Goal: Task Accomplishment & Management: Complete application form

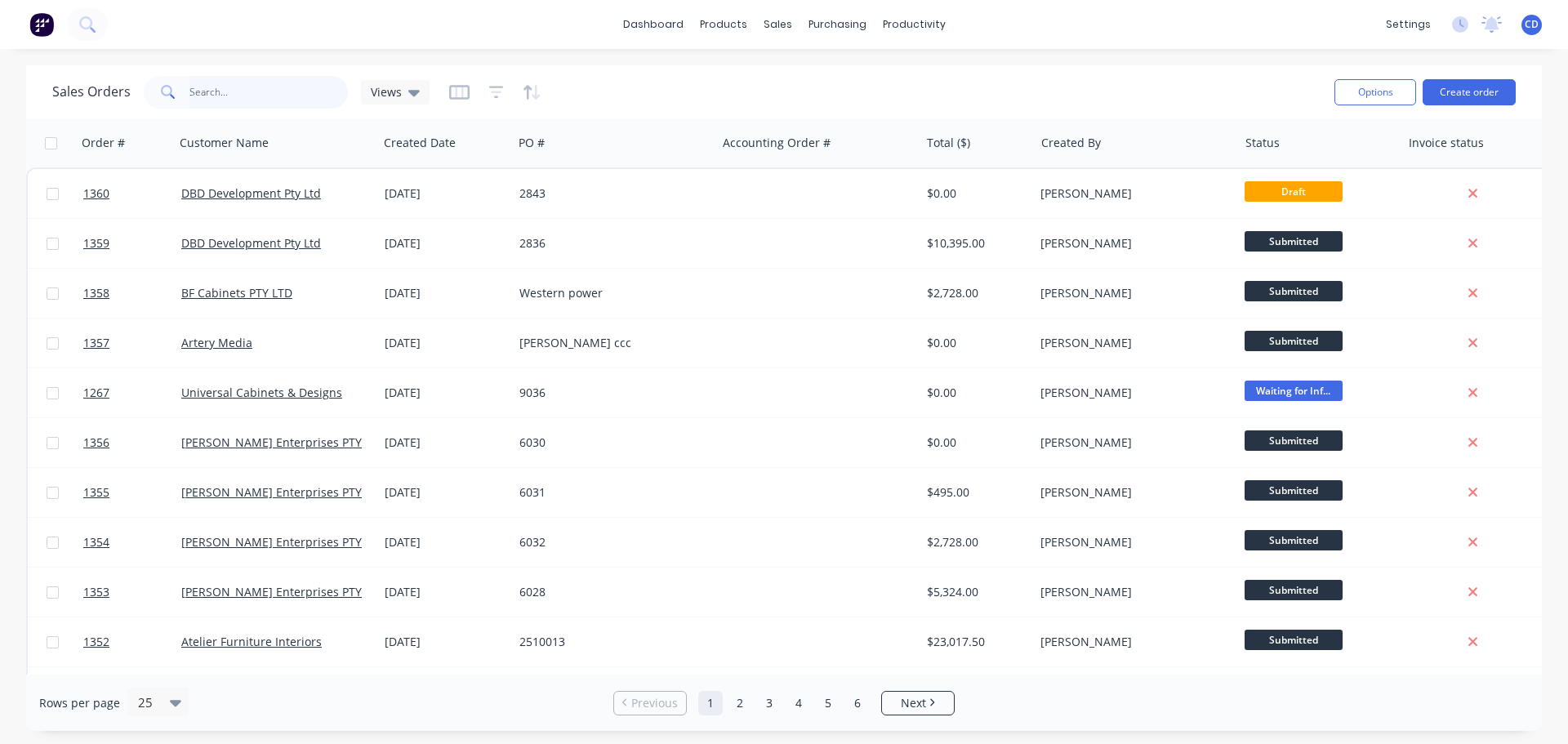
click at [277, 97] on input "text" at bounding box center [270, 92] width 160 height 32
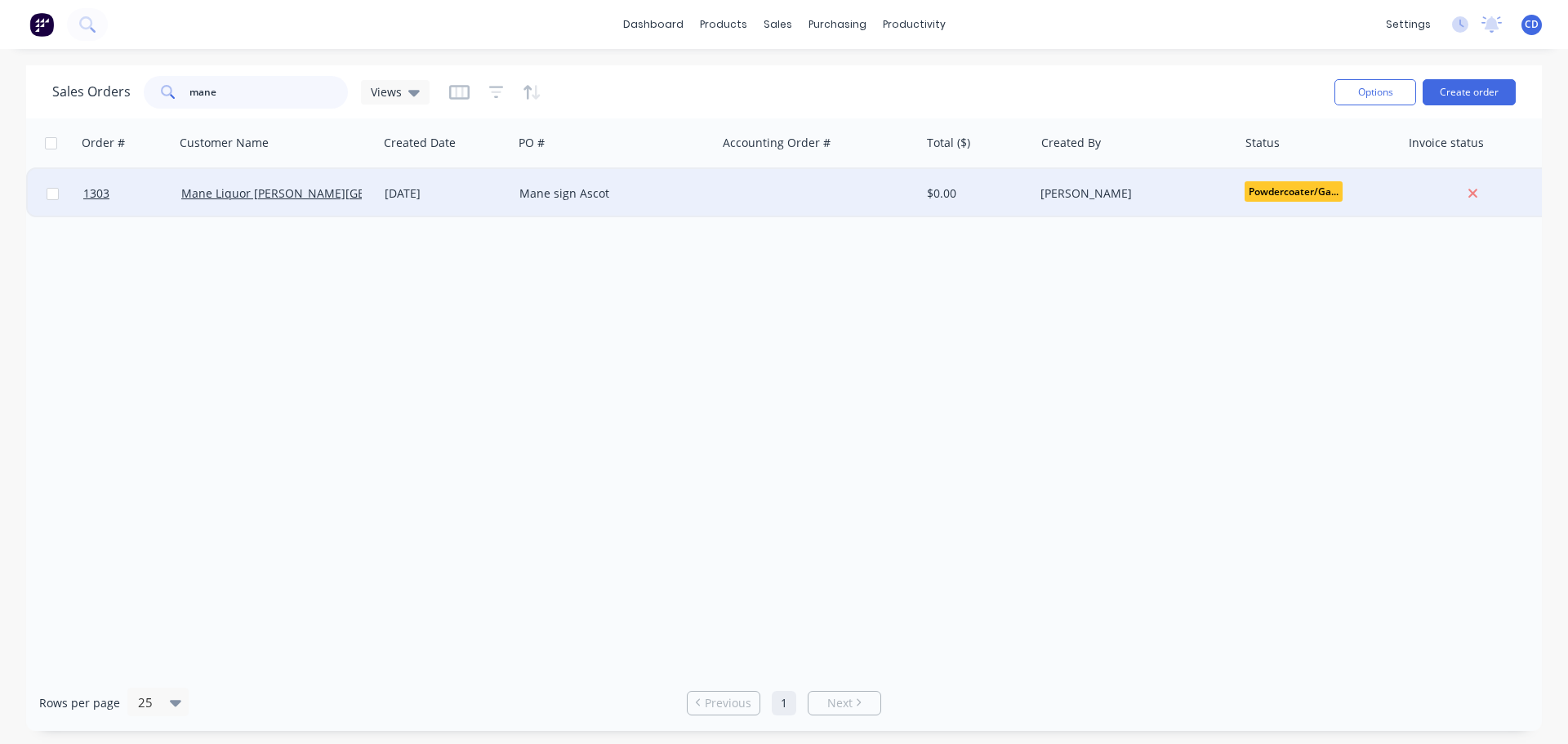
type input "mane"
click at [387, 194] on div "[DATE]" at bounding box center [445, 193] width 122 height 16
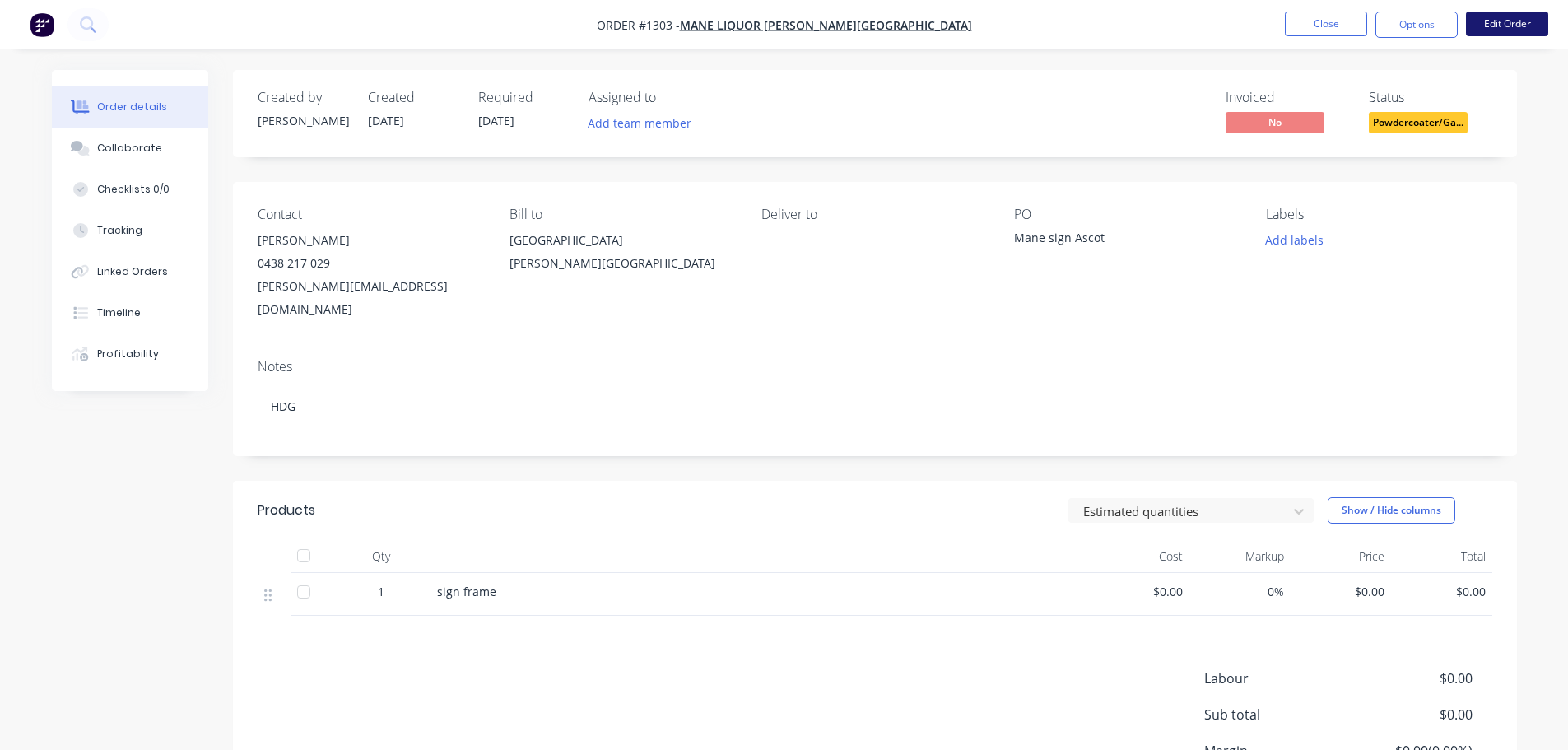
click at [783, 21] on button "Edit Order" at bounding box center [1508, 24] width 82 height 25
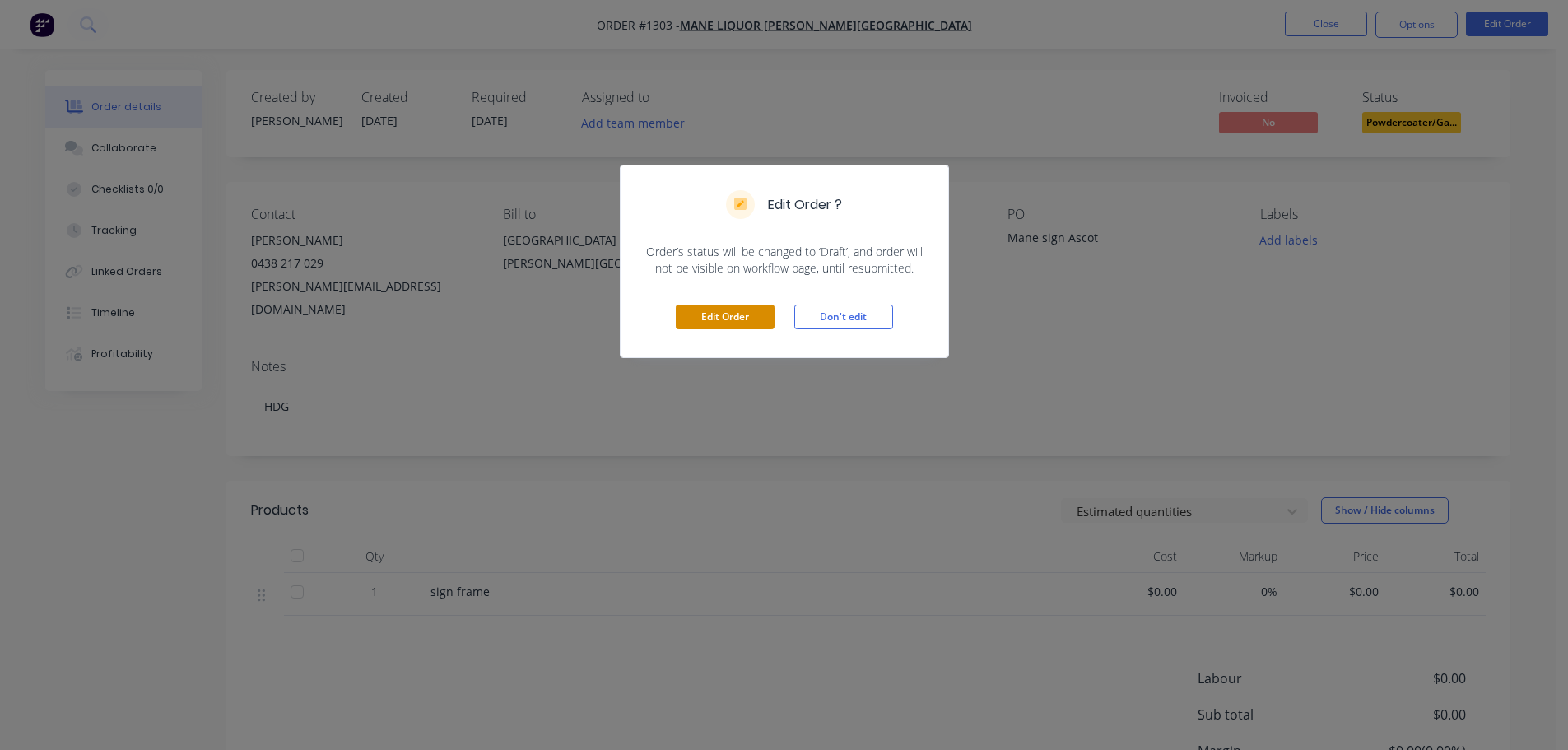
click at [719, 315] on button "Edit Order" at bounding box center [725, 317] width 99 height 25
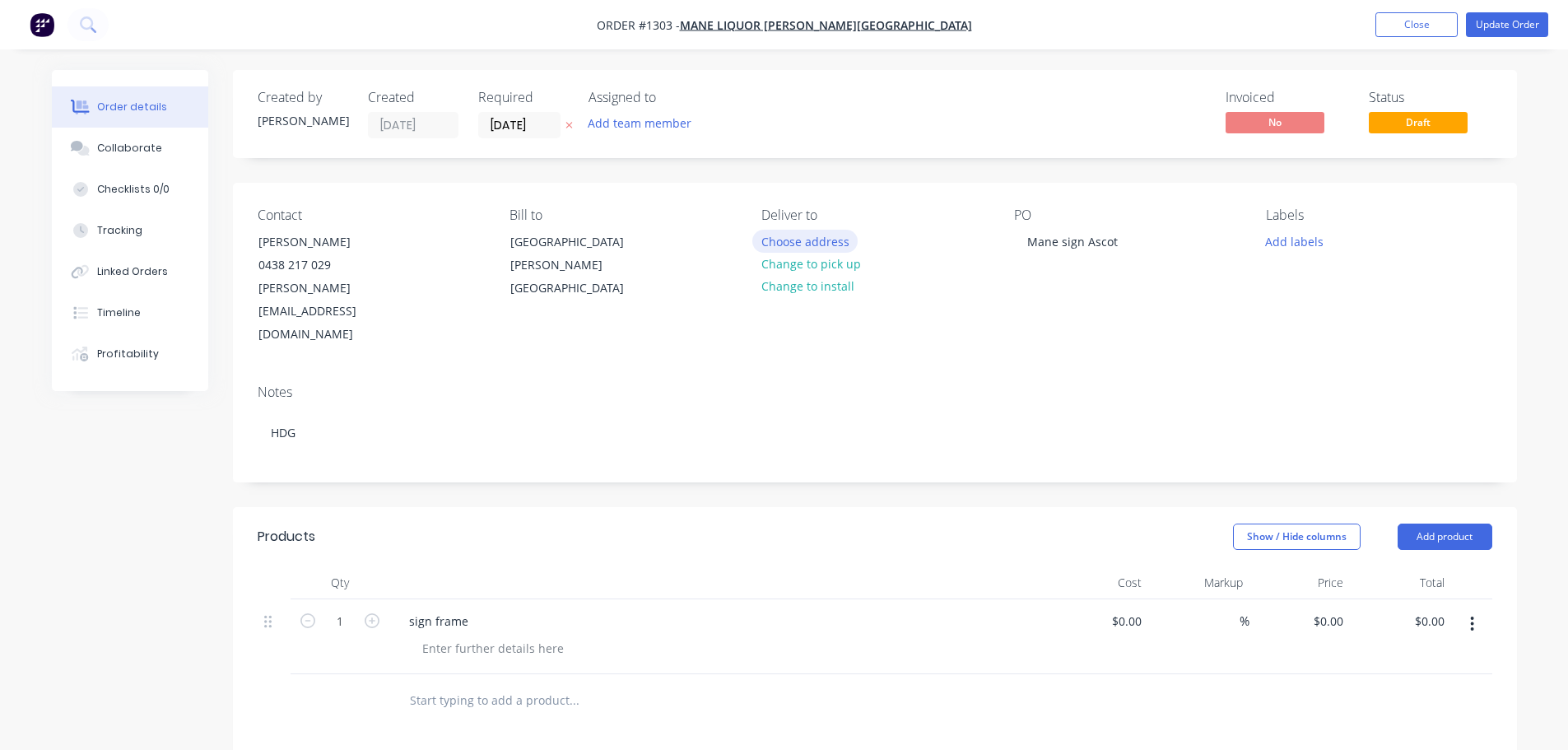
click at [783, 242] on button "Choose address" at bounding box center [805, 240] width 105 height 22
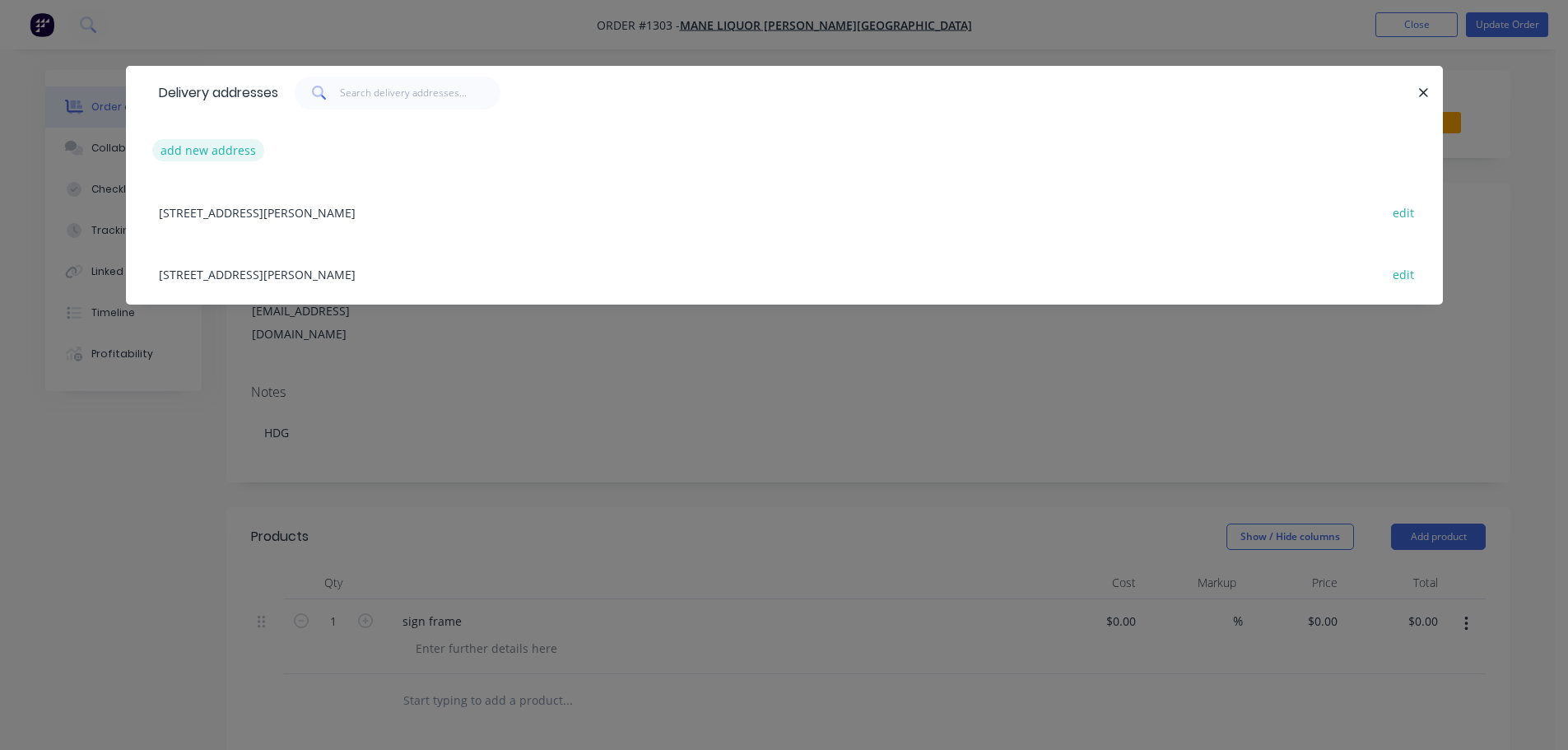
click at [209, 148] on button "add new address" at bounding box center [209, 149] width 113 height 22
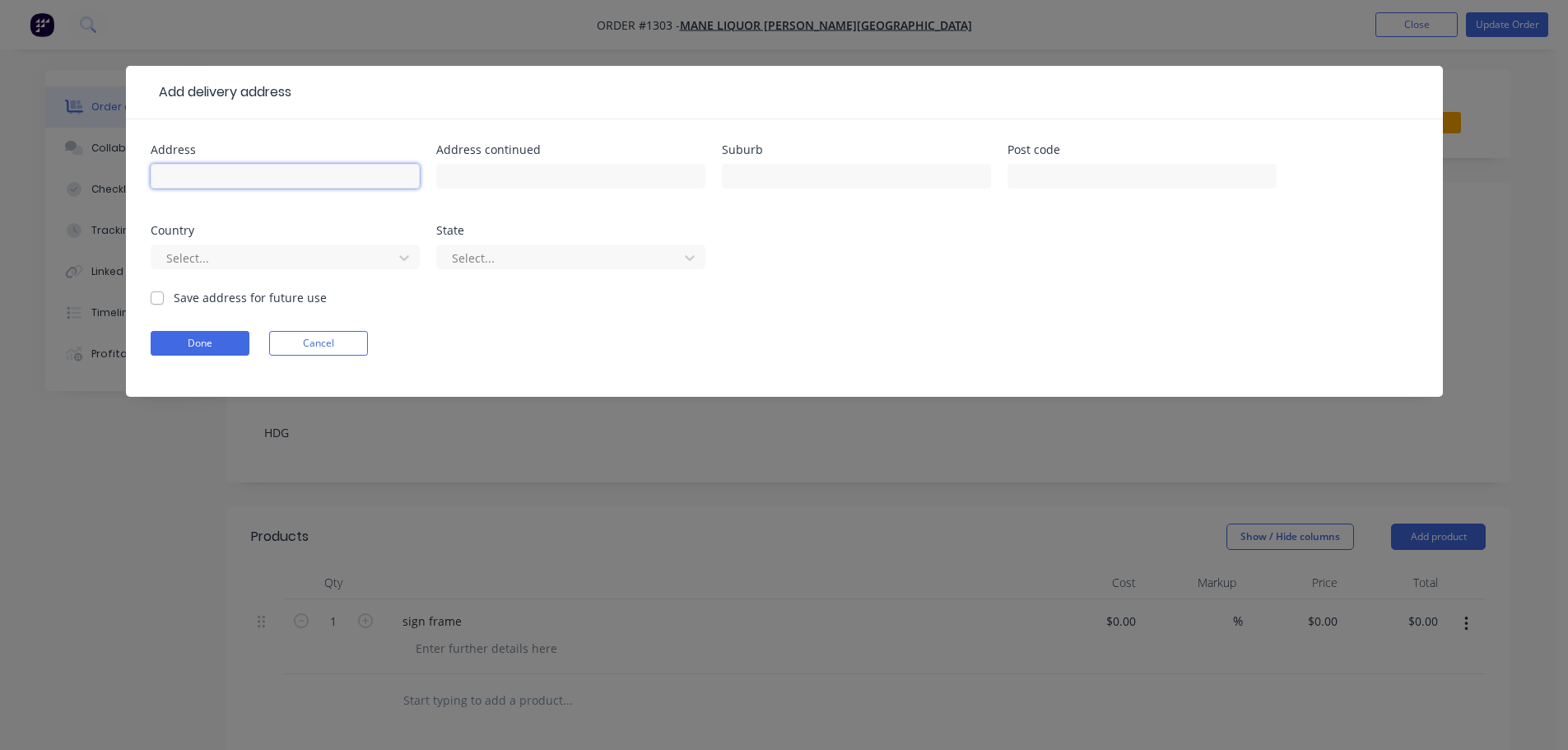
click at [242, 176] on input "text" at bounding box center [284, 176] width 269 height 25
type input "237 great eastern hWy"
click at [783, 173] on input "text" at bounding box center [856, 176] width 269 height 25
type input "Belmont"
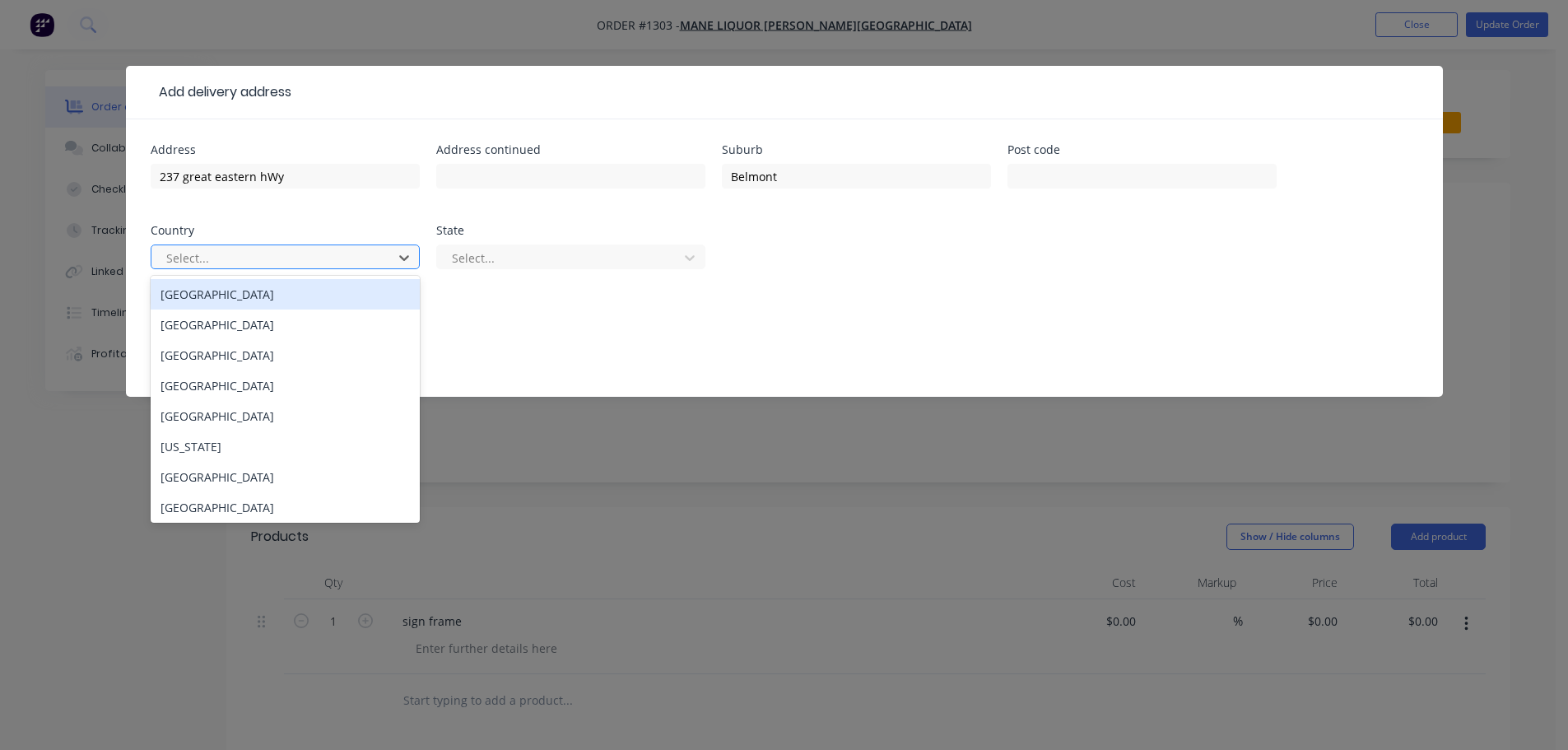
click at [252, 253] on div at bounding box center [275, 259] width 220 height 21
click at [256, 300] on div "[GEOGRAPHIC_DATA]" at bounding box center [284, 295] width 269 height 31
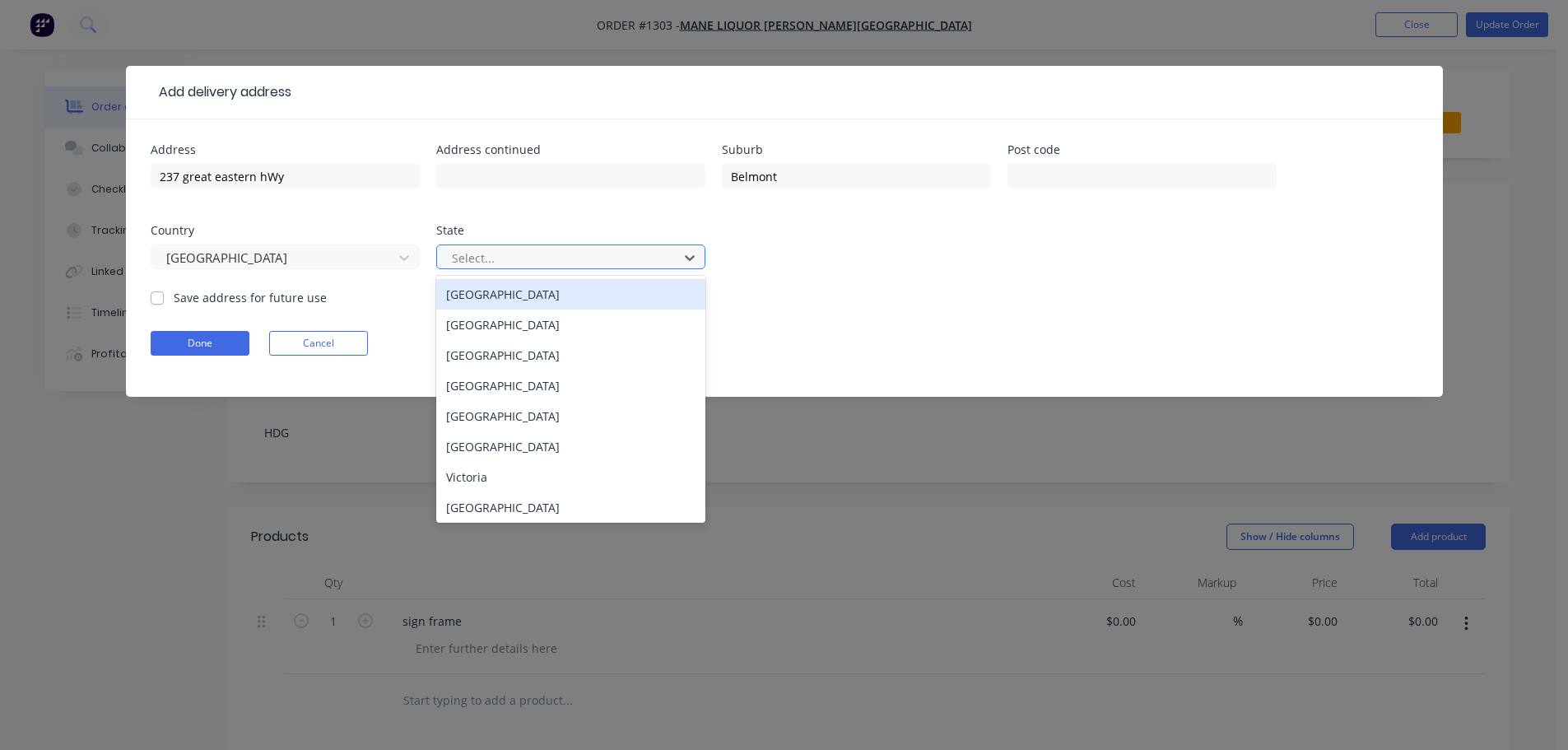
click at [489, 255] on div at bounding box center [560, 259] width 220 height 21
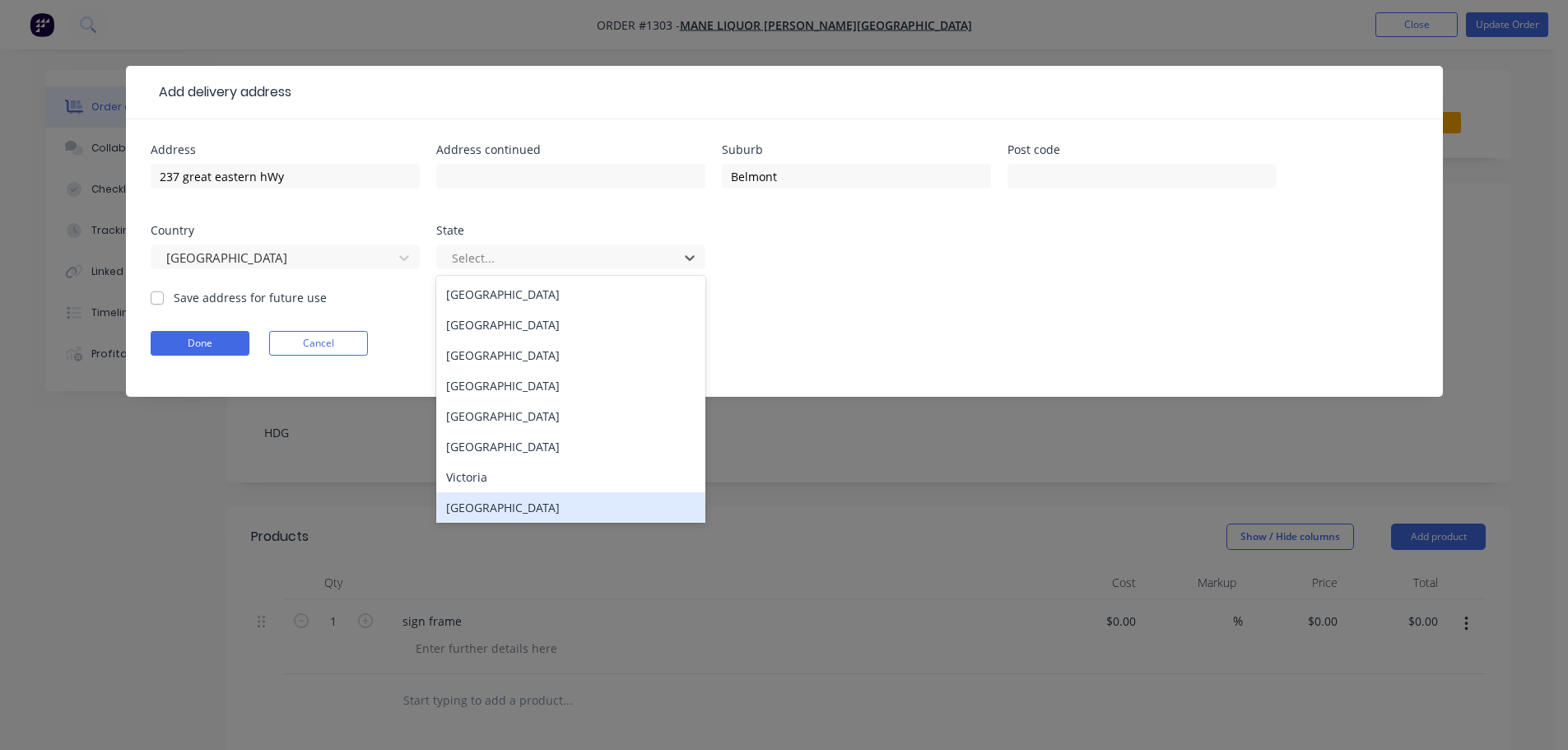
click at [501, 509] on div "[GEOGRAPHIC_DATA]" at bounding box center [571, 508] width 269 height 31
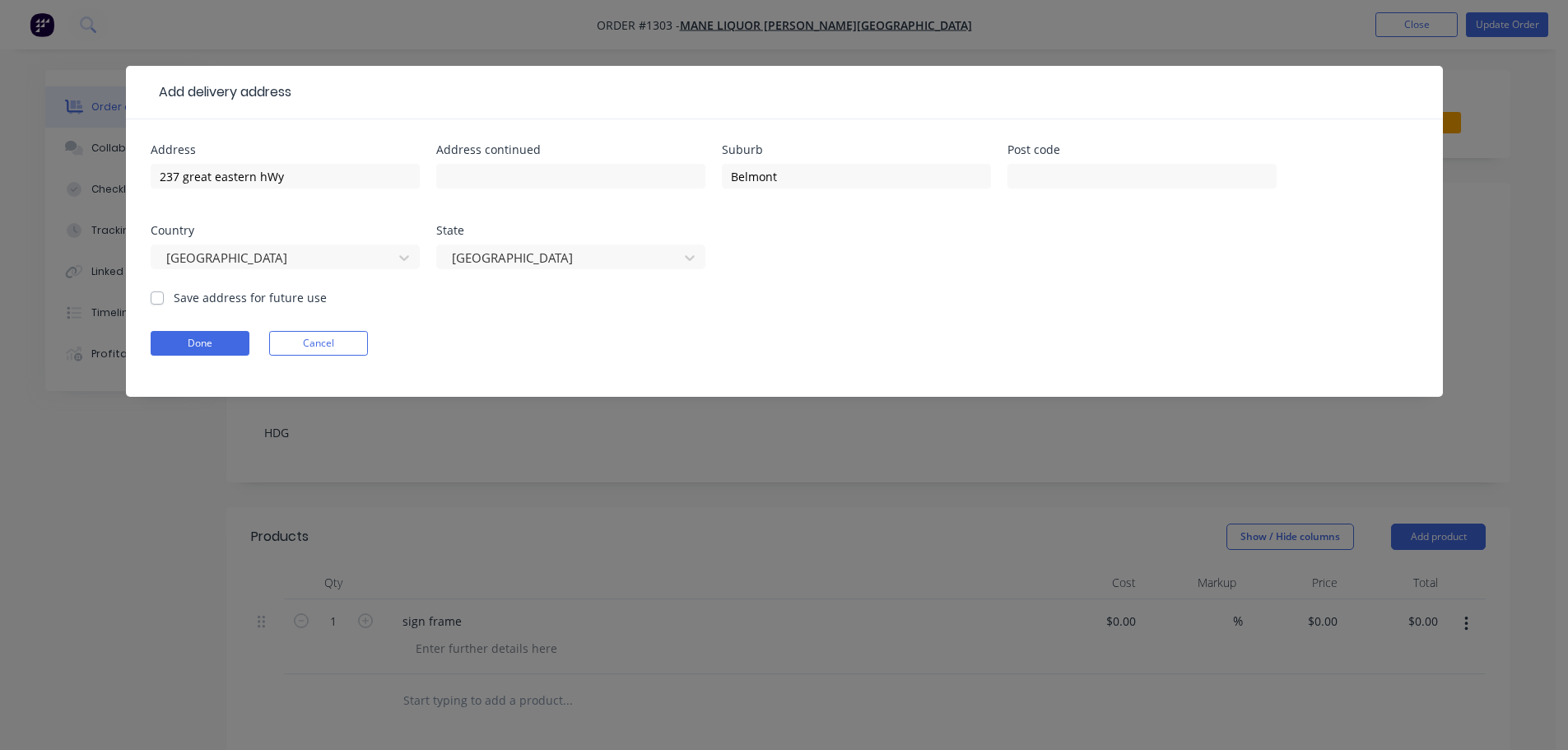
click at [173, 298] on label "Save address for future use" at bounding box center [250, 298] width 153 height 17
click at [156, 298] on input "Save address for future use" at bounding box center [157, 297] width 13 height 15
checkbox input "true"
click at [183, 351] on button "Done" at bounding box center [199, 344] width 99 height 25
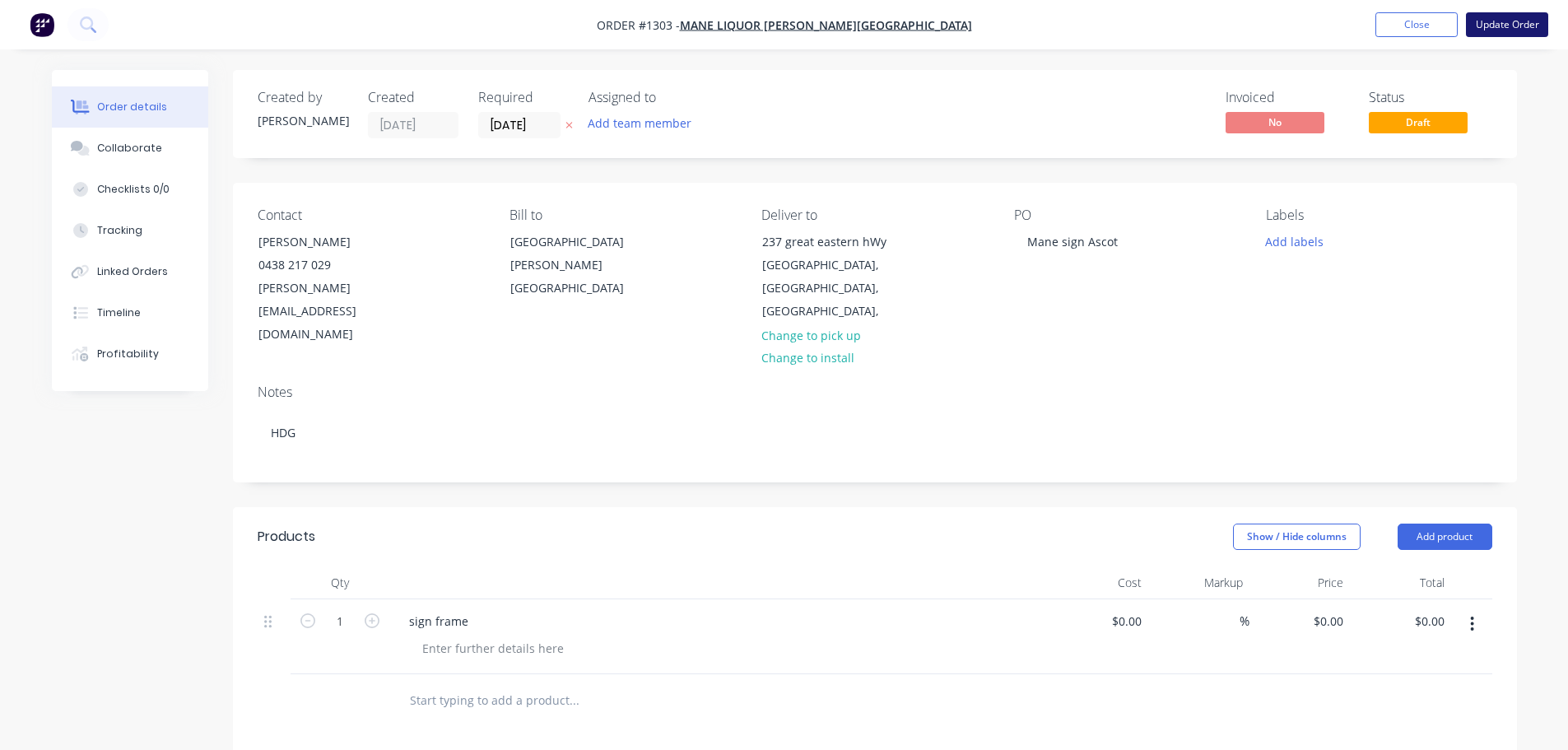
click at [783, 14] on button "Update Order" at bounding box center [1508, 25] width 82 height 25
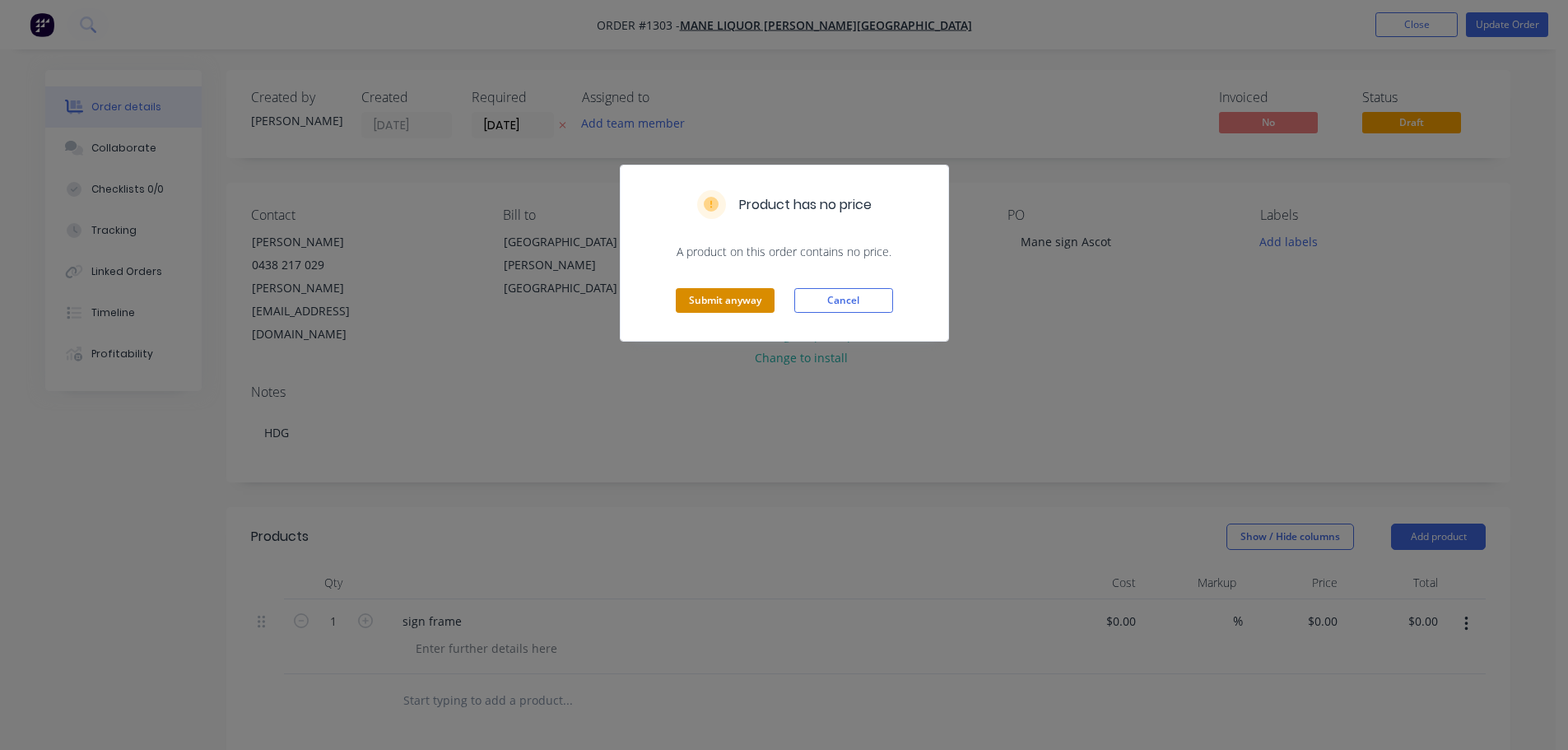
click at [750, 300] on button "Submit anyway" at bounding box center [725, 301] width 99 height 25
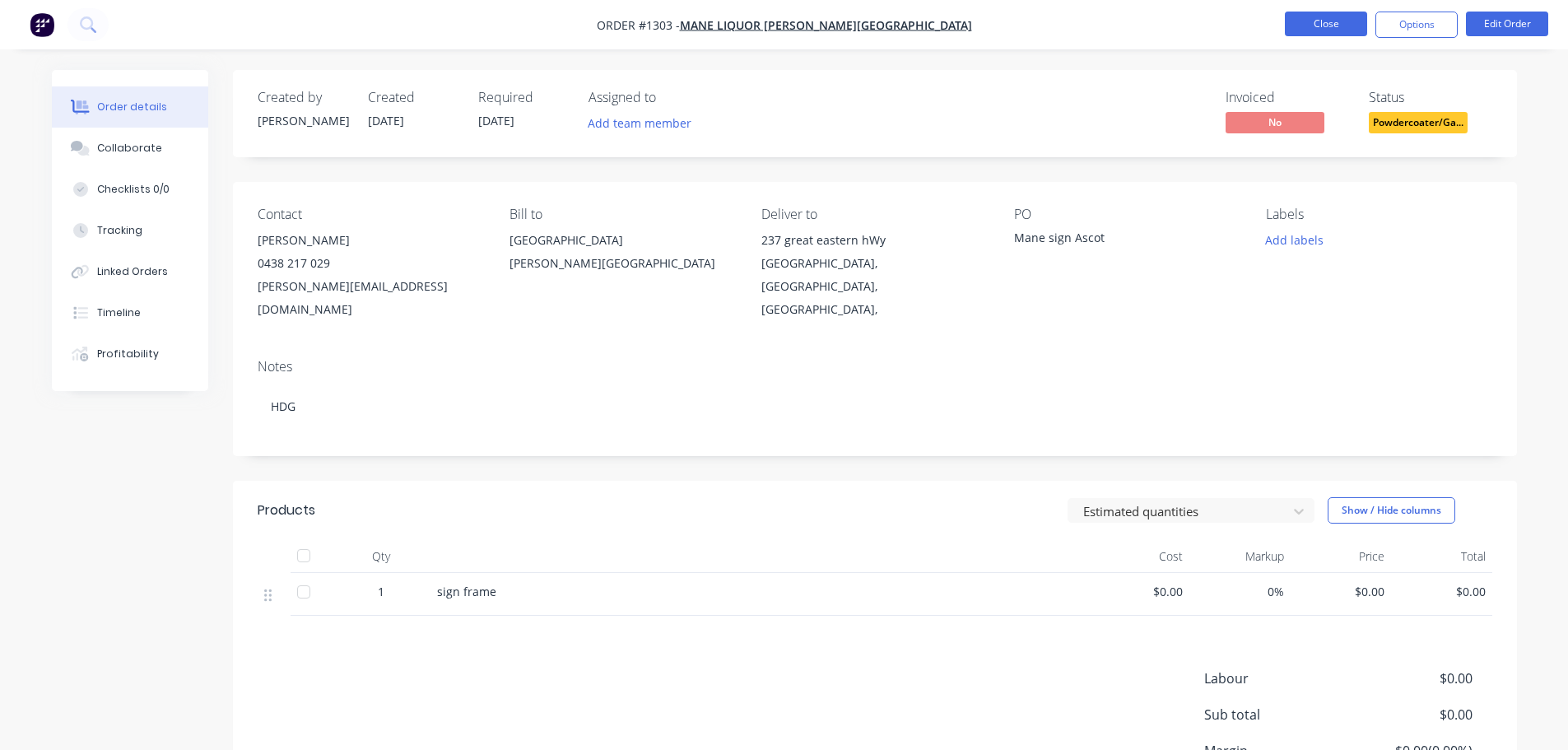
click at [783, 31] on button "Close" at bounding box center [1326, 24] width 82 height 25
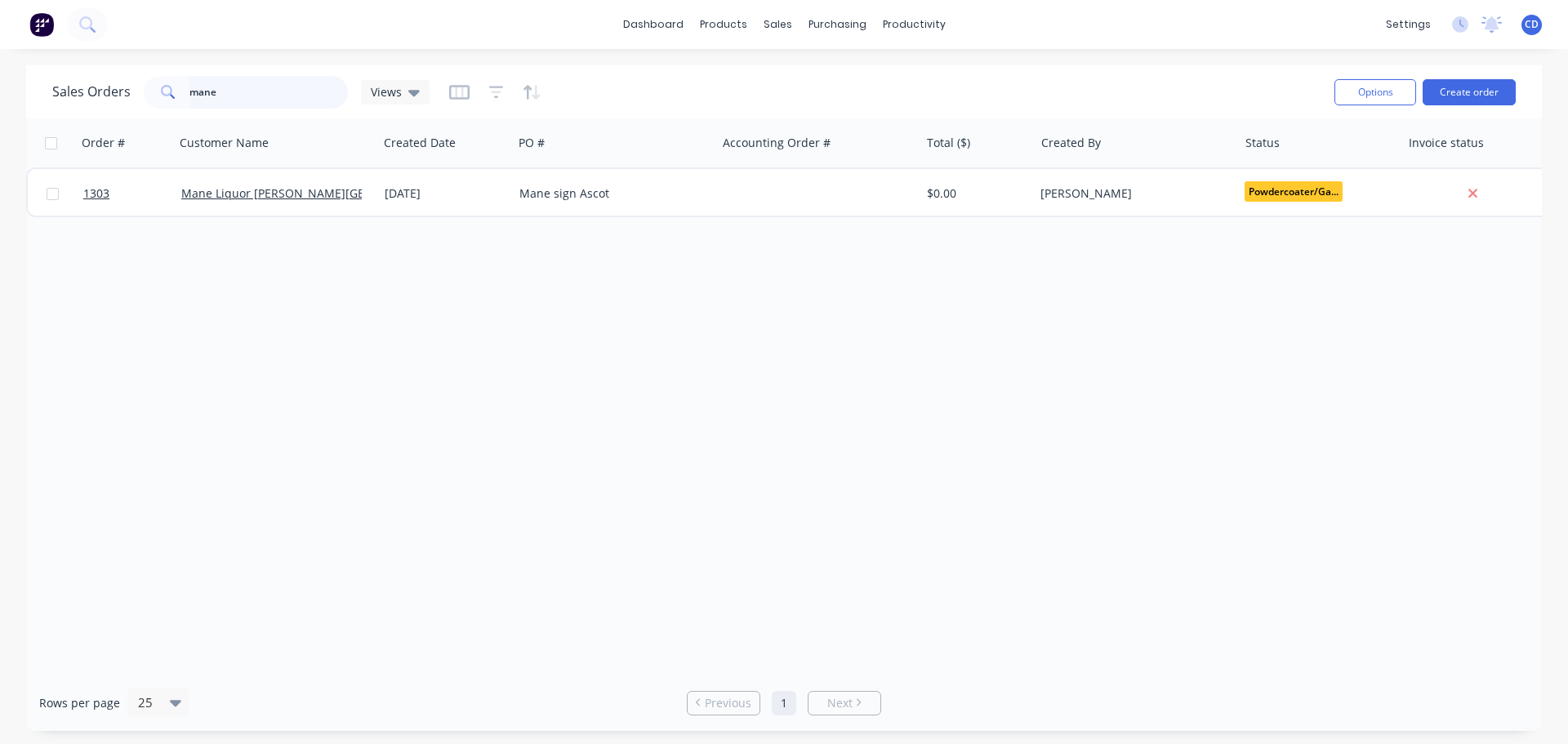
click at [251, 100] on input "mane" at bounding box center [270, 92] width 160 height 32
type input "m"
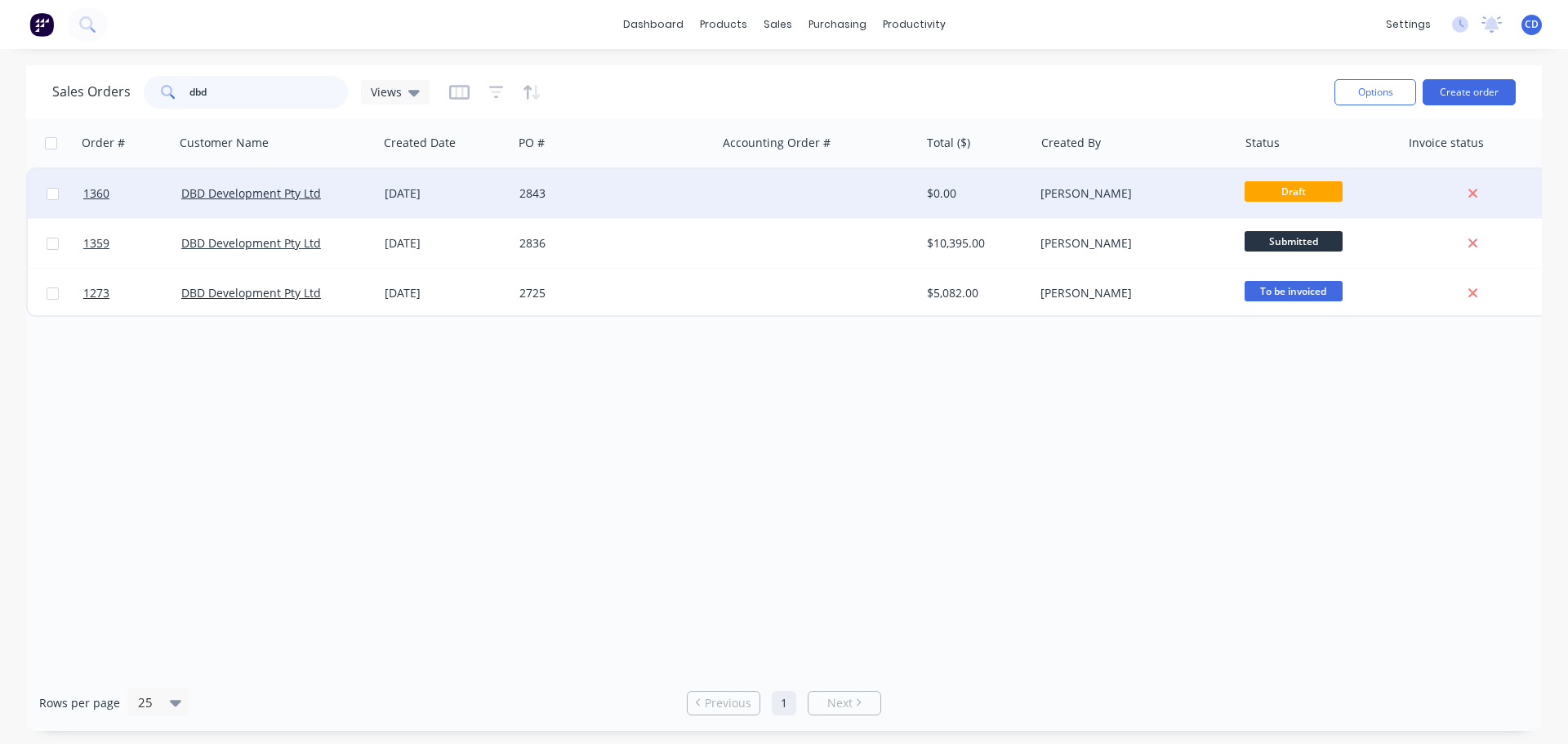
type input "dbd"
click at [391, 193] on div "[DATE]" at bounding box center [445, 193] width 122 height 16
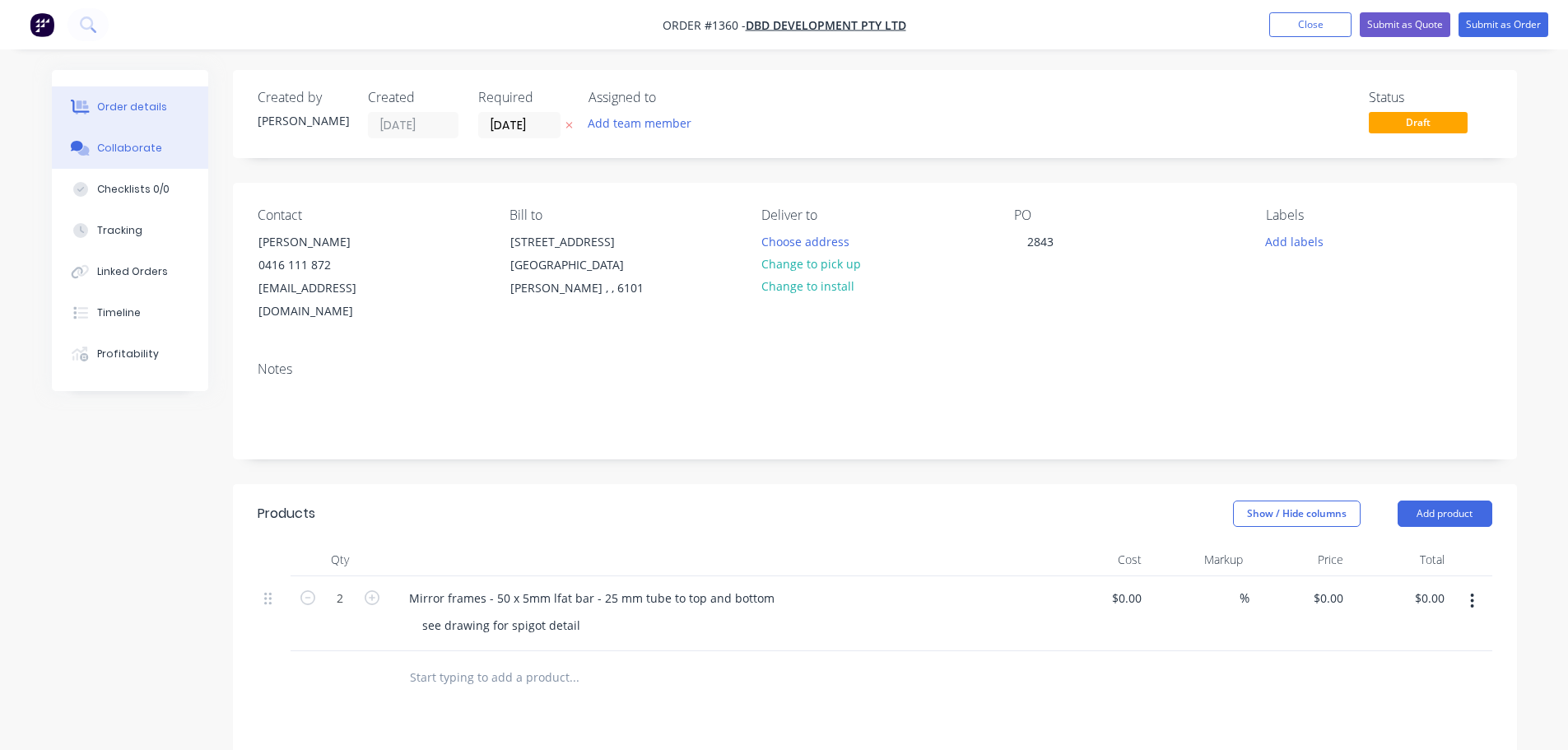
click at [101, 154] on div "Collaborate" at bounding box center [129, 148] width 65 height 14
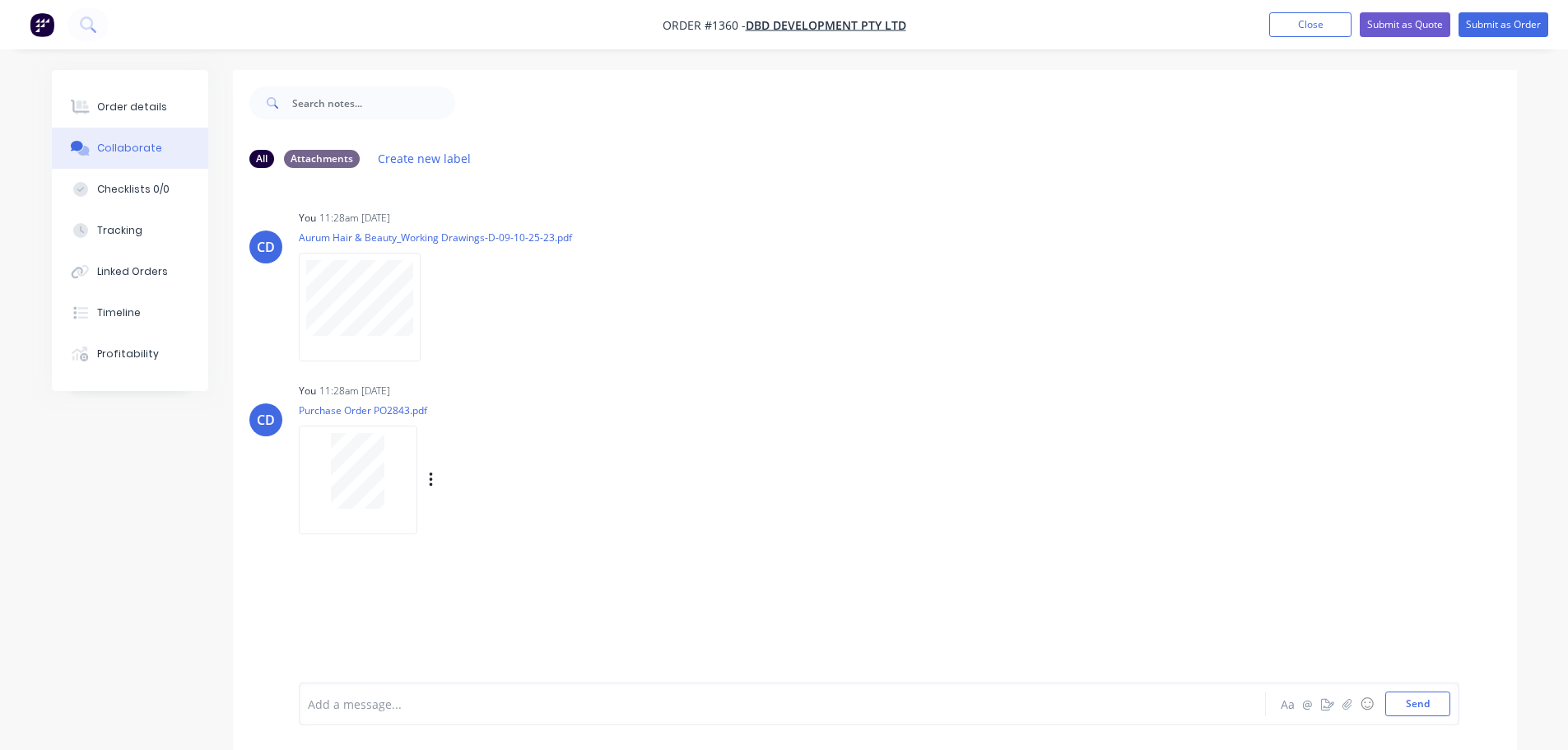
click at [399, 467] on div at bounding box center [358, 470] width 103 height 76
click at [783, 702] on icon "button" at bounding box center [1347, 704] width 10 height 11
click at [783, 700] on button "Send" at bounding box center [1418, 704] width 65 height 25
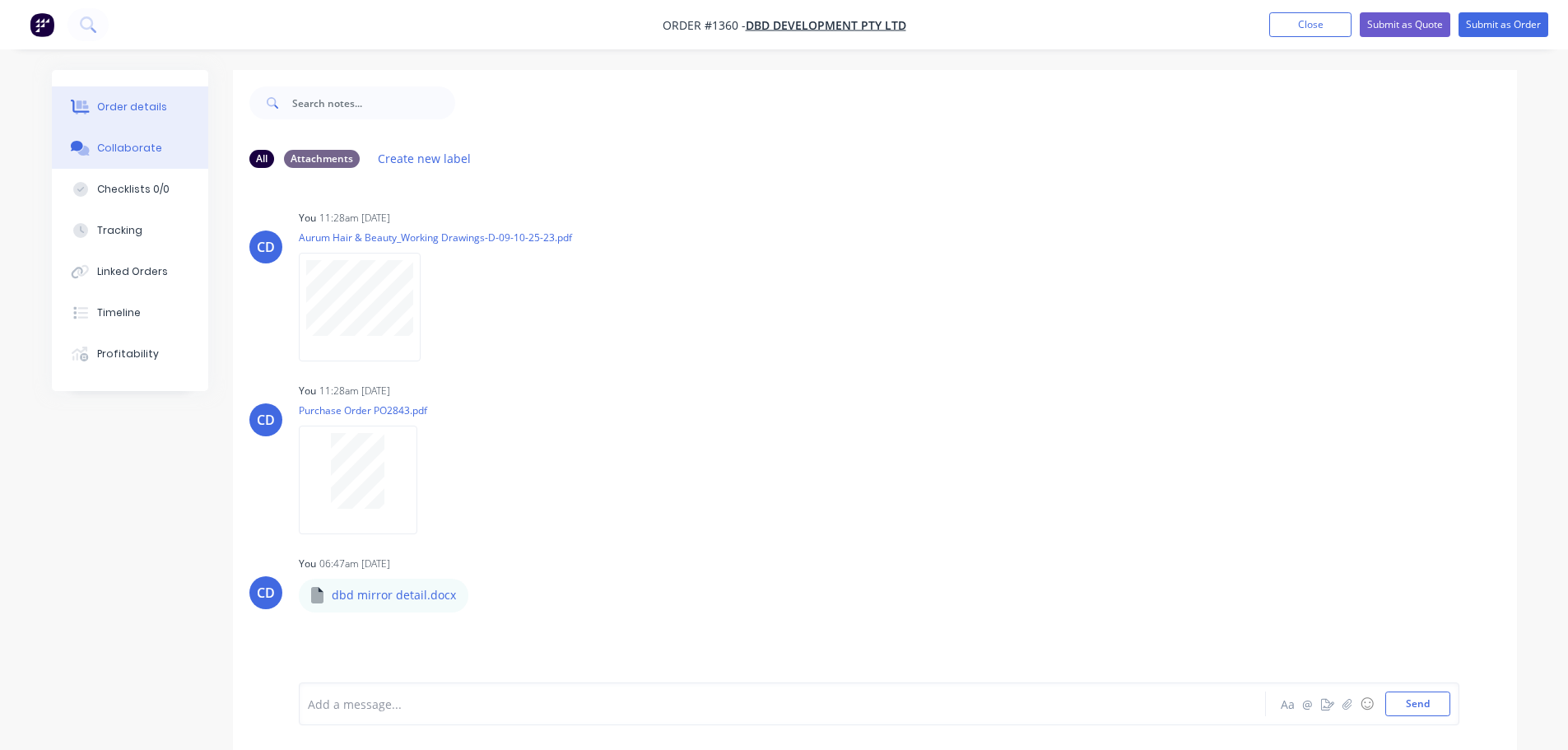
click at [150, 99] on button "Order details" at bounding box center [129, 106] width 156 height 41
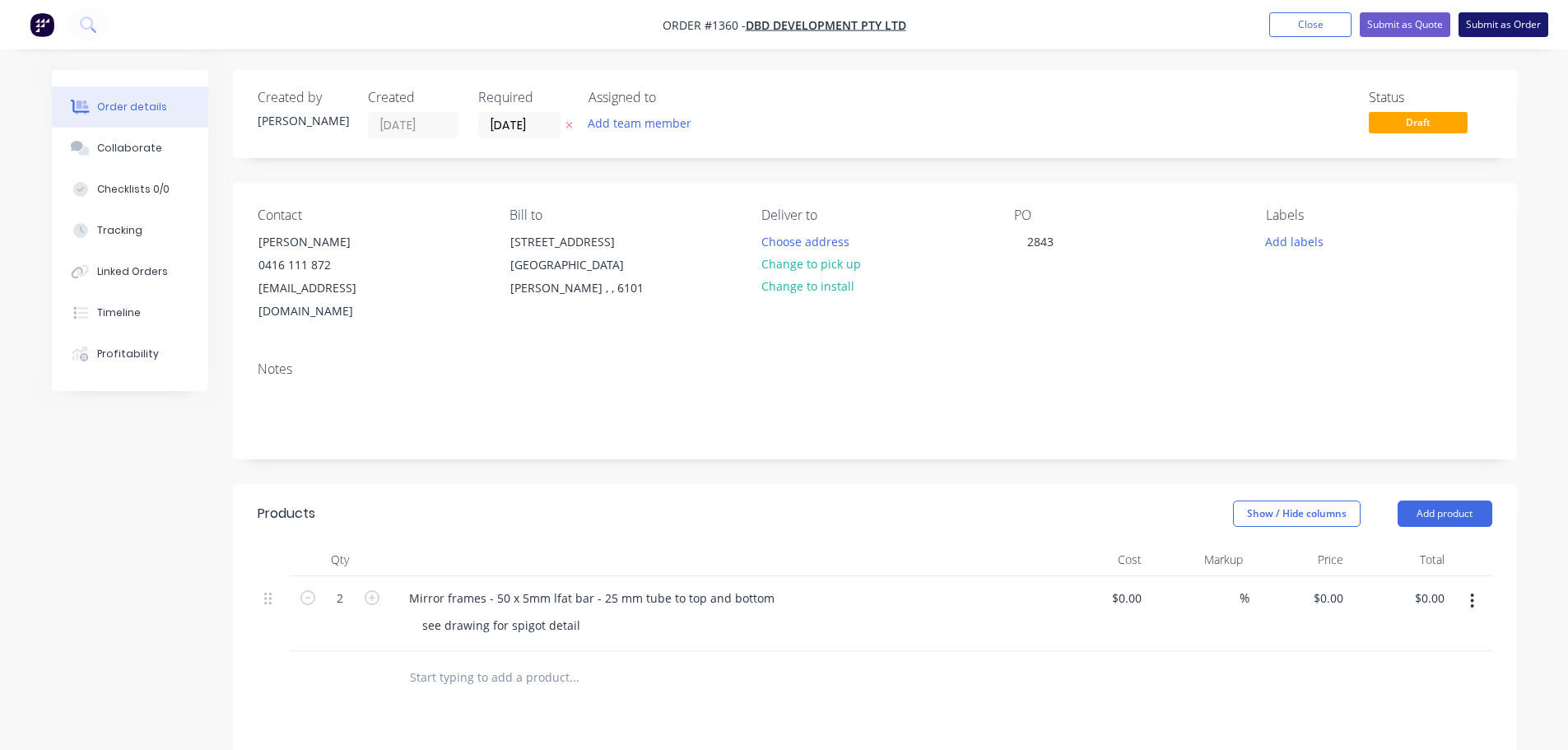
click at [783, 20] on button "Submit as Order" at bounding box center [1504, 25] width 90 height 25
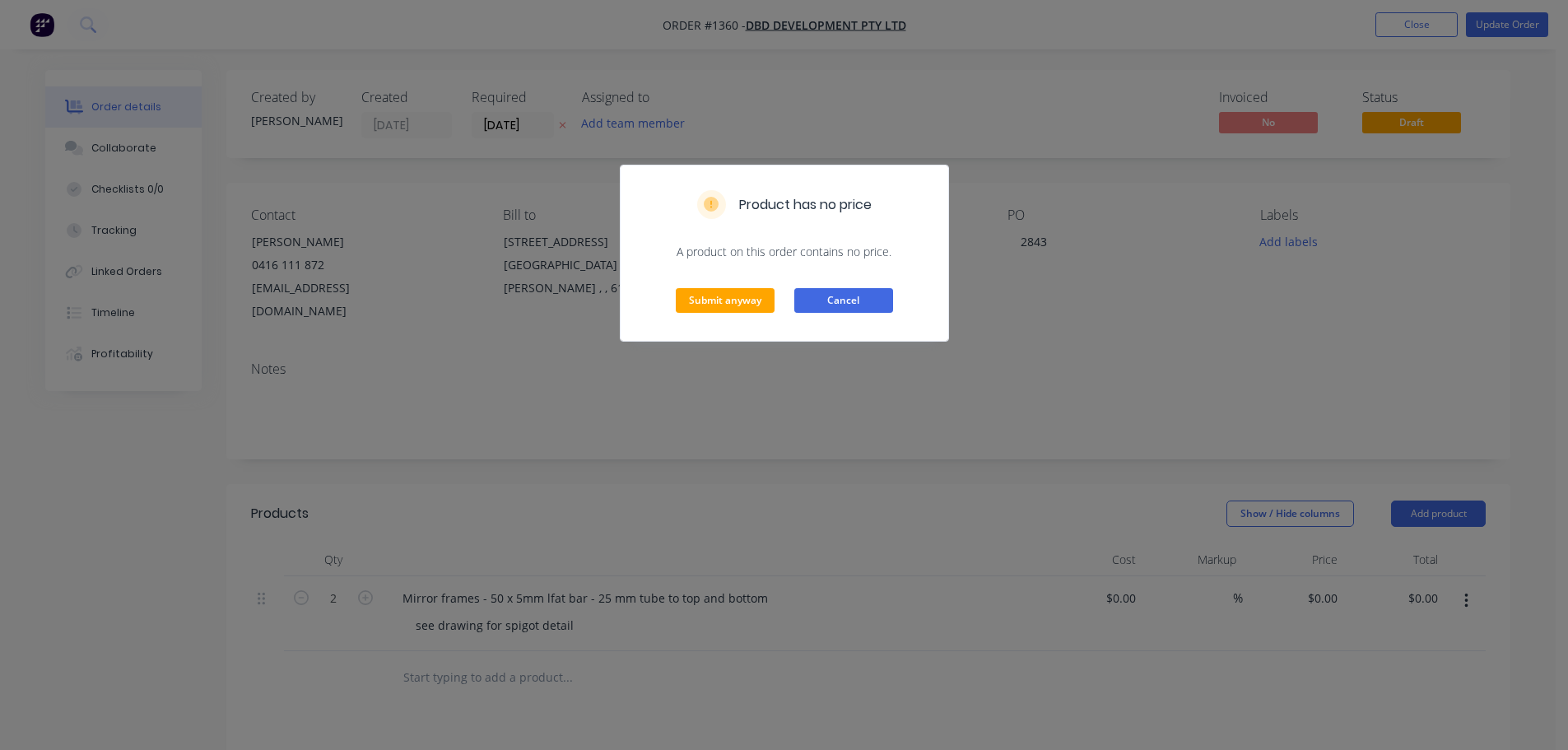
click at [783, 307] on button "Cancel" at bounding box center [843, 301] width 99 height 25
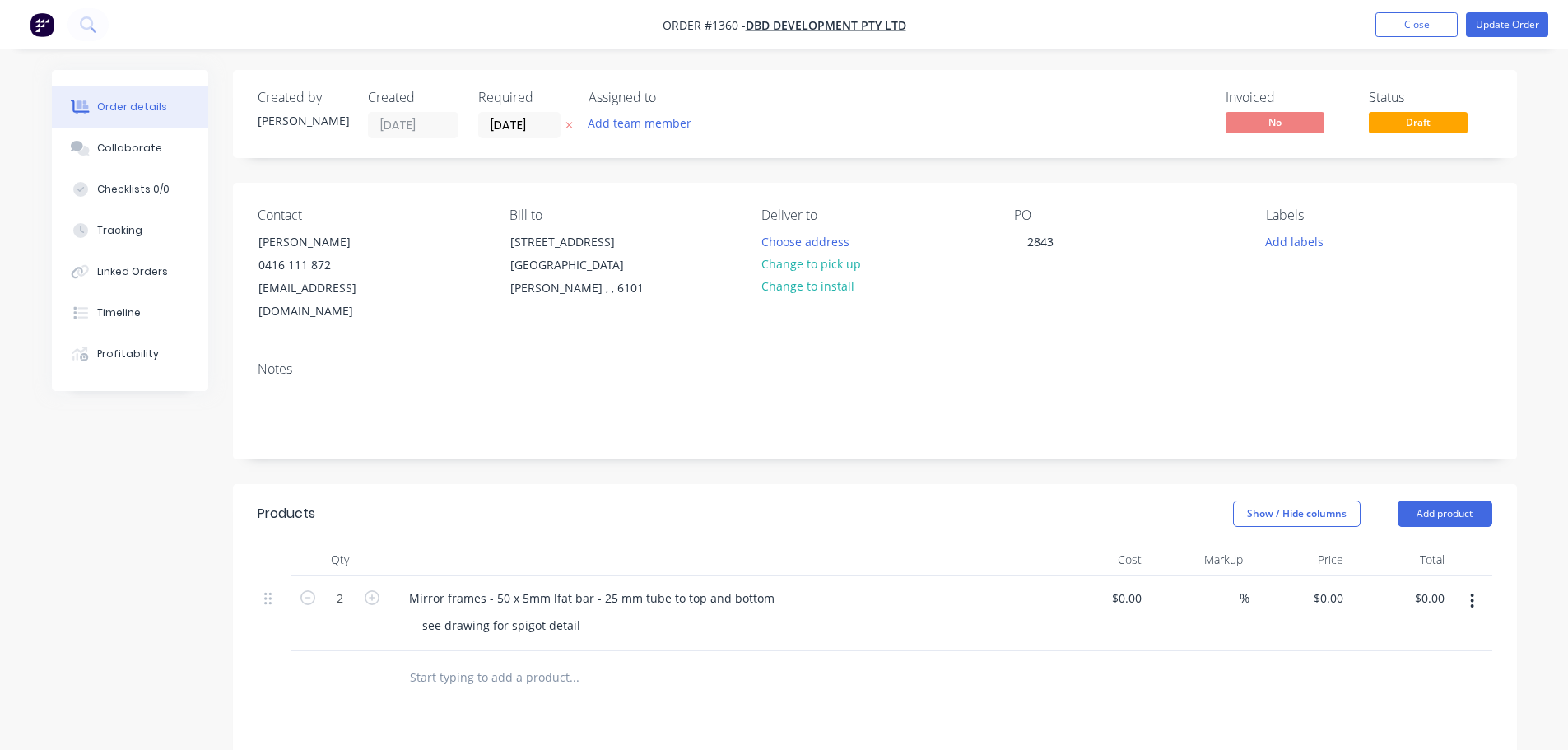
drag, startPoint x: 1393, startPoint y: 25, endPoint x: 1187, endPoint y: 137, distance: 234.5
click at [783, 25] on button "Close" at bounding box center [1417, 25] width 82 height 25
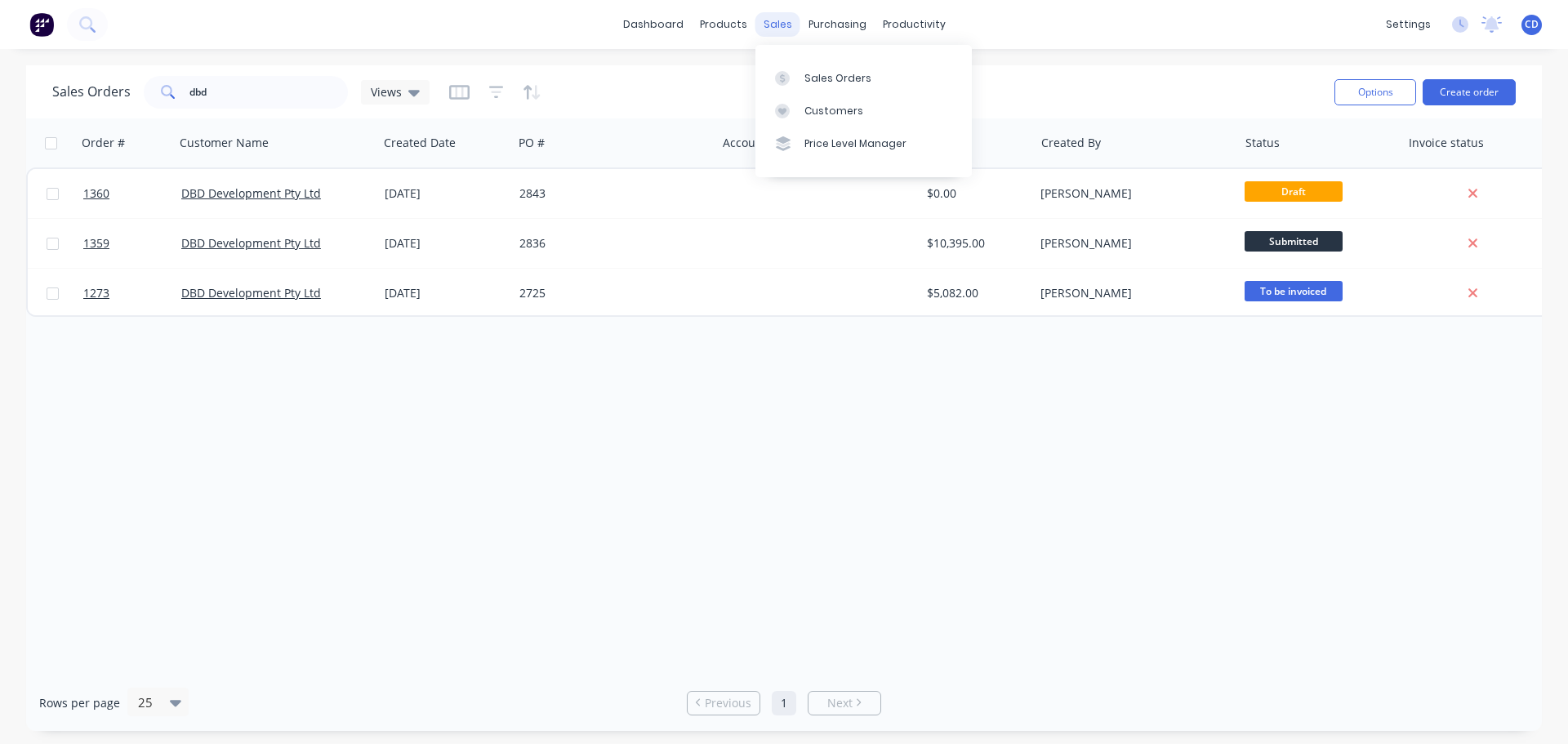
click at [764, 20] on div "sales" at bounding box center [778, 25] width 45 height 25
click at [777, 101] on link "Customers" at bounding box center [864, 111] width 217 height 32
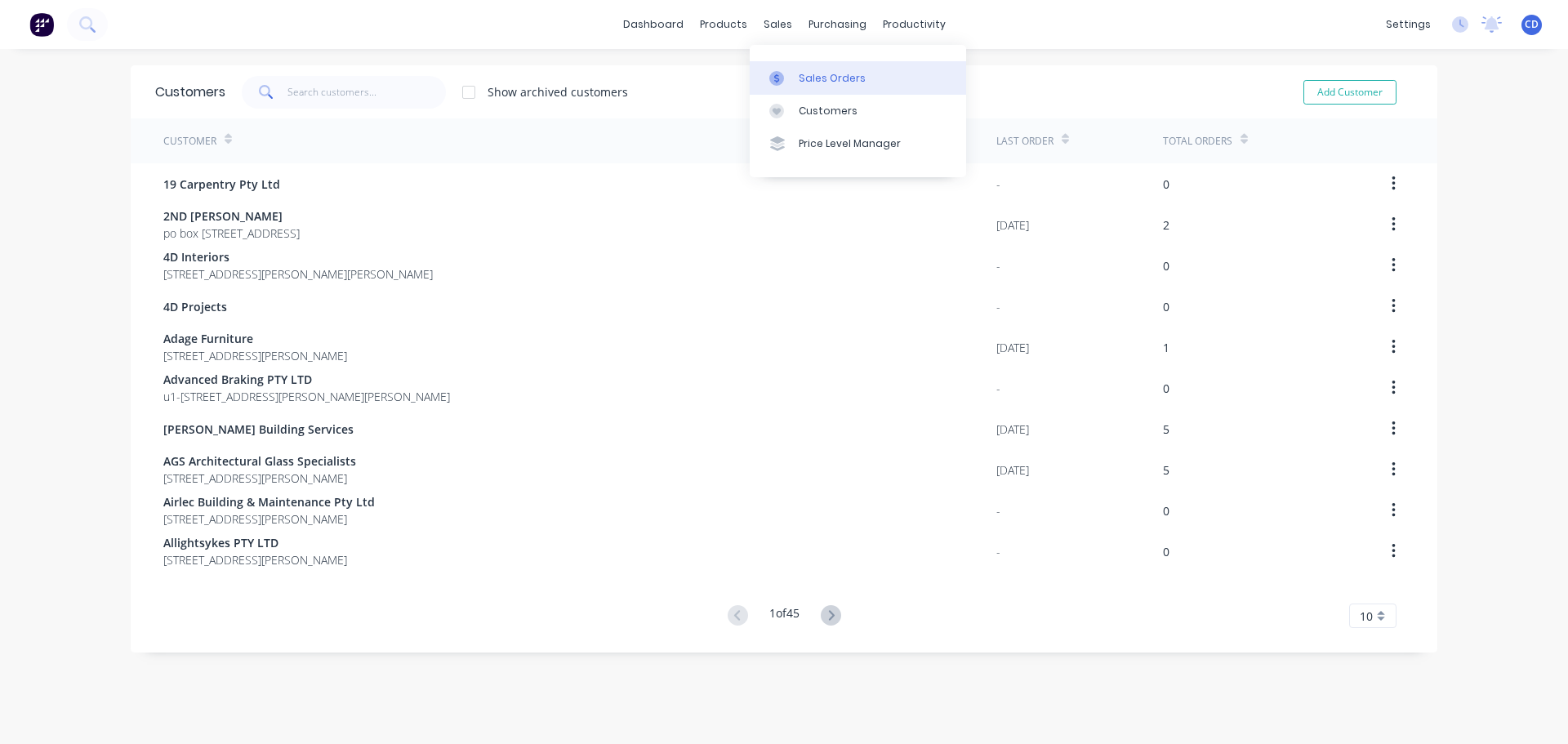
drag, startPoint x: 771, startPoint y: 19, endPoint x: 827, endPoint y: 76, distance: 79.9
click at [773, 20] on div "sales" at bounding box center [778, 25] width 45 height 25
click at [777, 81] on div "Sales Orders" at bounding box center [832, 78] width 67 height 14
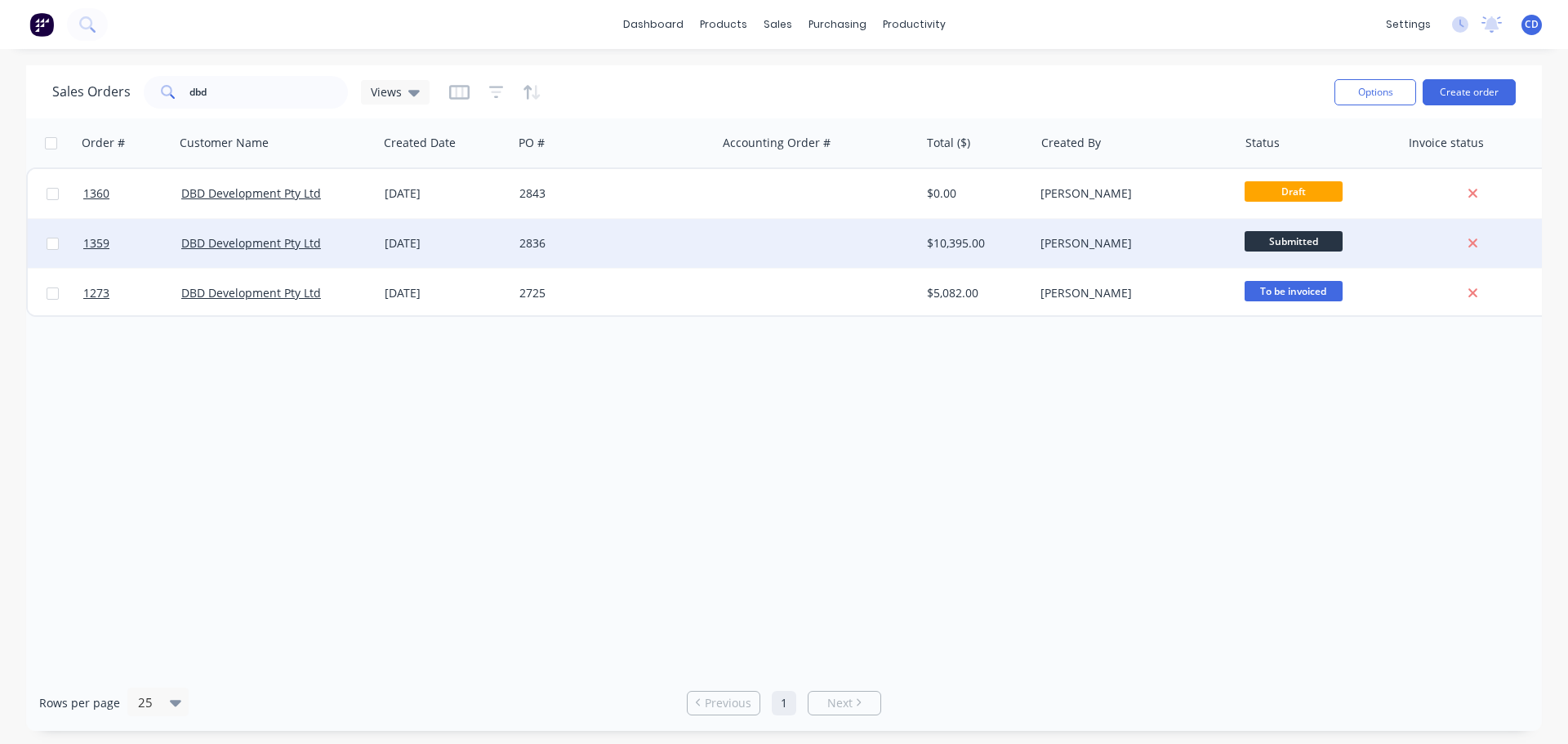
click at [563, 241] on div "2836" at bounding box center [610, 243] width 181 height 16
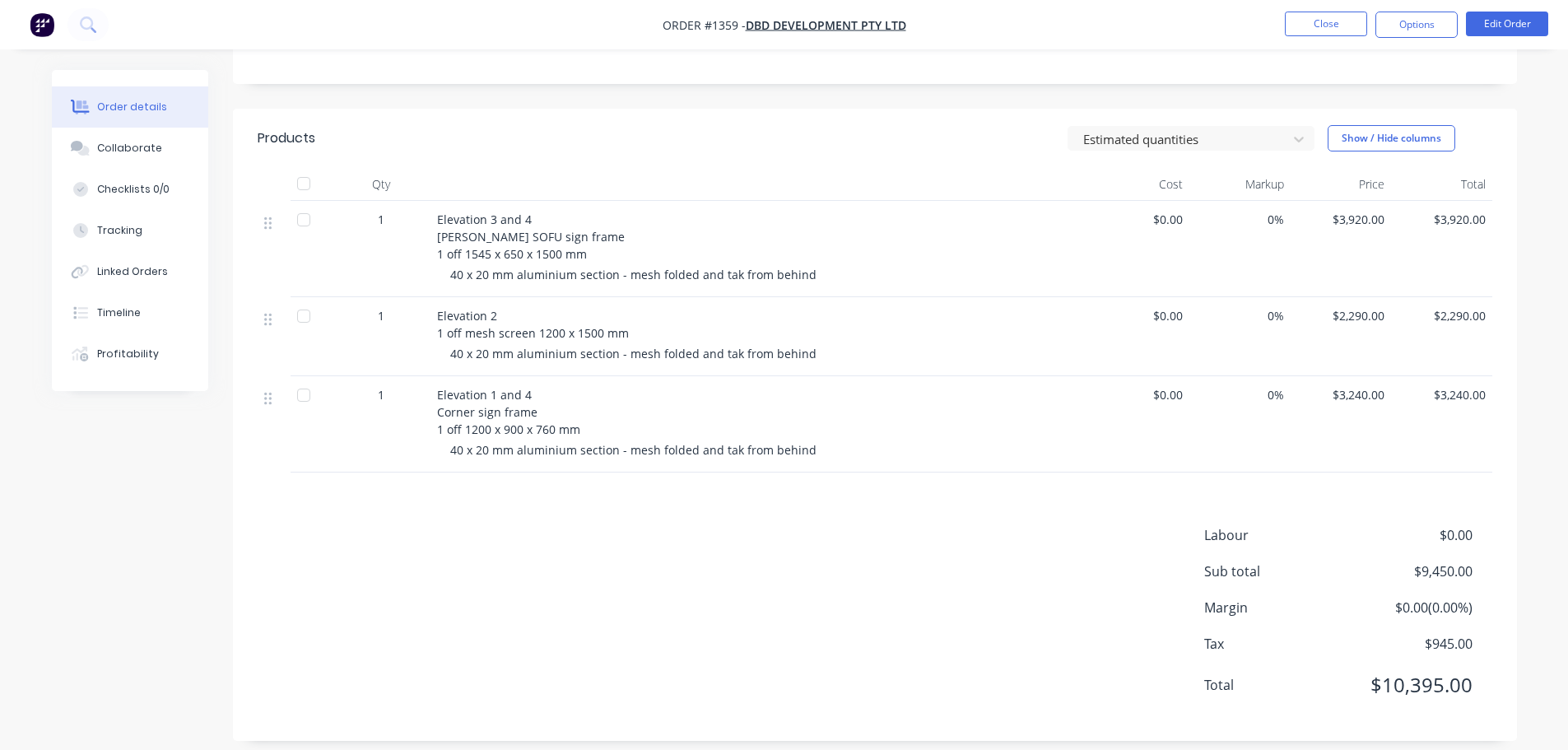
scroll to position [365, 0]
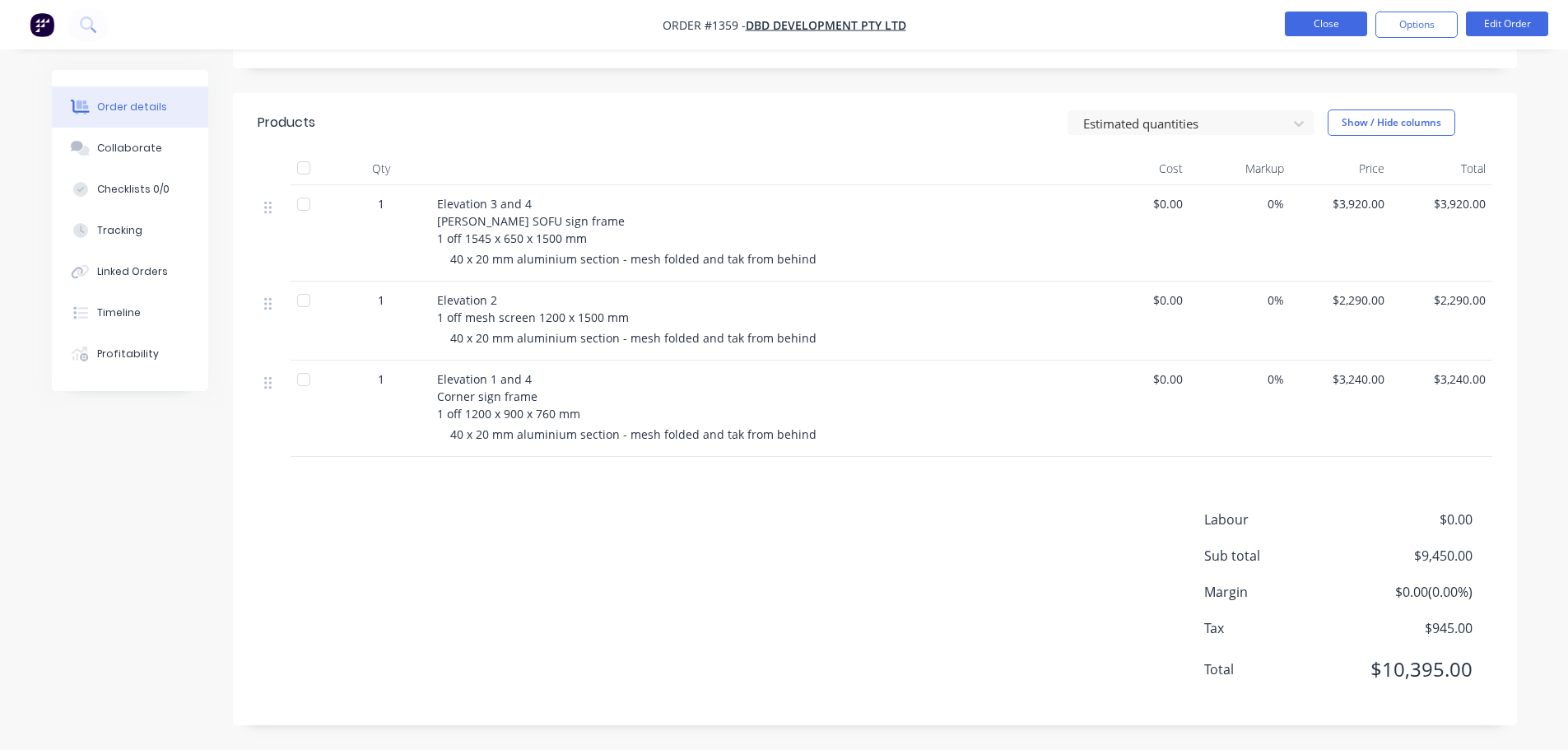
click at [783, 31] on button "Close" at bounding box center [1326, 24] width 82 height 25
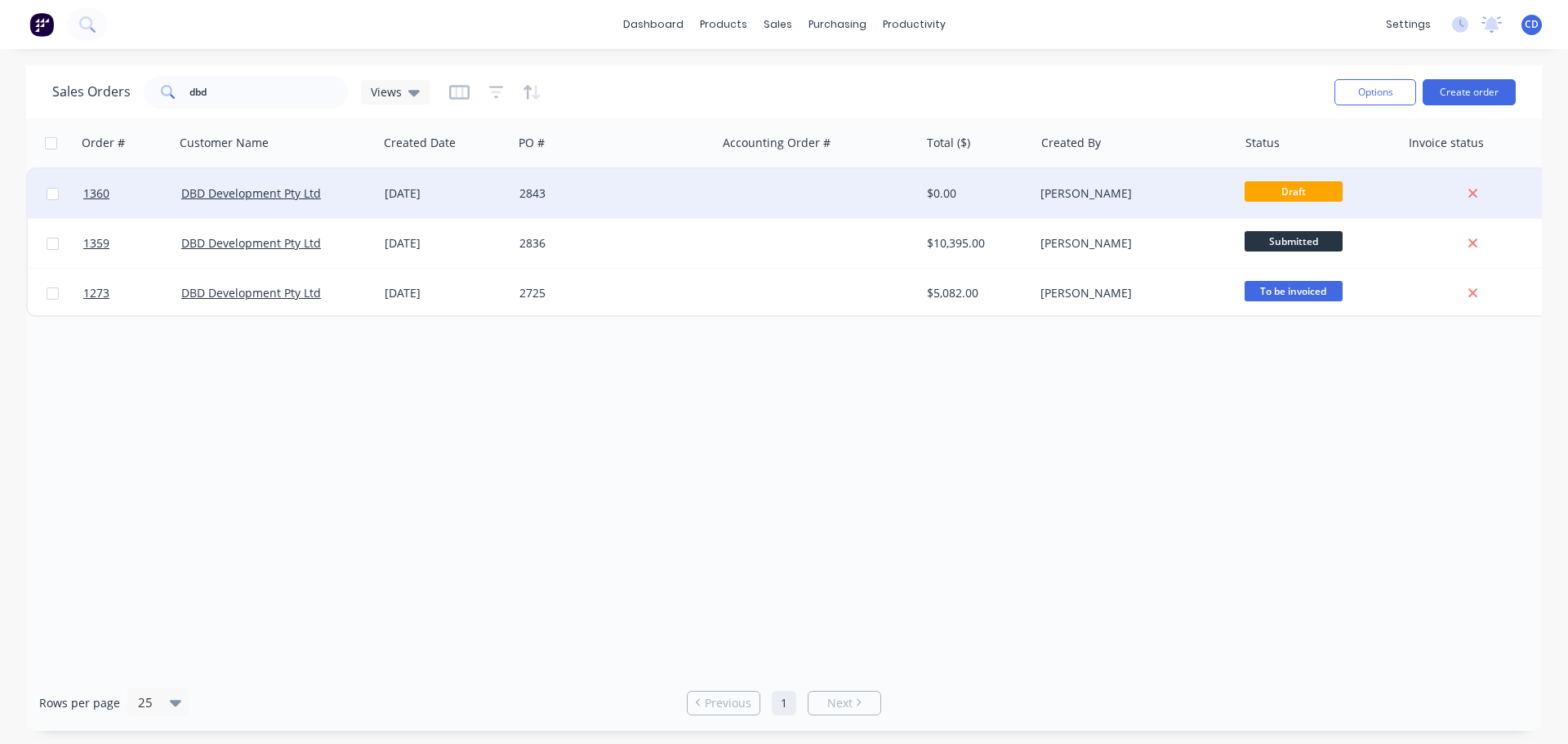
click at [588, 196] on div "2843" at bounding box center [610, 193] width 181 height 16
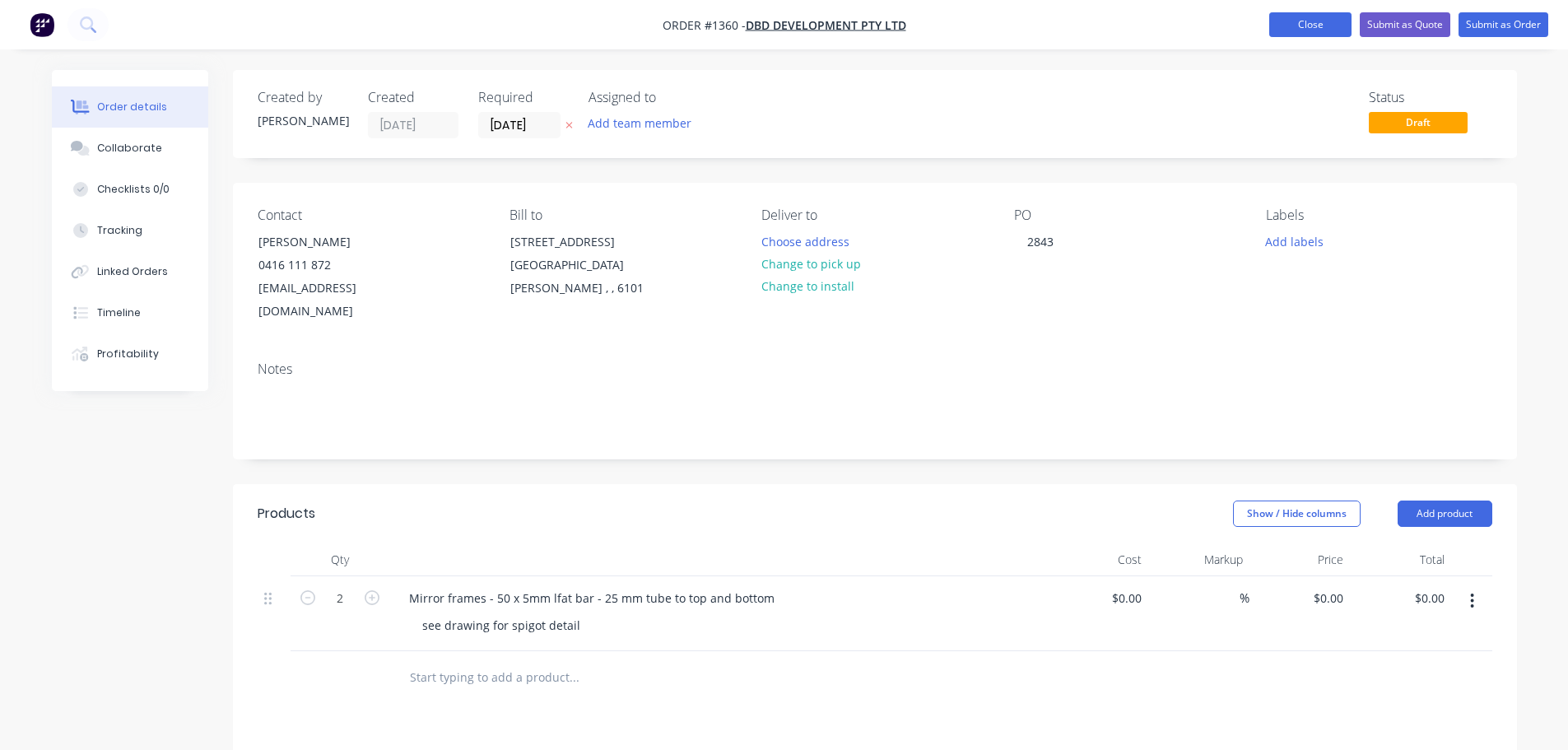
click at [783, 20] on button "Close" at bounding box center [1310, 25] width 82 height 25
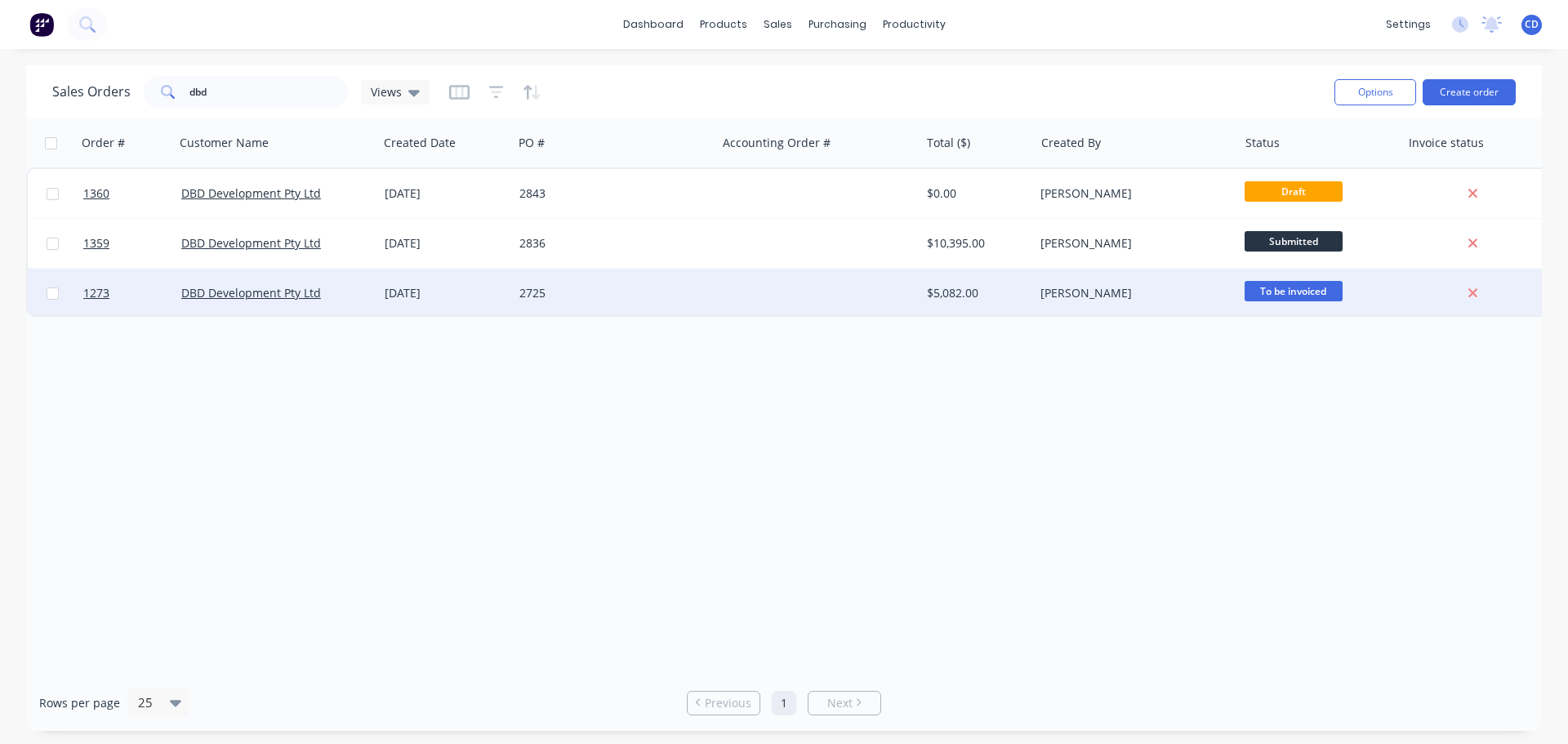
click at [777, 288] on span "To be invoiced" at bounding box center [1294, 292] width 98 height 21
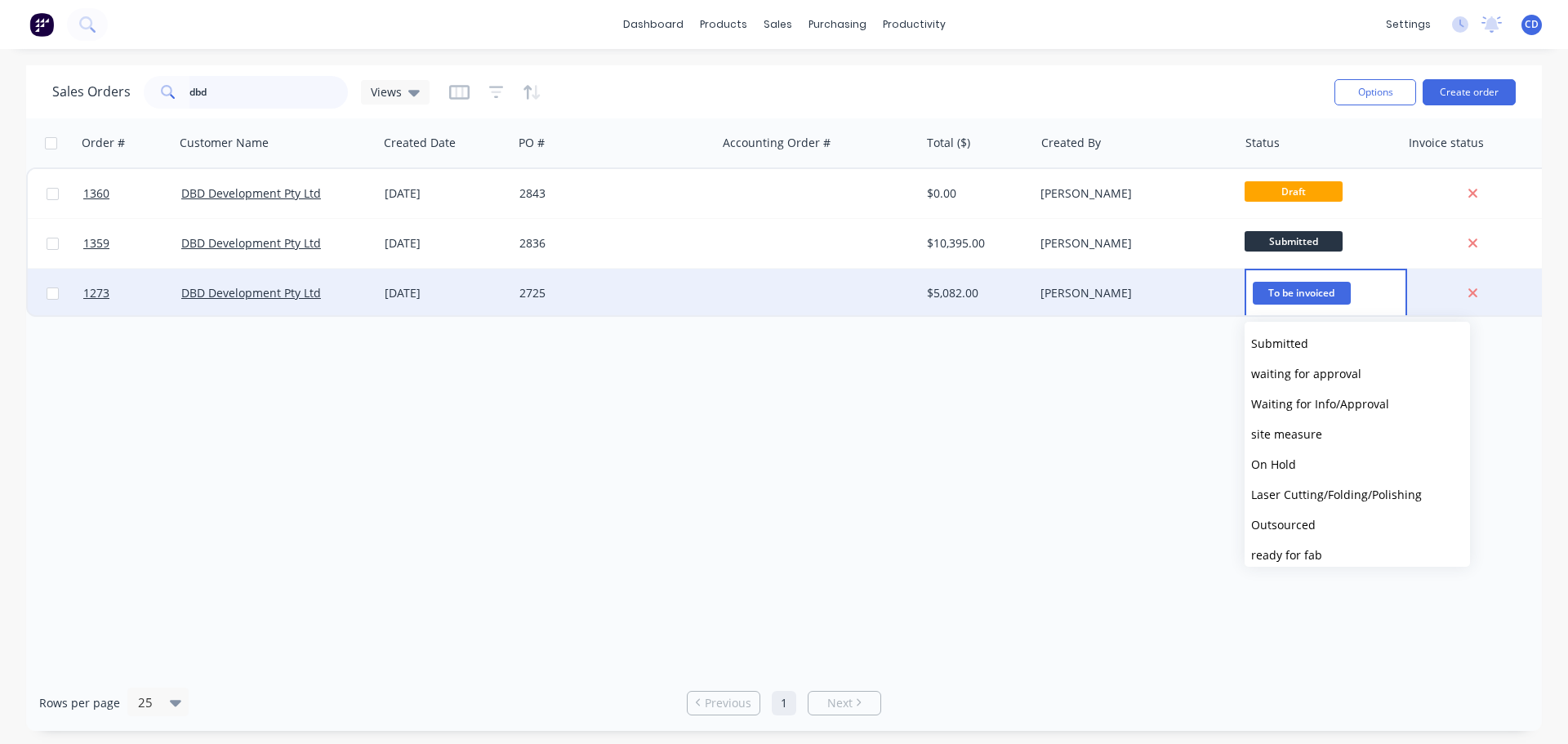
click at [265, 82] on input "dbd" at bounding box center [270, 92] width 160 height 32
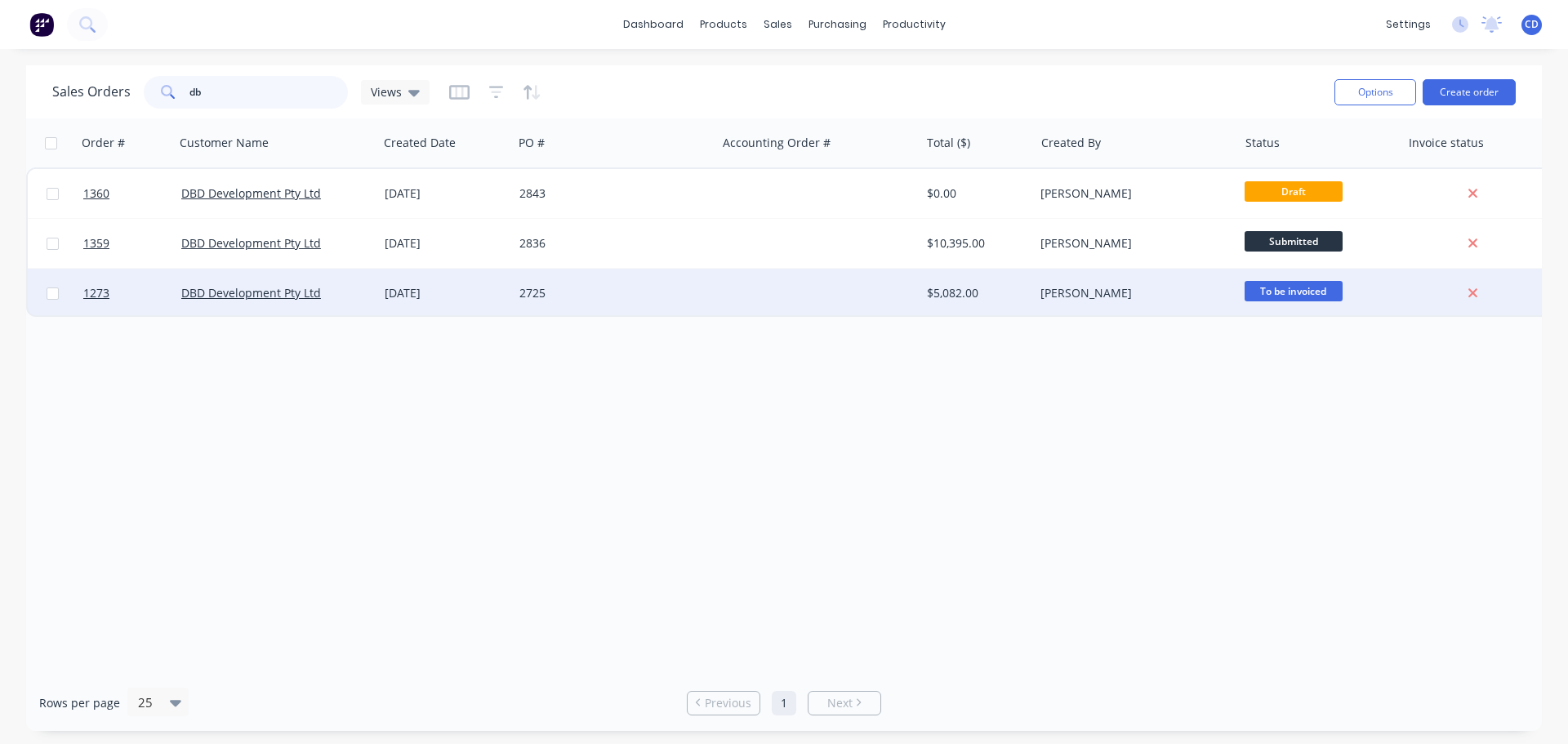
type input "d"
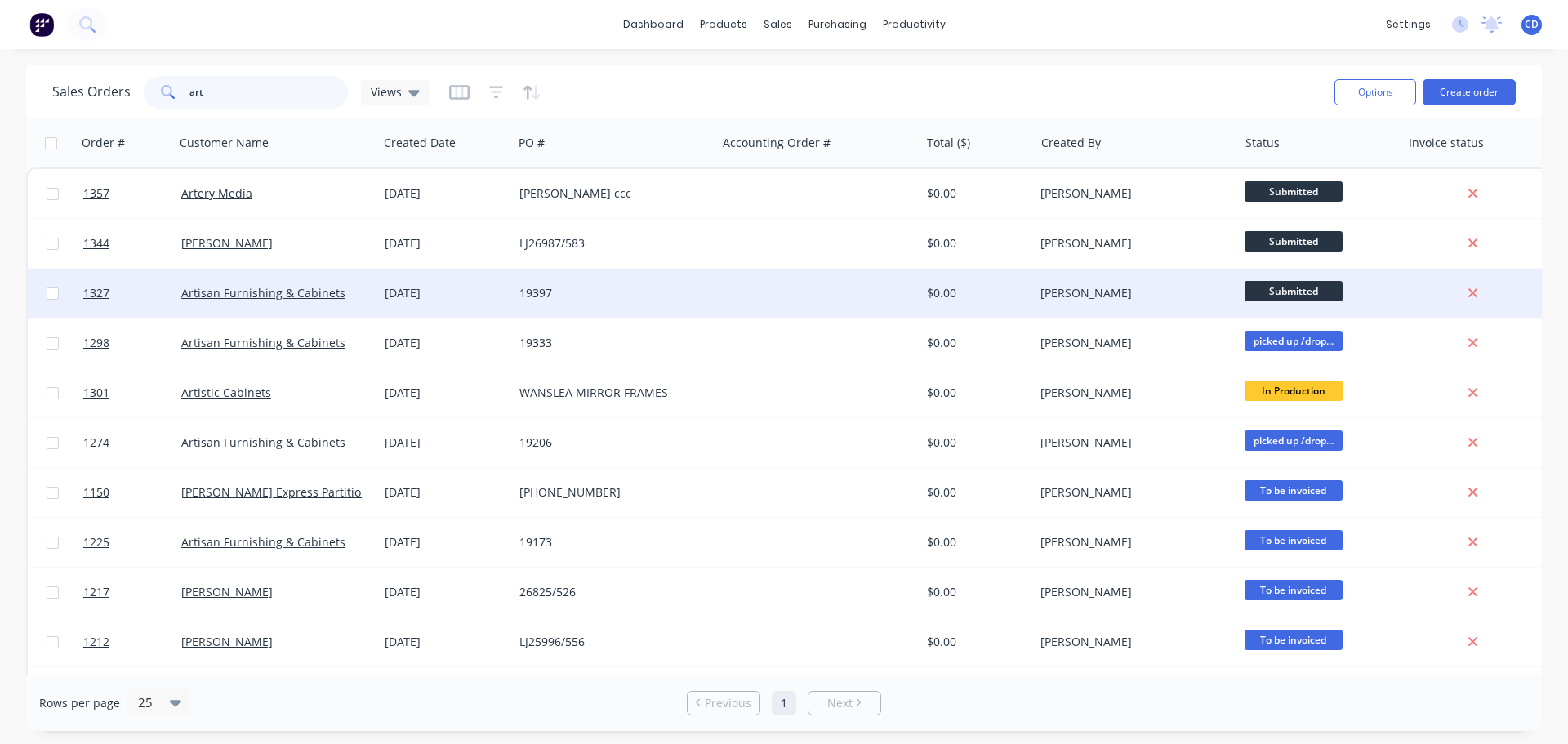
type input "art"
click at [659, 292] on div "19397" at bounding box center [610, 293] width 181 height 16
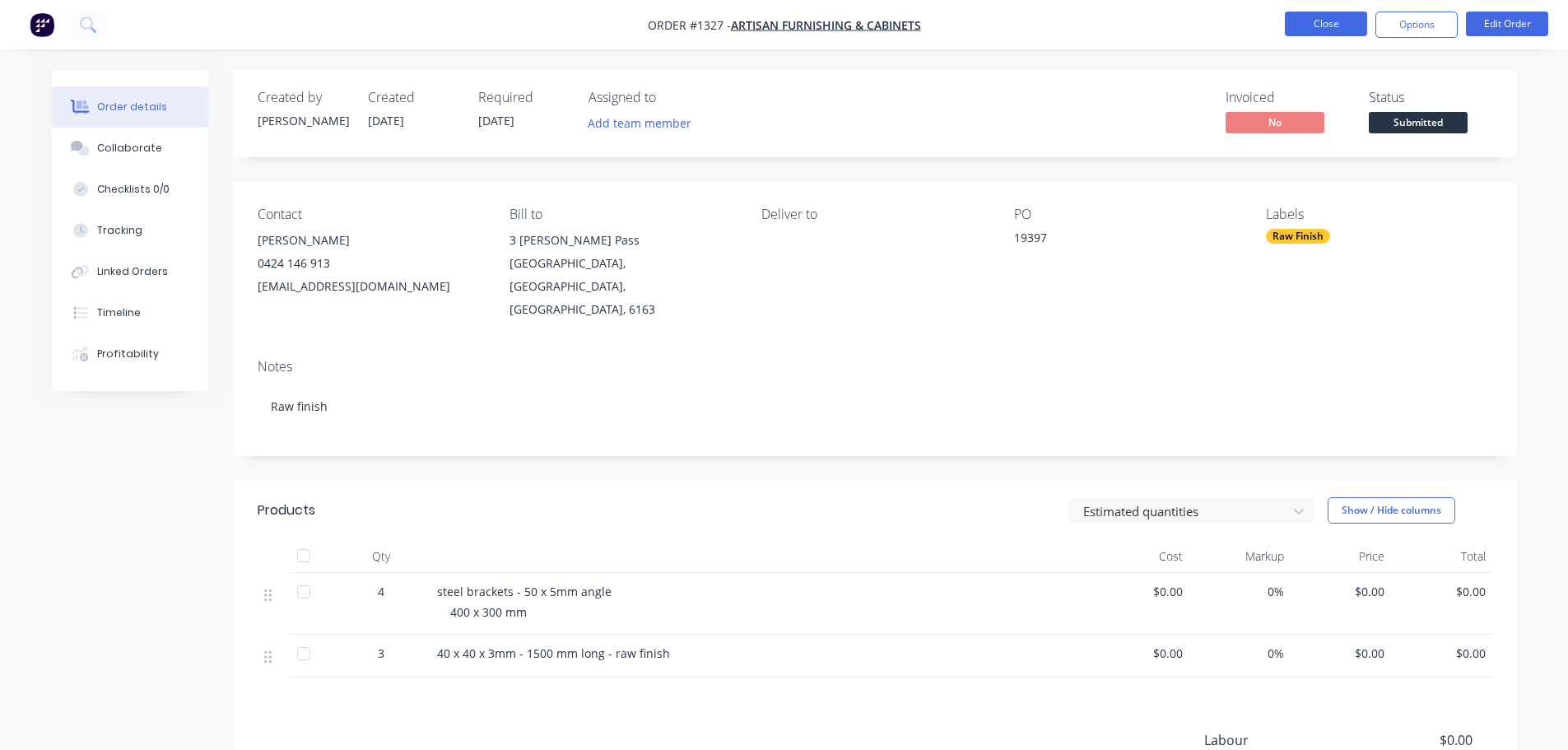
click at [783, 33] on button "Close" at bounding box center [1326, 24] width 82 height 25
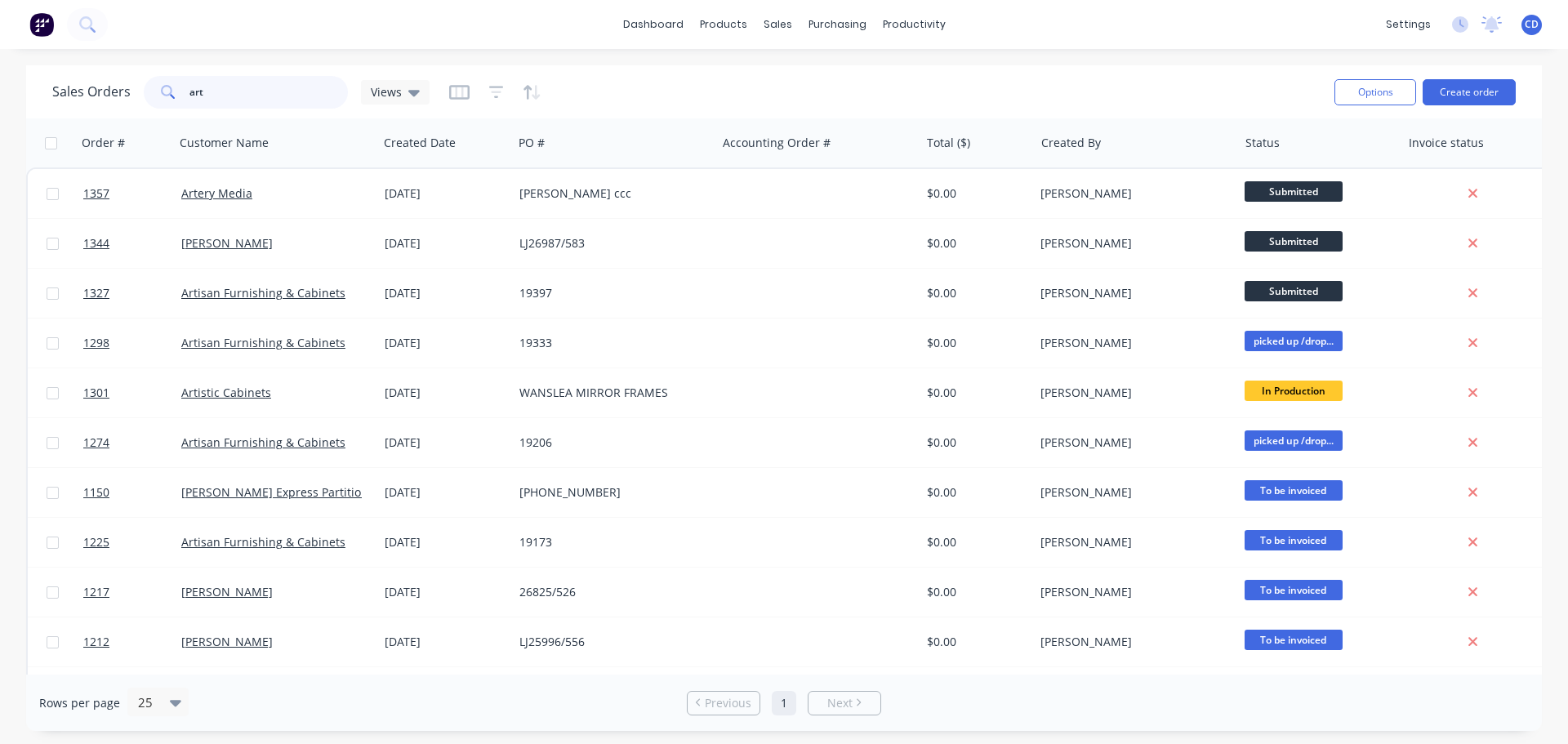
click at [299, 86] on input "art" at bounding box center [270, 92] width 160 height 32
type input "[PERSON_NAME]"
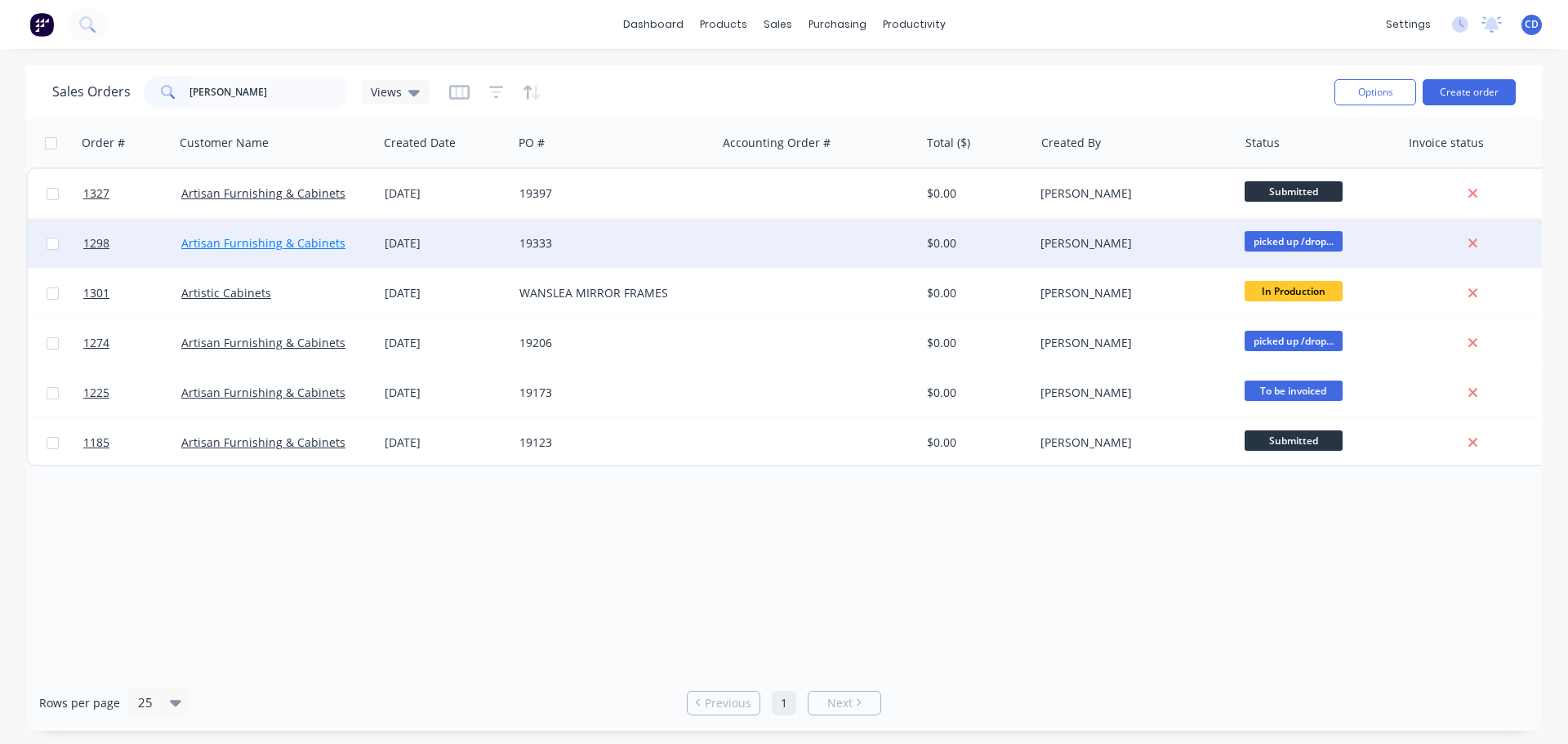
click at [315, 238] on link "Artisan Furnishing & Cabinets" at bounding box center [263, 243] width 164 height 15
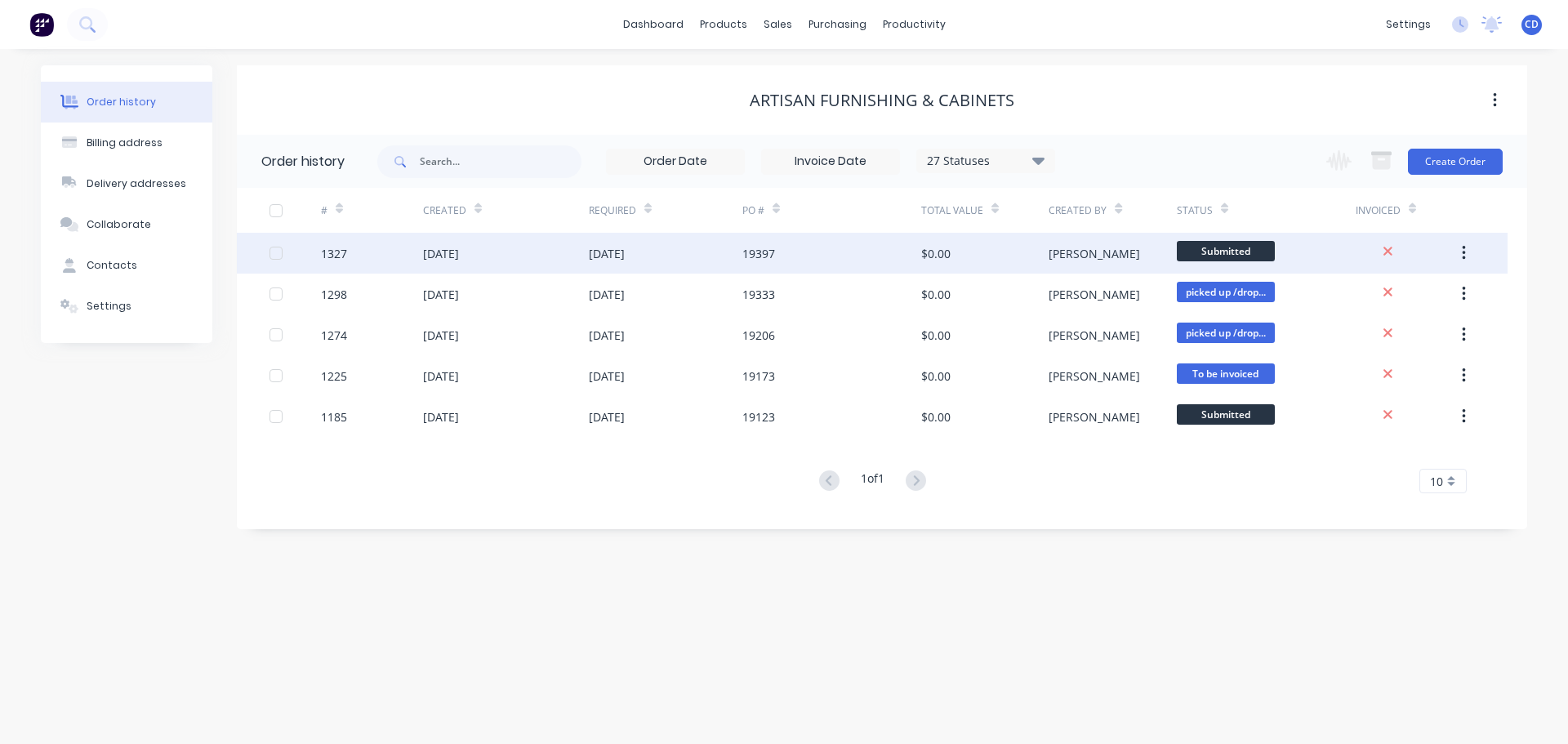
click at [717, 246] on div "[DATE]" at bounding box center [666, 253] width 154 height 41
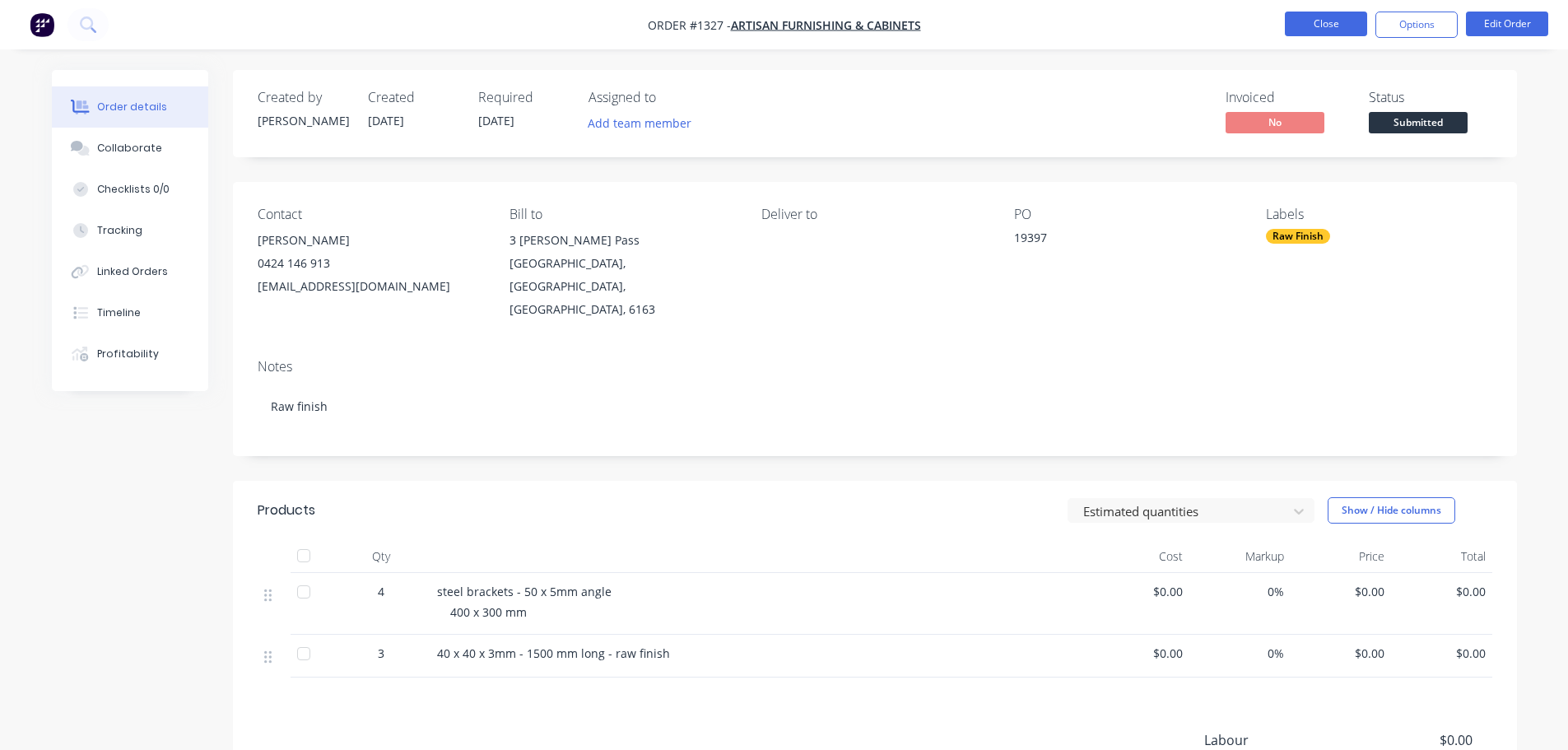
click at [783, 26] on button "Close" at bounding box center [1326, 24] width 82 height 25
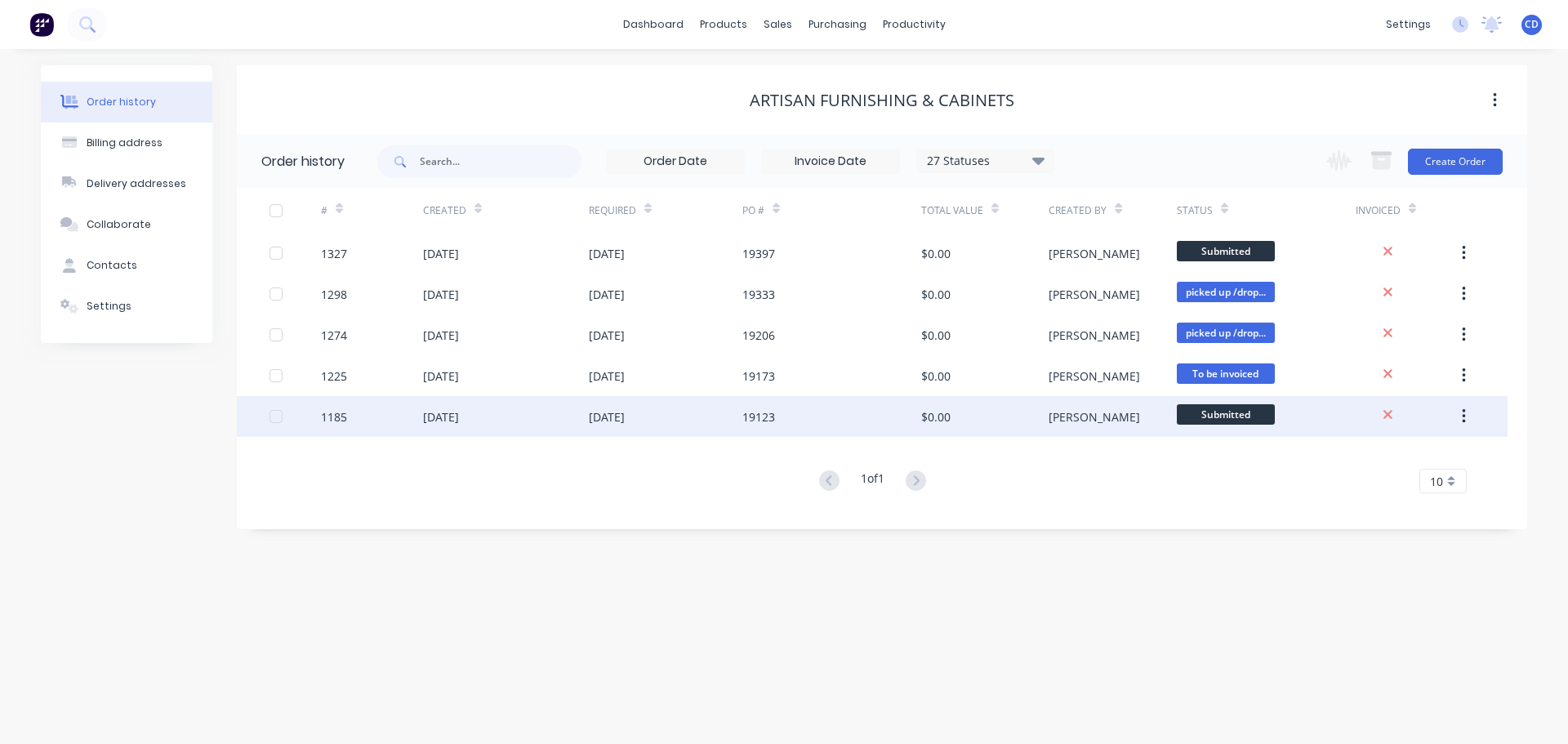
click at [453, 423] on div "[DATE]" at bounding box center [441, 417] width 36 height 17
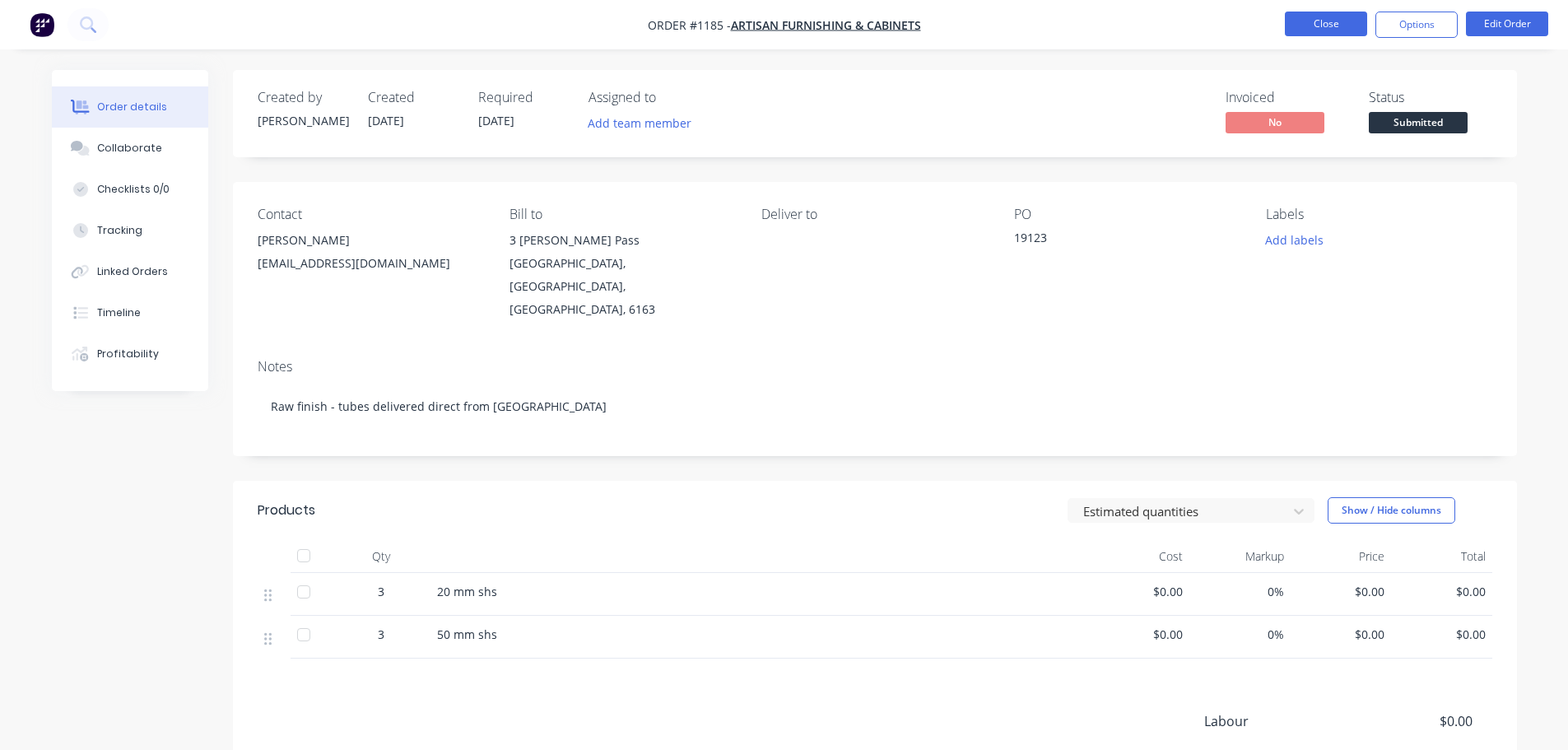
click at [783, 21] on button "Close" at bounding box center [1326, 24] width 82 height 25
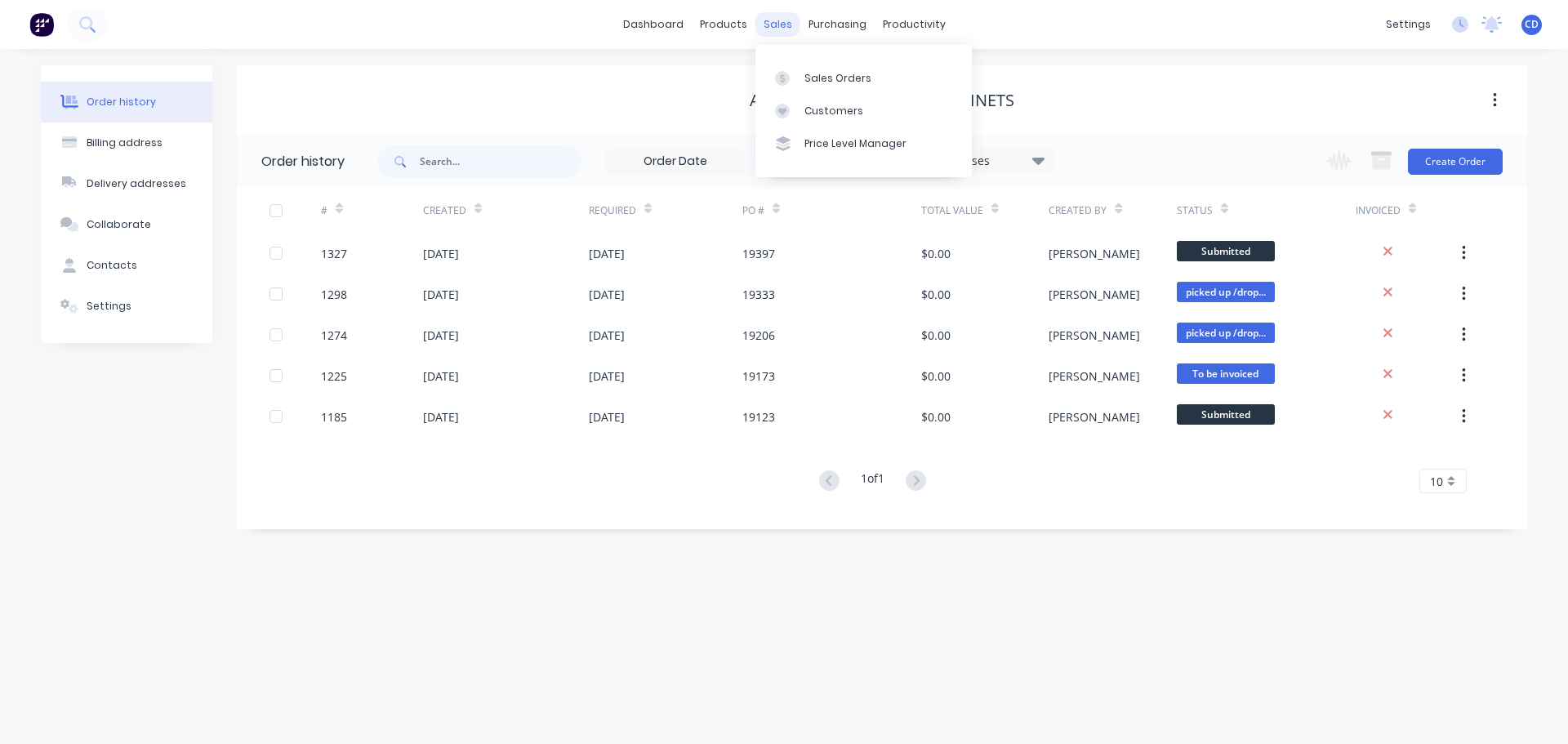
click at [769, 23] on div "sales" at bounding box center [778, 25] width 45 height 25
click at [777, 70] on link "Sales Orders" at bounding box center [864, 78] width 217 height 32
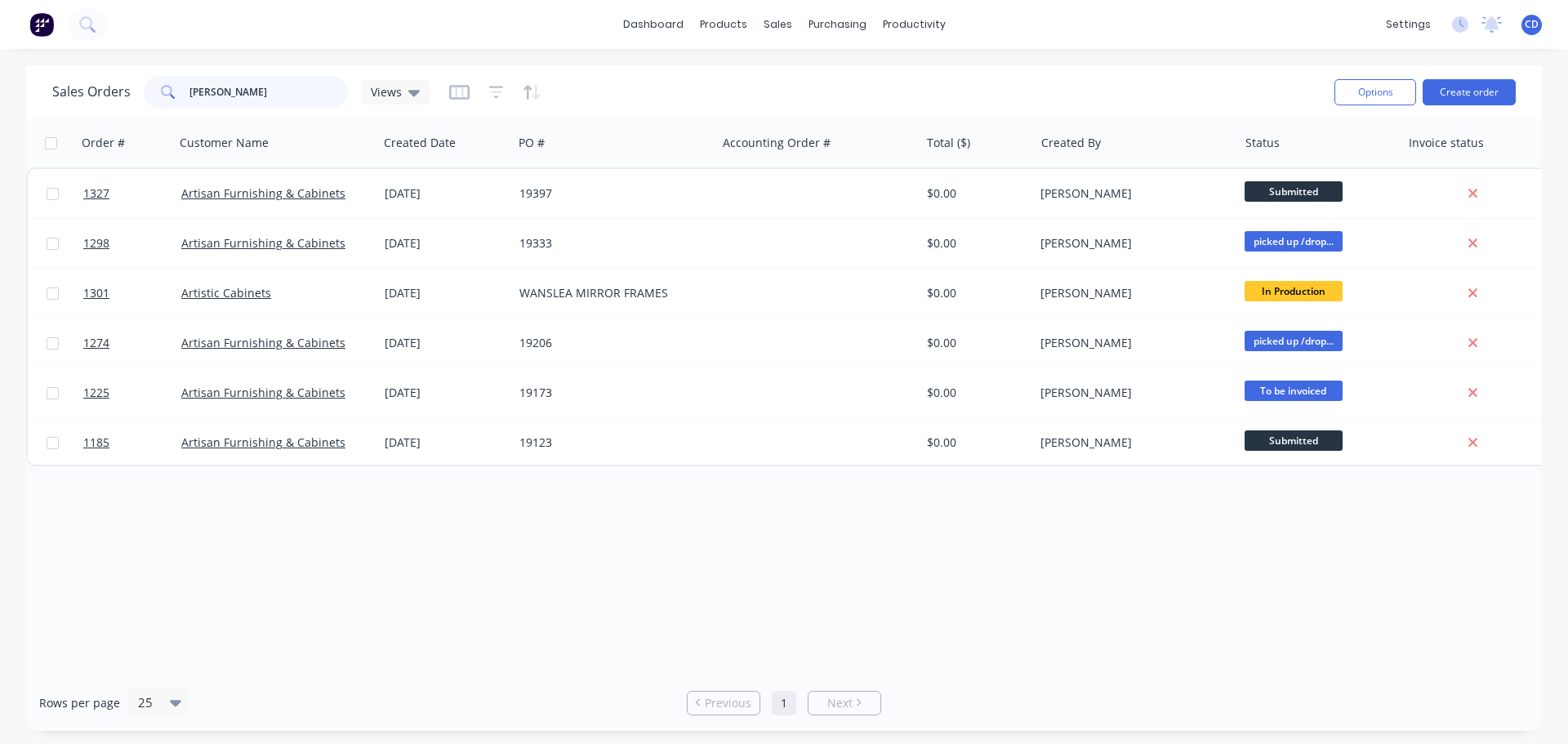
click at [213, 93] on input "[PERSON_NAME]" at bounding box center [270, 92] width 160 height 32
type input "a"
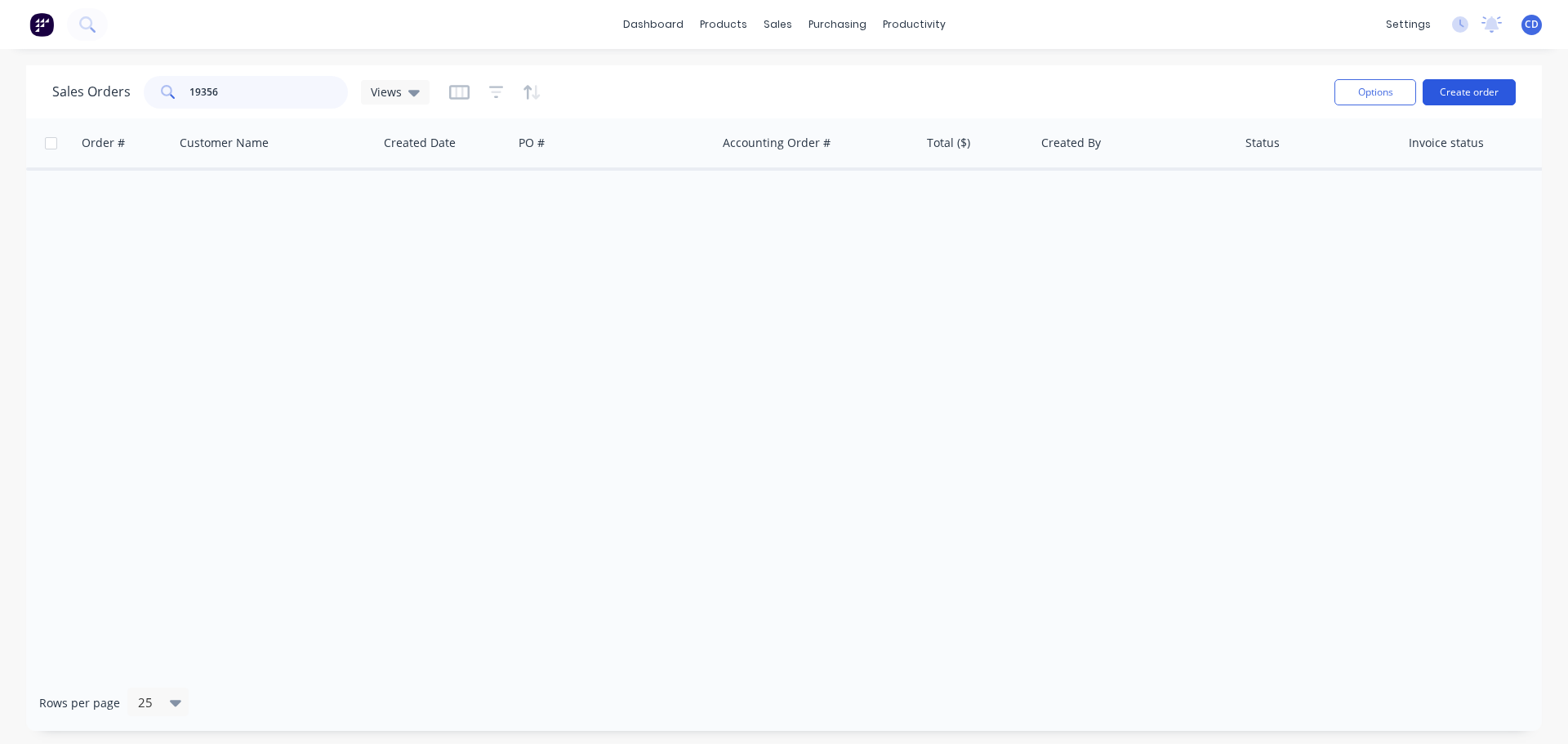
type input "19356"
click at [777, 92] on button "Create order" at bounding box center [1469, 92] width 93 height 27
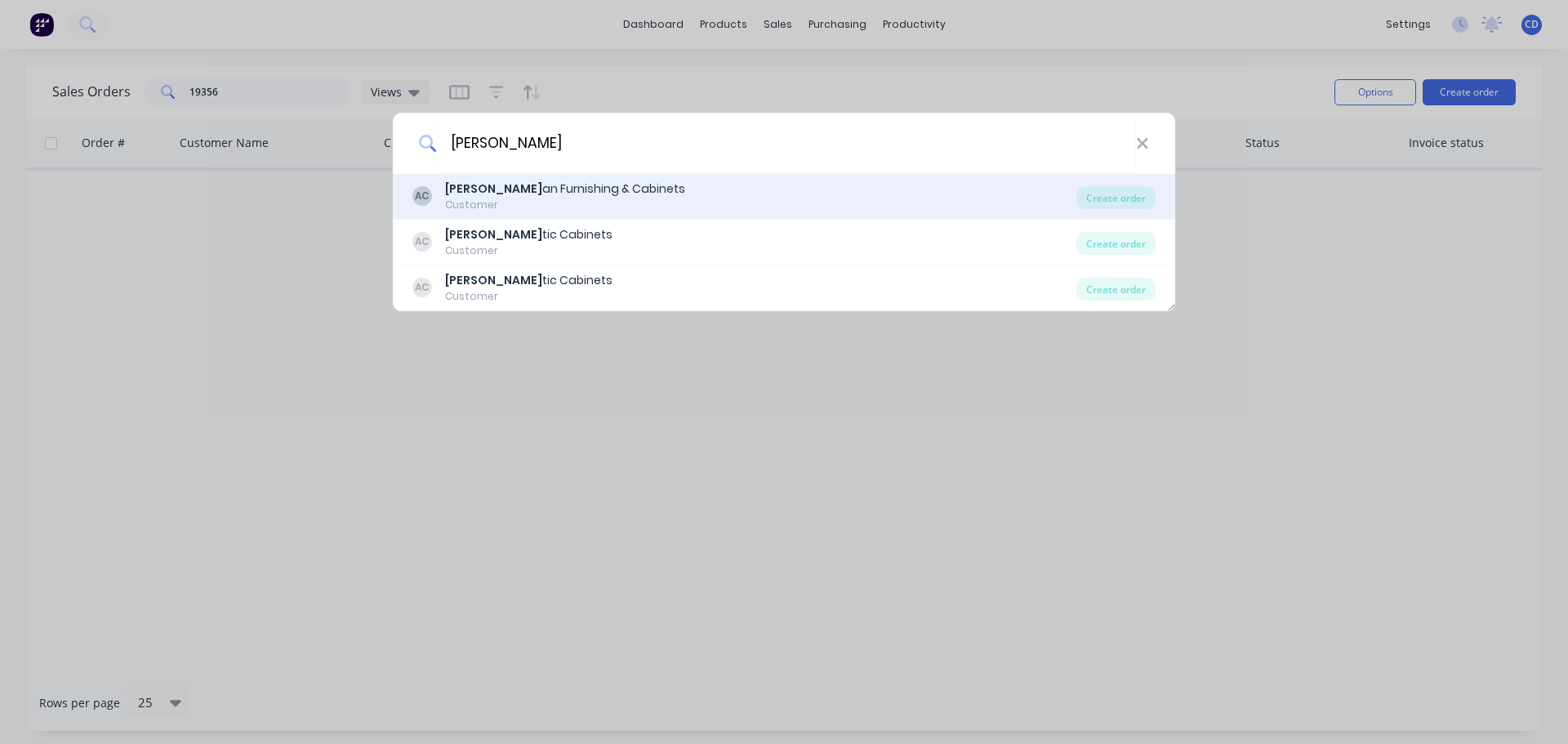
type input "[PERSON_NAME]"
click at [621, 185] on div "[PERSON_NAME] an Furnishing & Cabinets Customer" at bounding box center [744, 197] width 664 height 32
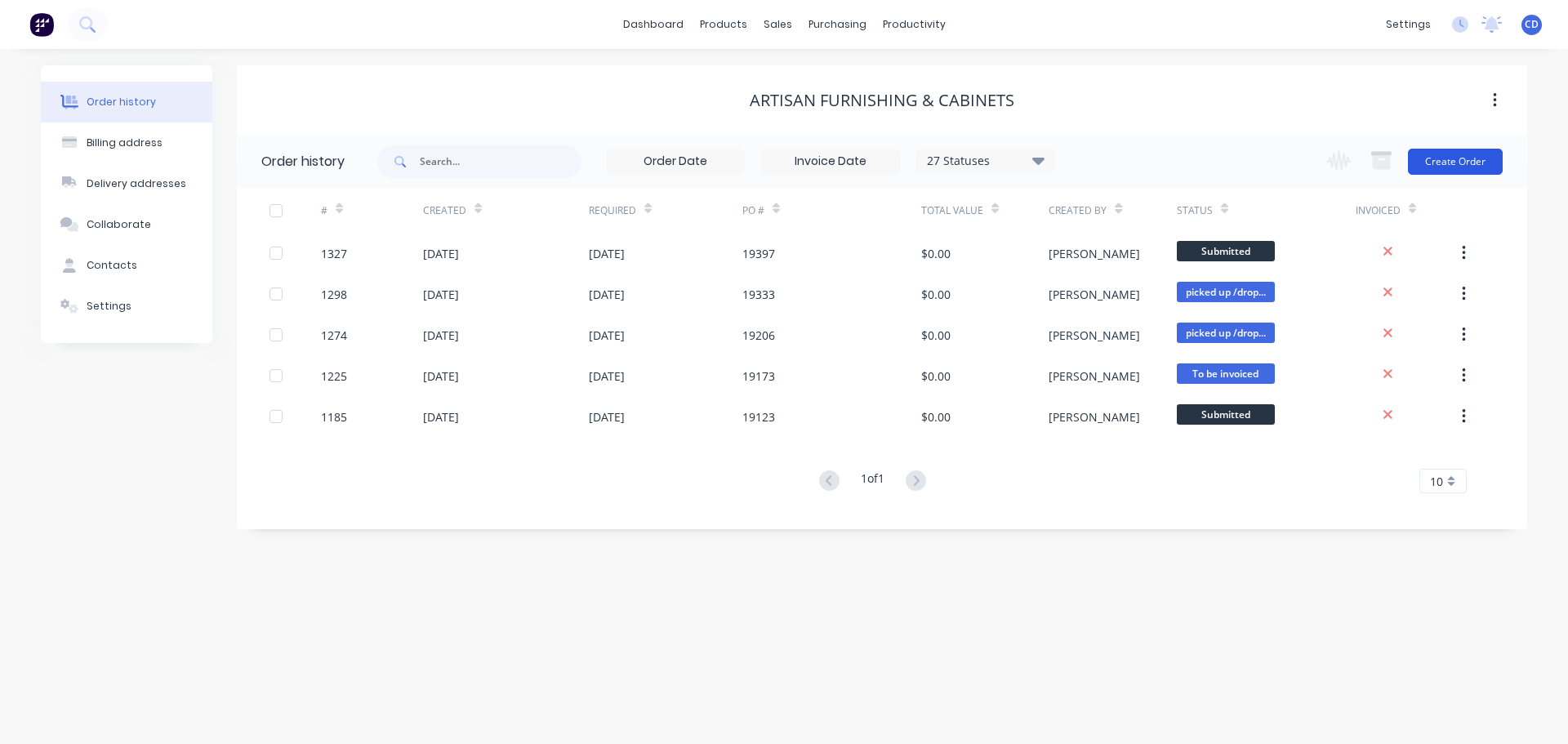
click at [777, 169] on button "Create Order" at bounding box center [1456, 162] width 95 height 27
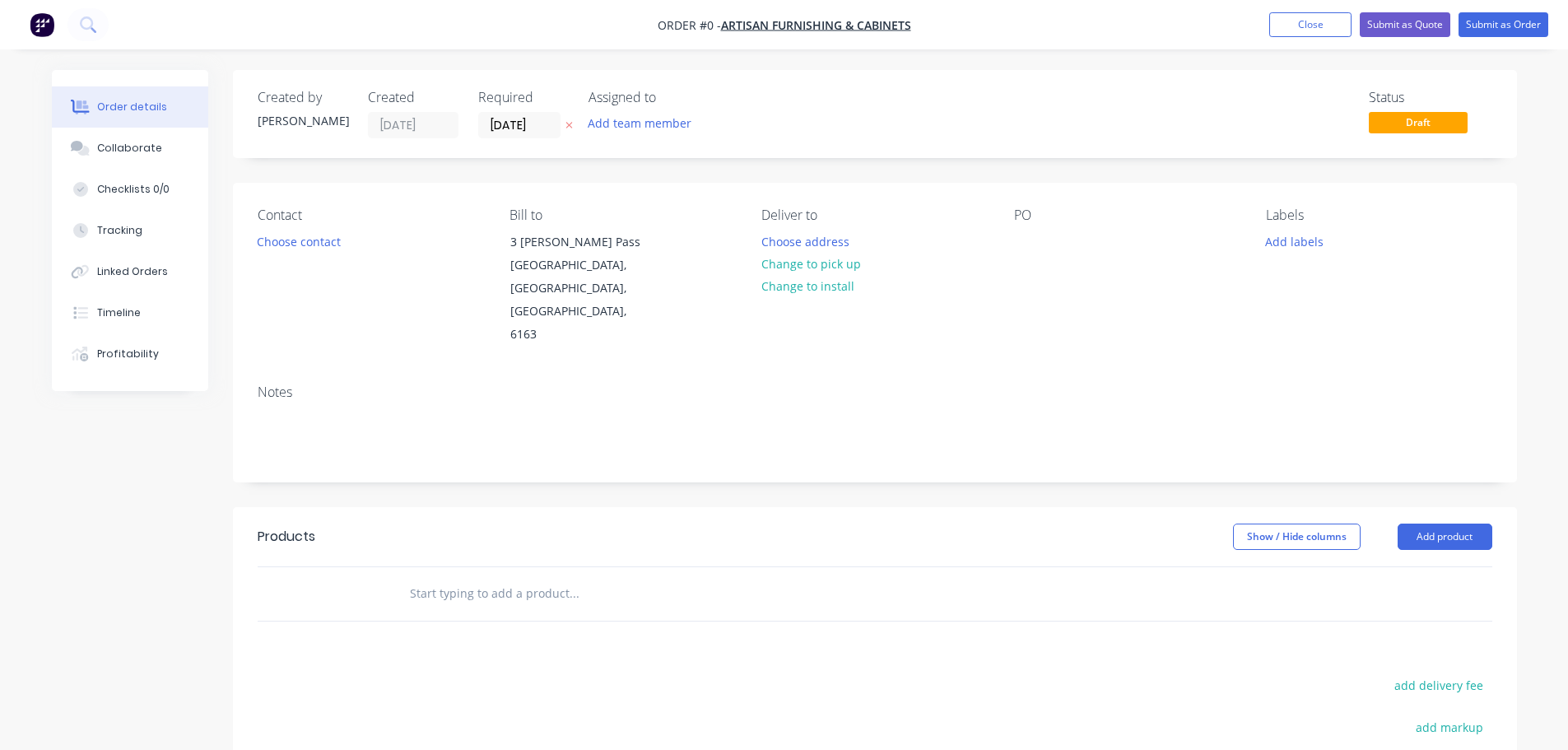
click at [783, 242] on div "PO" at bounding box center [1128, 277] width 226 height 139
click at [783, 242] on div at bounding box center [1028, 241] width 27 height 24
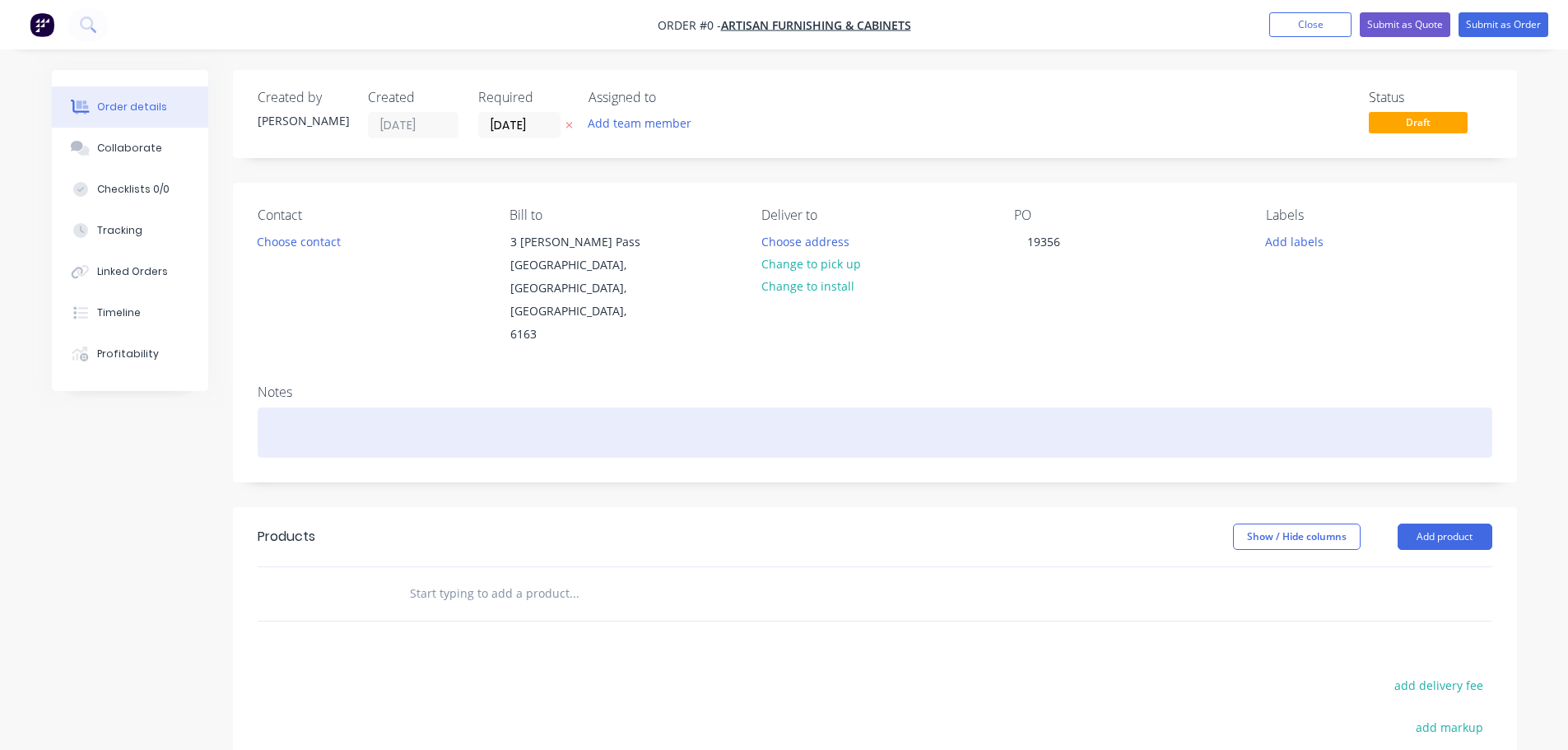
click at [347, 384] on div "Order details Collaborate Checklists 0/0 Tracking Linked Orders Timeline Profit…" at bounding box center [784, 556] width 1498 height 972
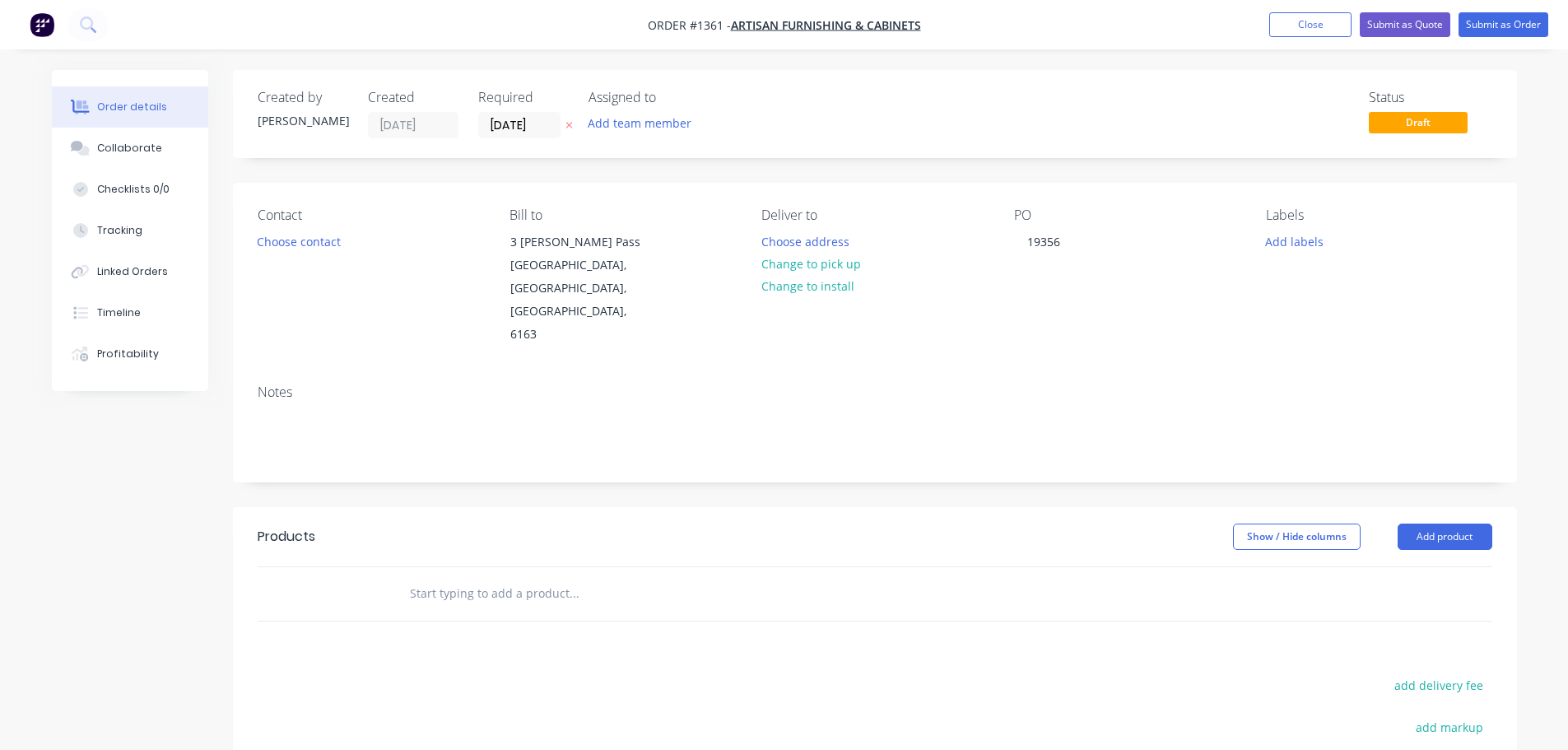
click at [447, 578] on input "text" at bounding box center [573, 594] width 329 height 33
click at [783, 524] on button "Add product" at bounding box center [1445, 537] width 95 height 27
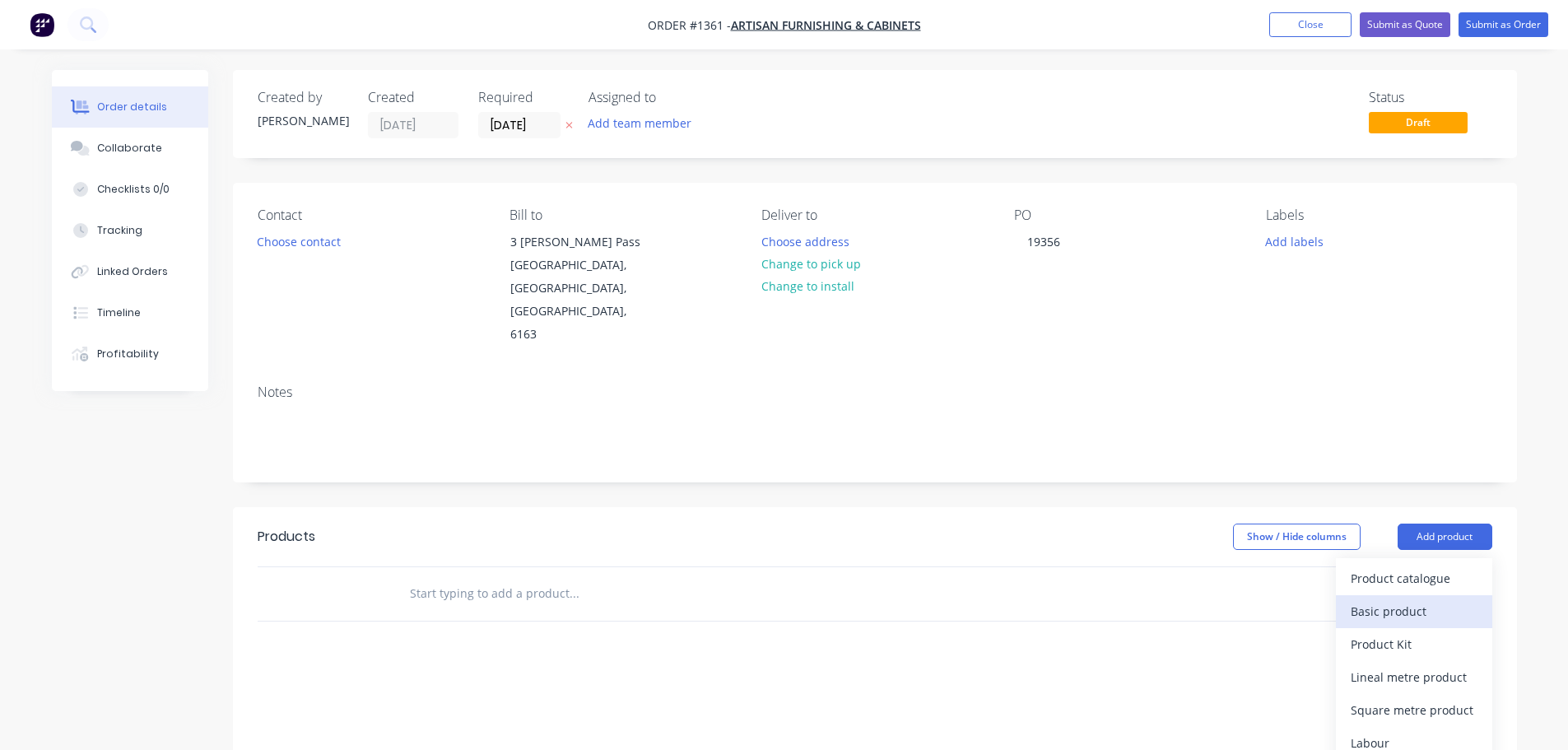
click at [783, 600] on div "Basic product" at bounding box center [1414, 611] width 126 height 24
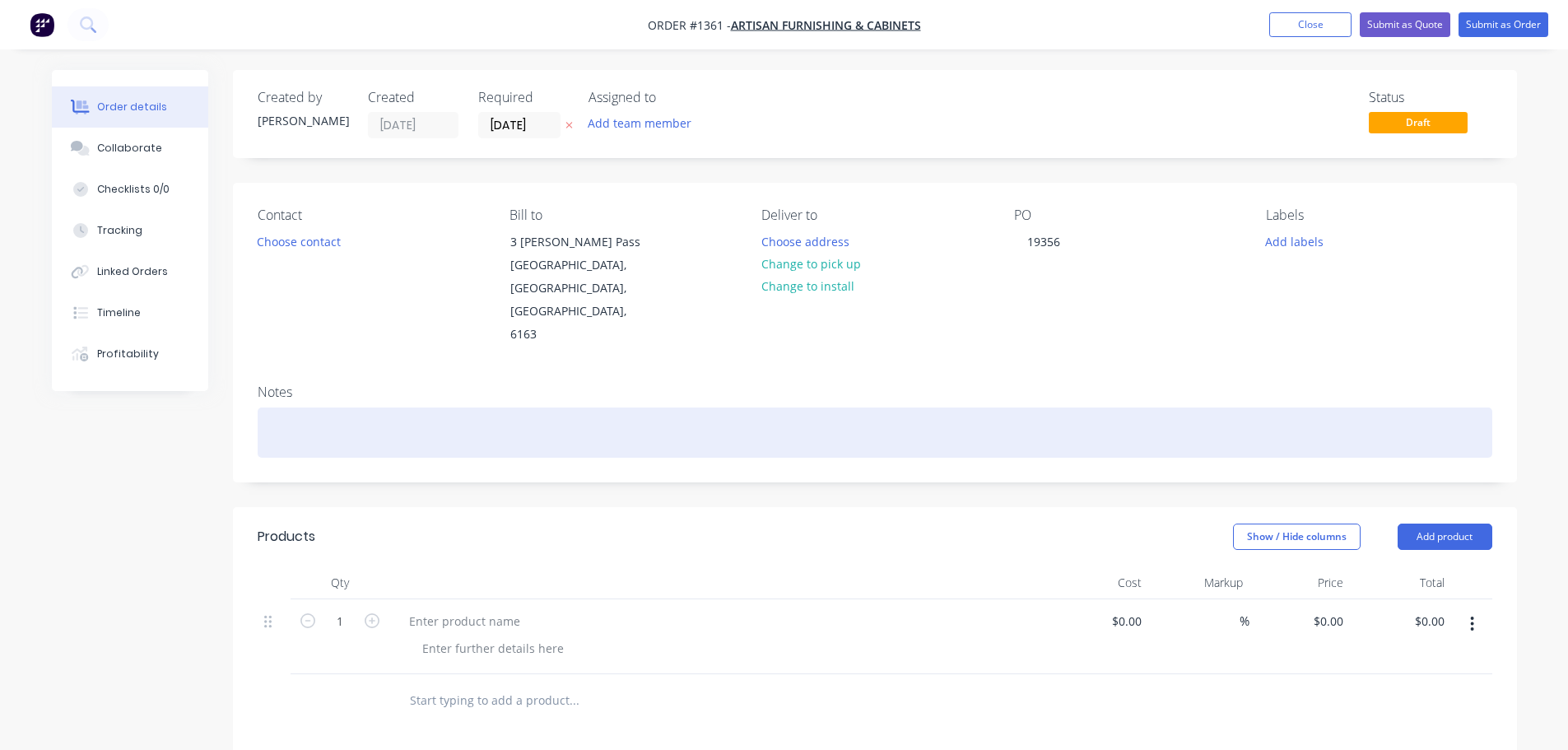
click at [456, 408] on div at bounding box center [875, 433] width 1235 height 50
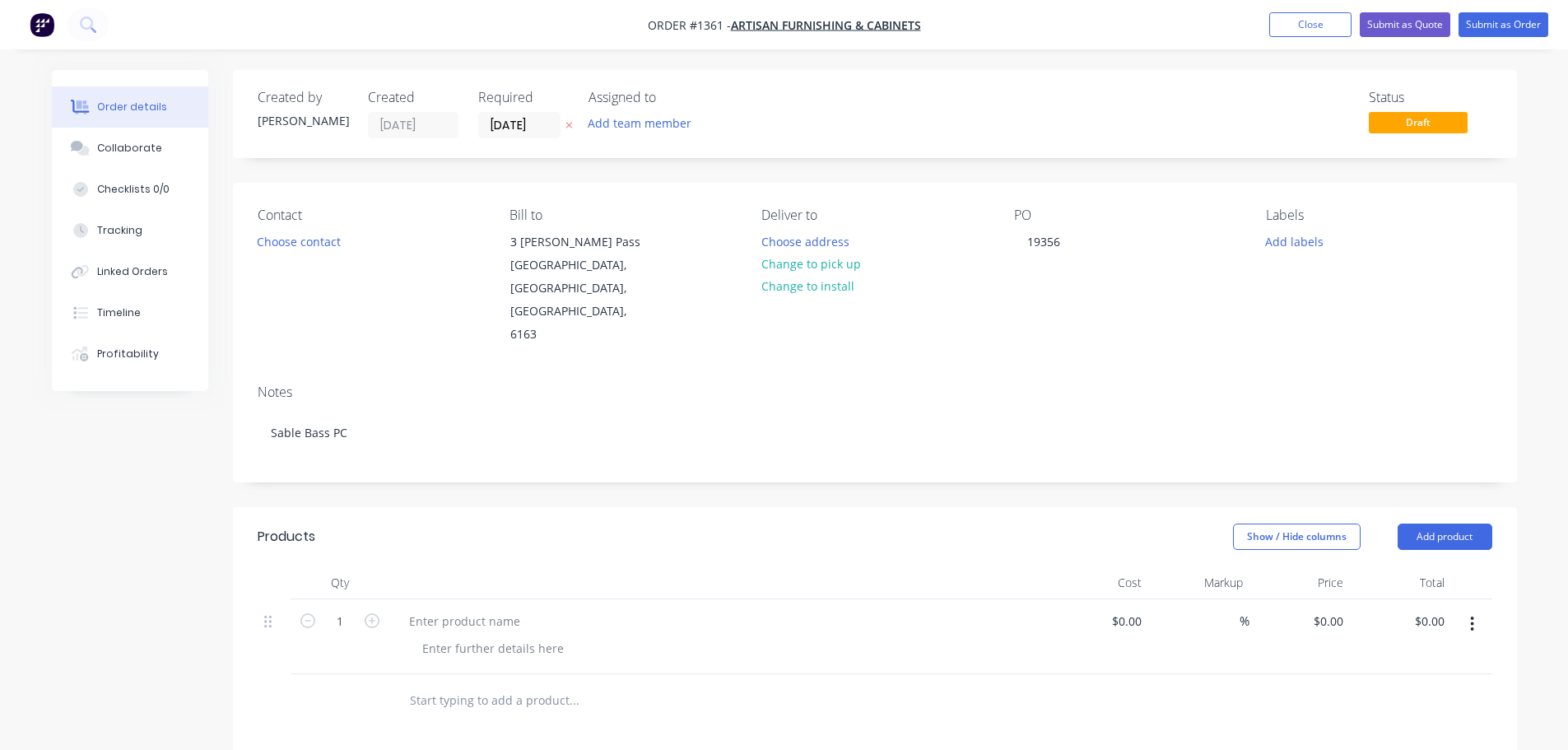
click at [285, 226] on div "Contact Choose contact" at bounding box center [370, 277] width 226 height 139
click at [288, 255] on div "Contact Choose contact" at bounding box center [370, 277] width 226 height 139
click at [291, 249] on button "Choose contact" at bounding box center [299, 240] width 101 height 22
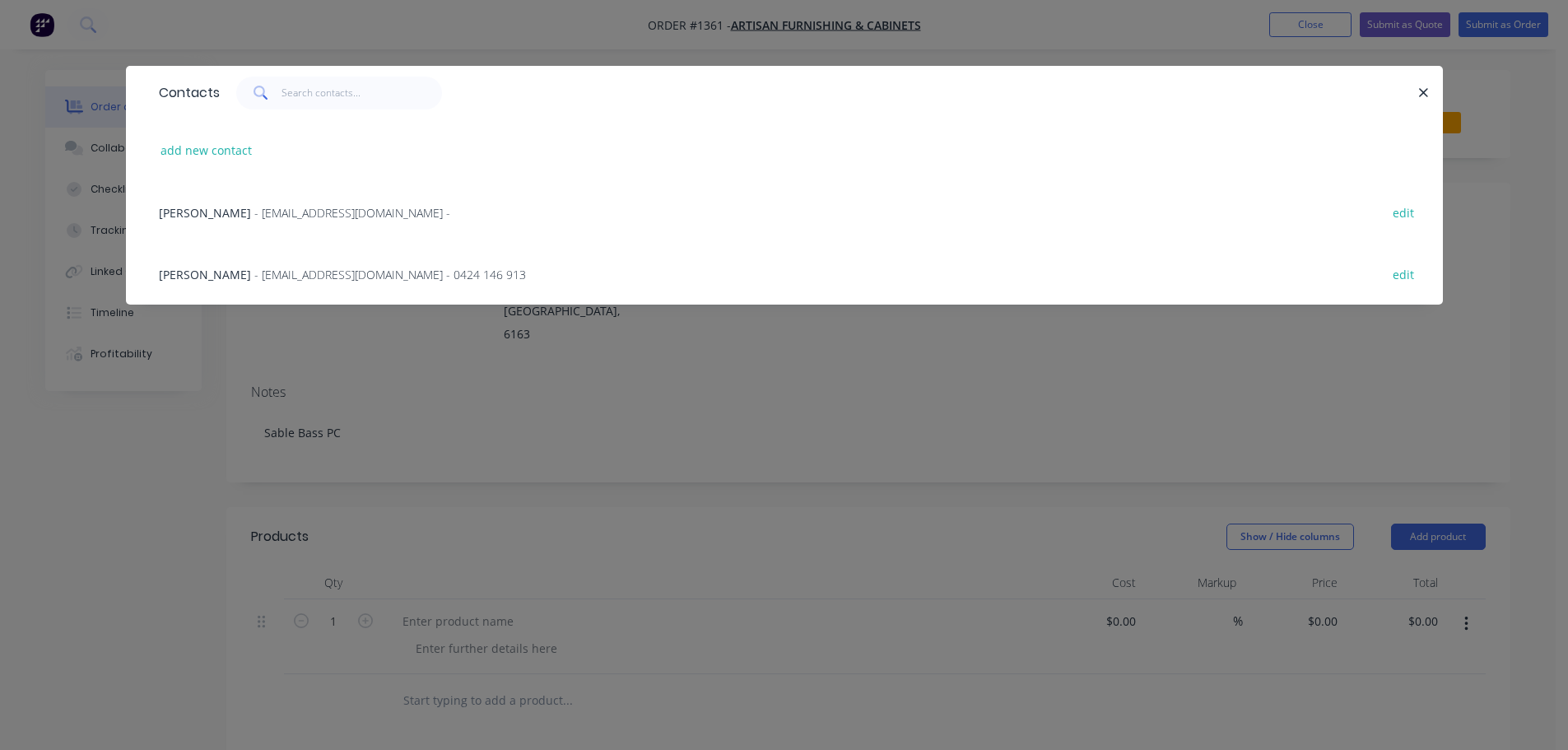
click at [261, 276] on span "- [EMAIL_ADDRESS][DOMAIN_NAME] - 0424 146 913" at bounding box center [391, 275] width 272 height 15
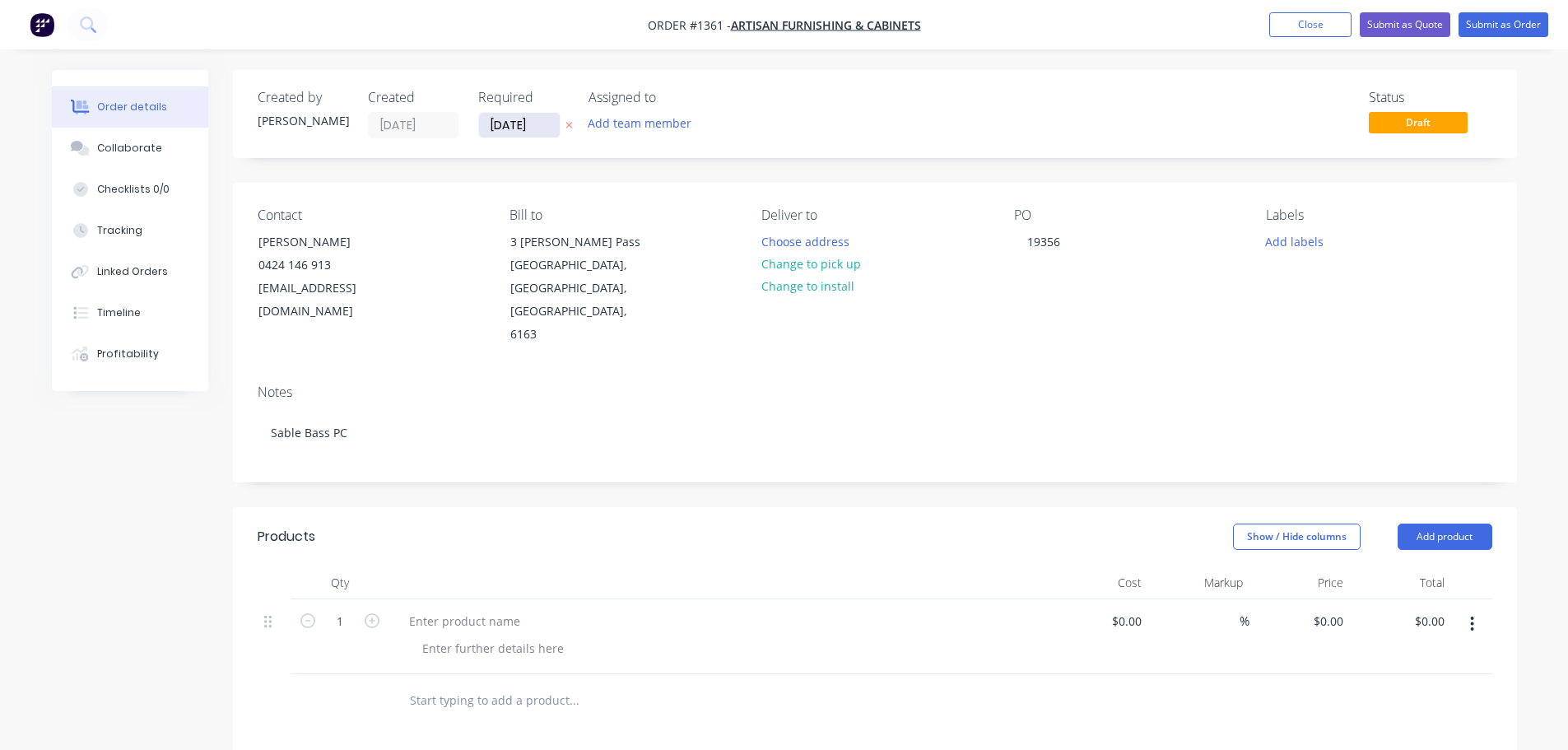
click at [520, 125] on input "[DATE]" at bounding box center [520, 125] width 80 height 25
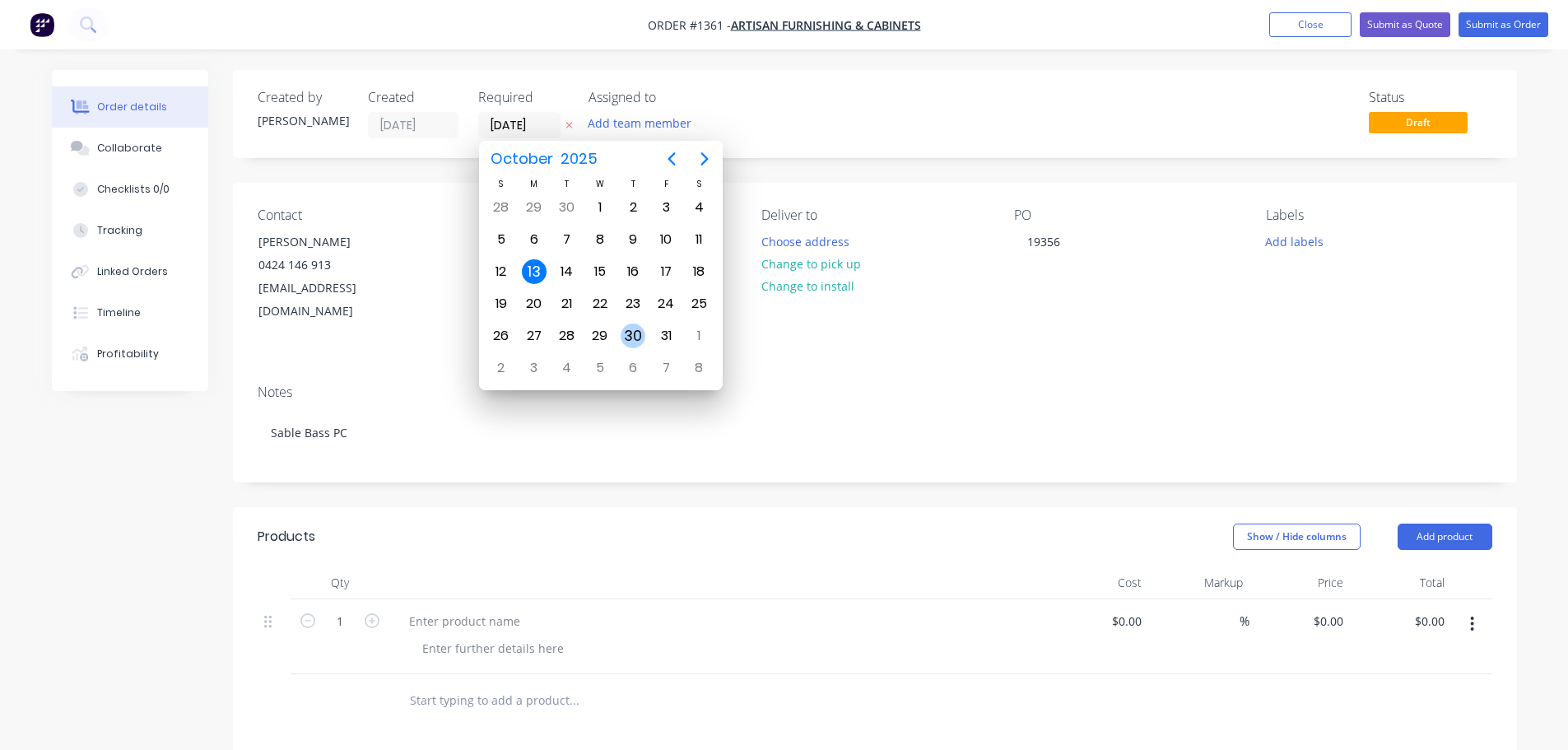
click at [634, 344] on div "30" at bounding box center [633, 336] width 25 height 25
type input "[DATE]"
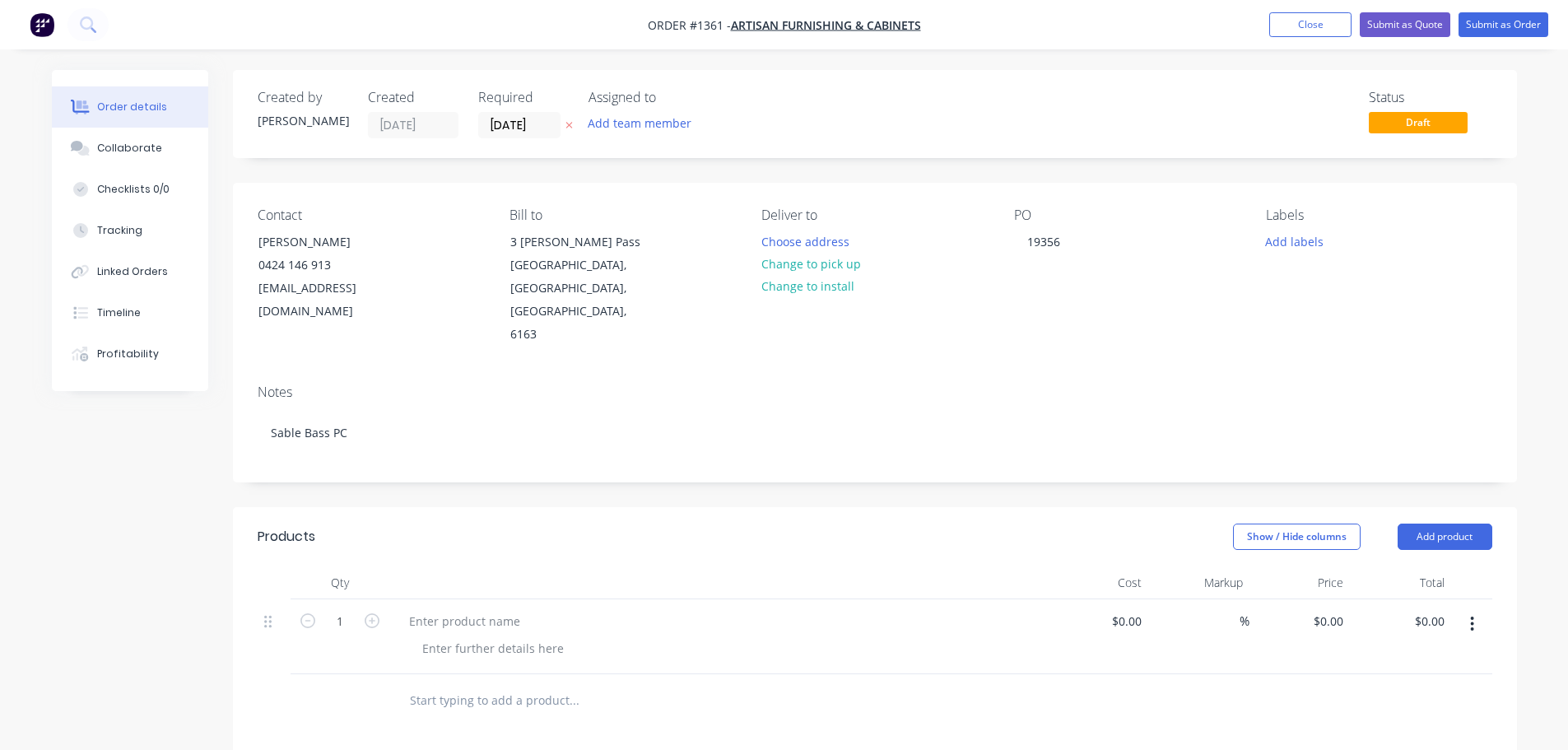
click at [782, 315] on div "Contact [PERSON_NAME] 0424 146 913 [EMAIL_ADDRESS][DOMAIN_NAME] Bill to 3 [PERS…" at bounding box center [875, 277] width 1285 height 189
click at [146, 152] on div "Collaborate" at bounding box center [129, 148] width 65 height 14
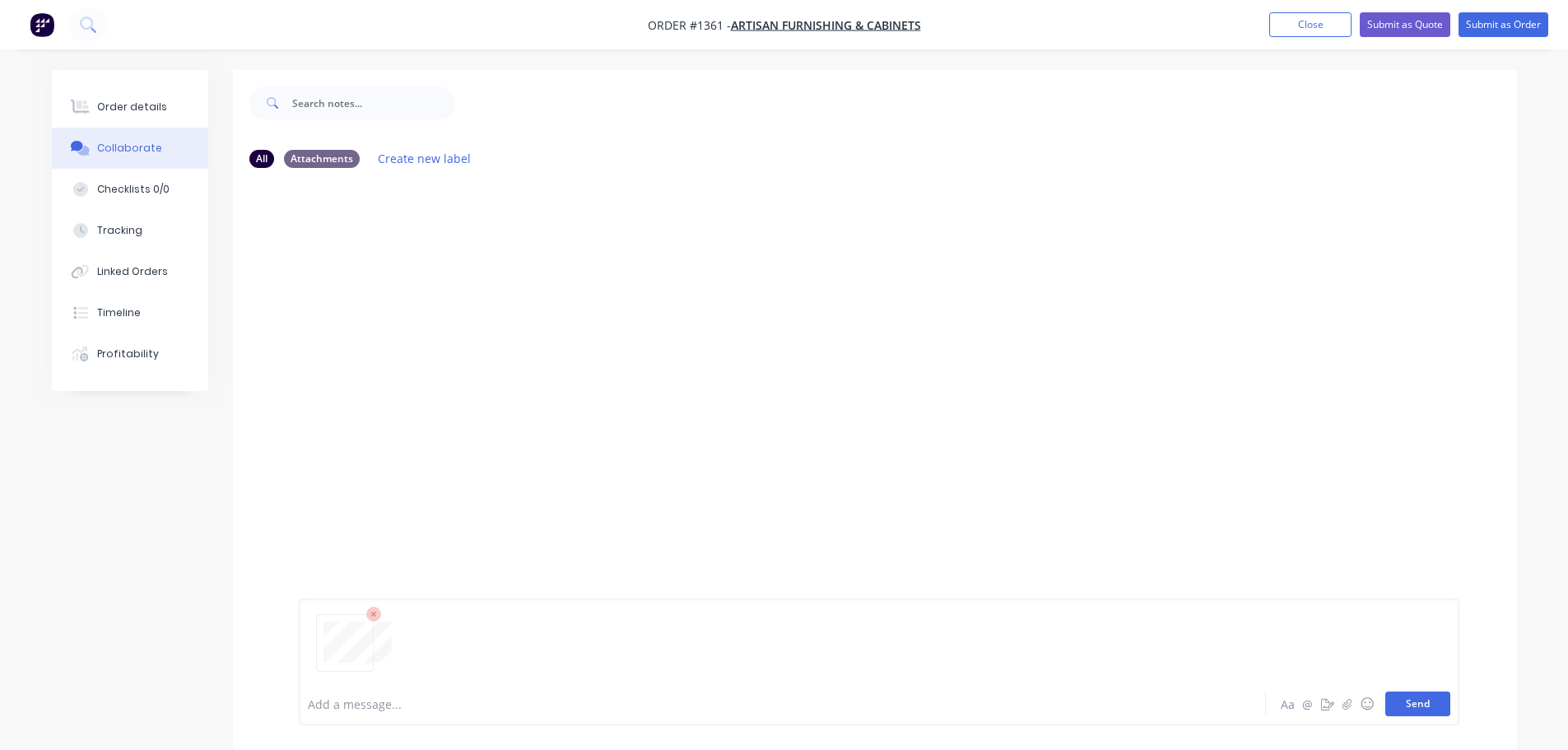
click at [783, 709] on button "Send" at bounding box center [1418, 704] width 65 height 25
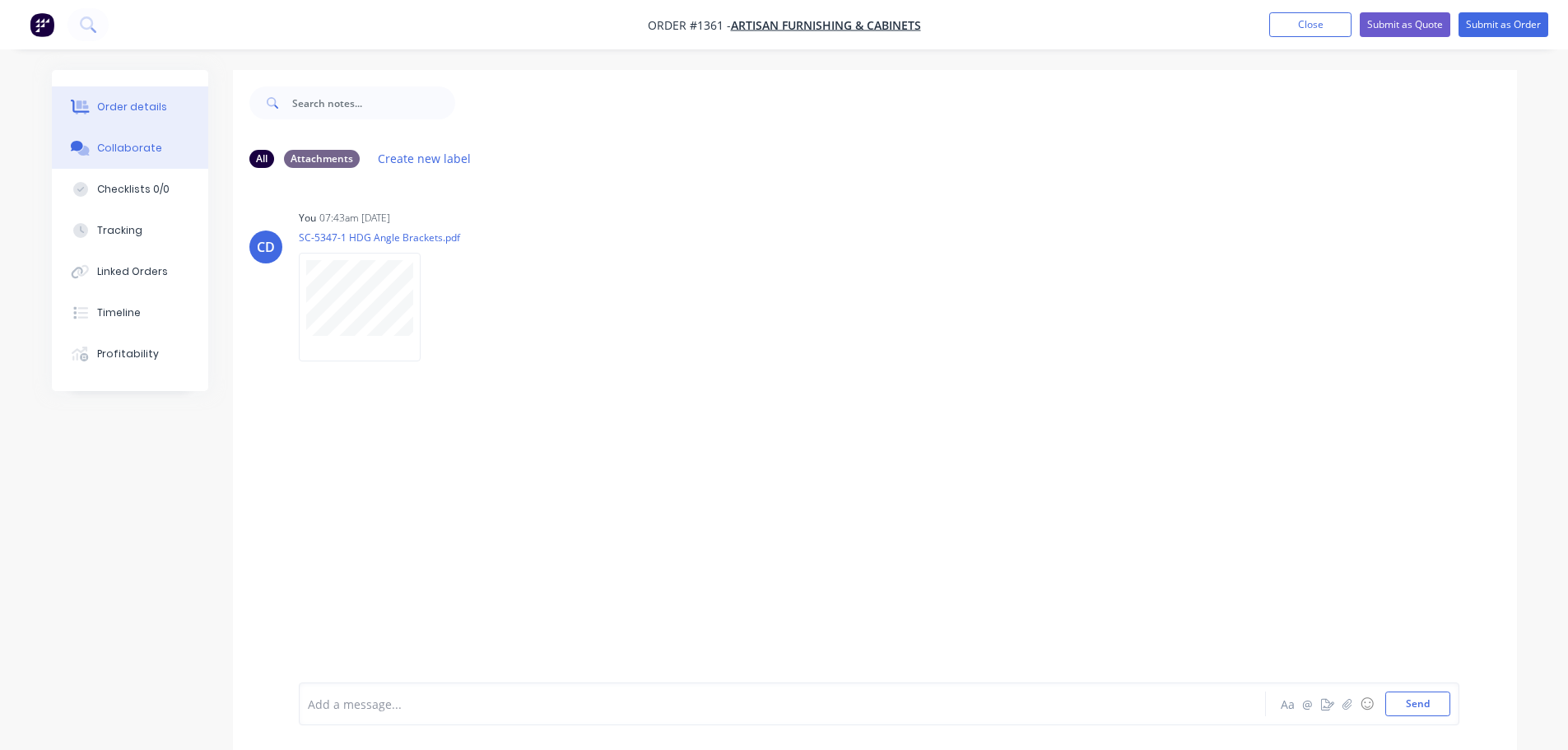
drag, startPoint x: 149, startPoint y: 96, endPoint x: 138, endPoint y: 105, distance: 14.2
click at [147, 97] on button "Order details" at bounding box center [129, 106] width 156 height 41
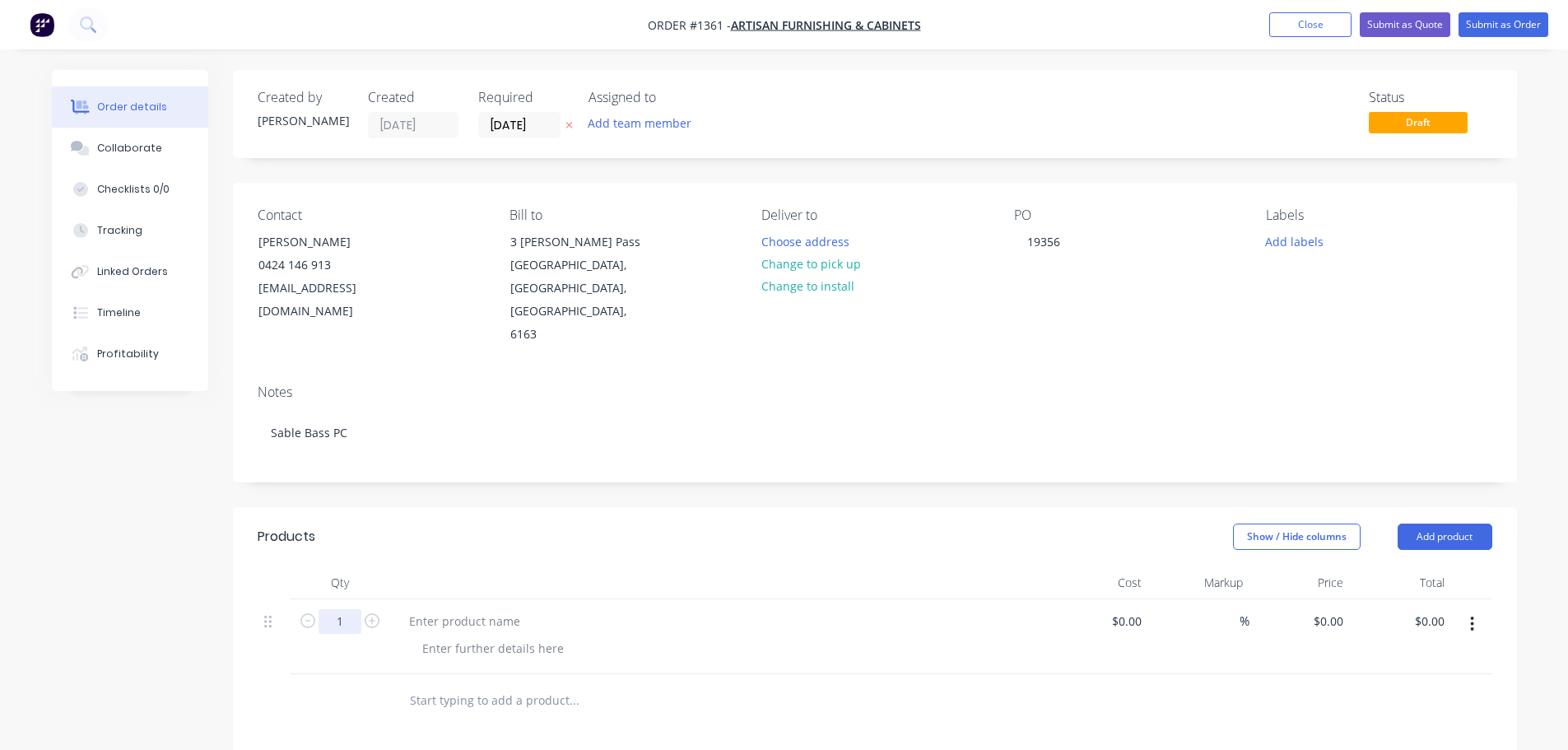
click at [357, 609] on input "1" at bounding box center [340, 622] width 43 height 25
type input "143"
click at [783, 524] on button "Add product" at bounding box center [1445, 537] width 95 height 27
click at [783, 600] on div "Basic product" at bounding box center [1414, 611] width 126 height 24
click at [331, 685] on input "1" at bounding box center [340, 697] width 43 height 25
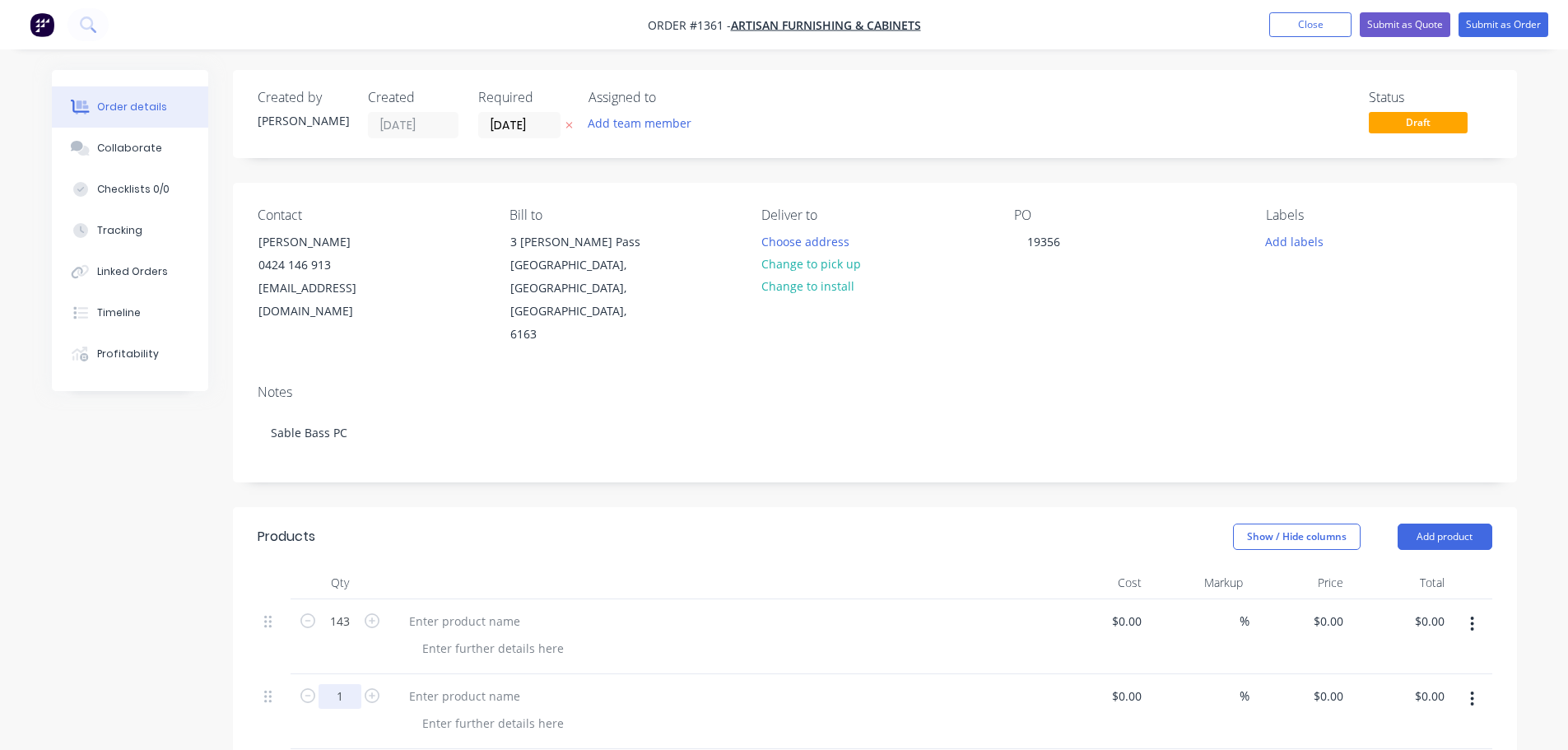
click at [331, 685] on input "1" at bounding box center [340, 697] width 43 height 25
click at [343, 685] on input "1" at bounding box center [340, 697] width 43 height 25
type input "102"
click at [456, 609] on div at bounding box center [465, 621] width 138 height 24
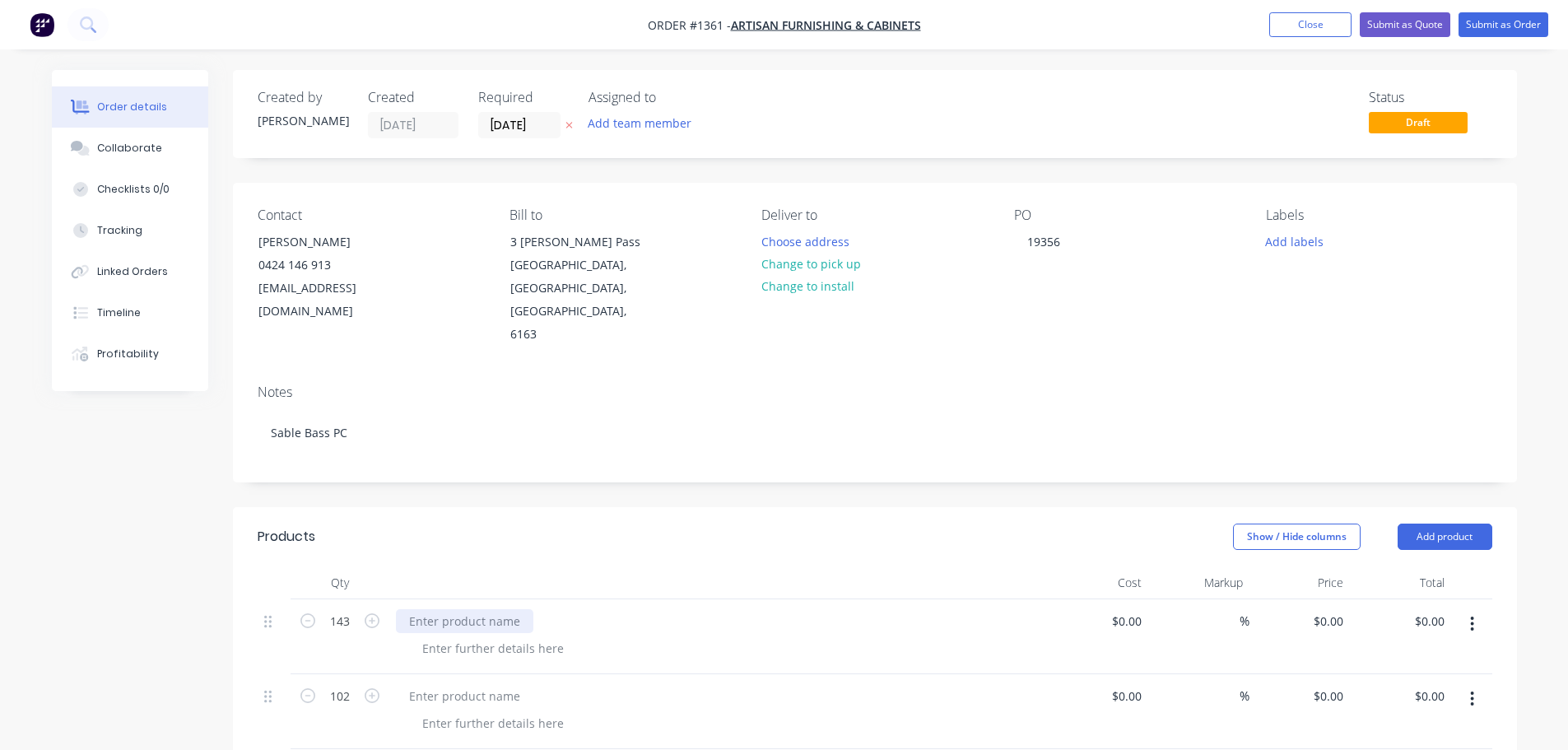
click at [443, 609] on div at bounding box center [465, 621] width 138 height 24
click at [461, 637] on div at bounding box center [492, 648] width 168 height 24
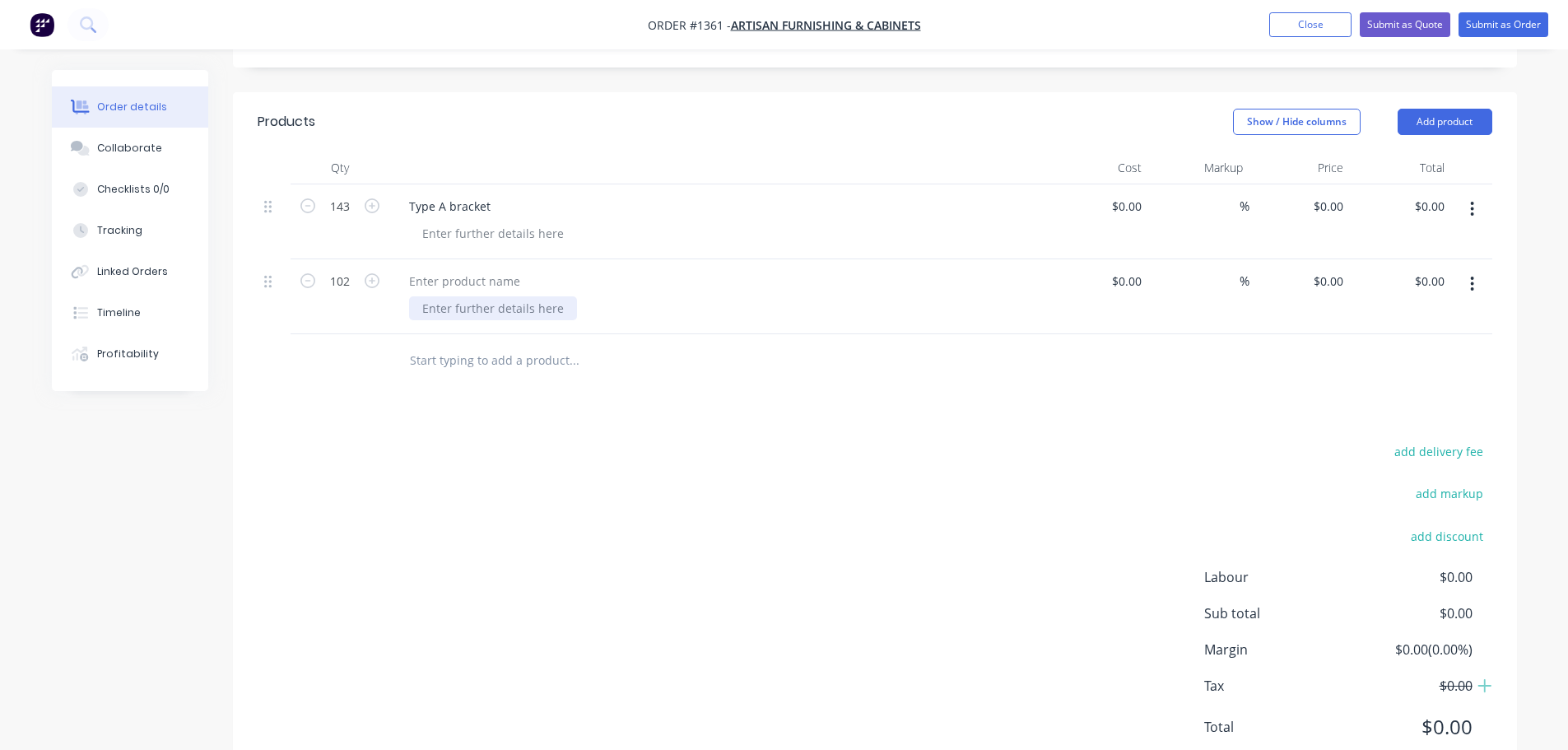
scroll to position [179, 0]
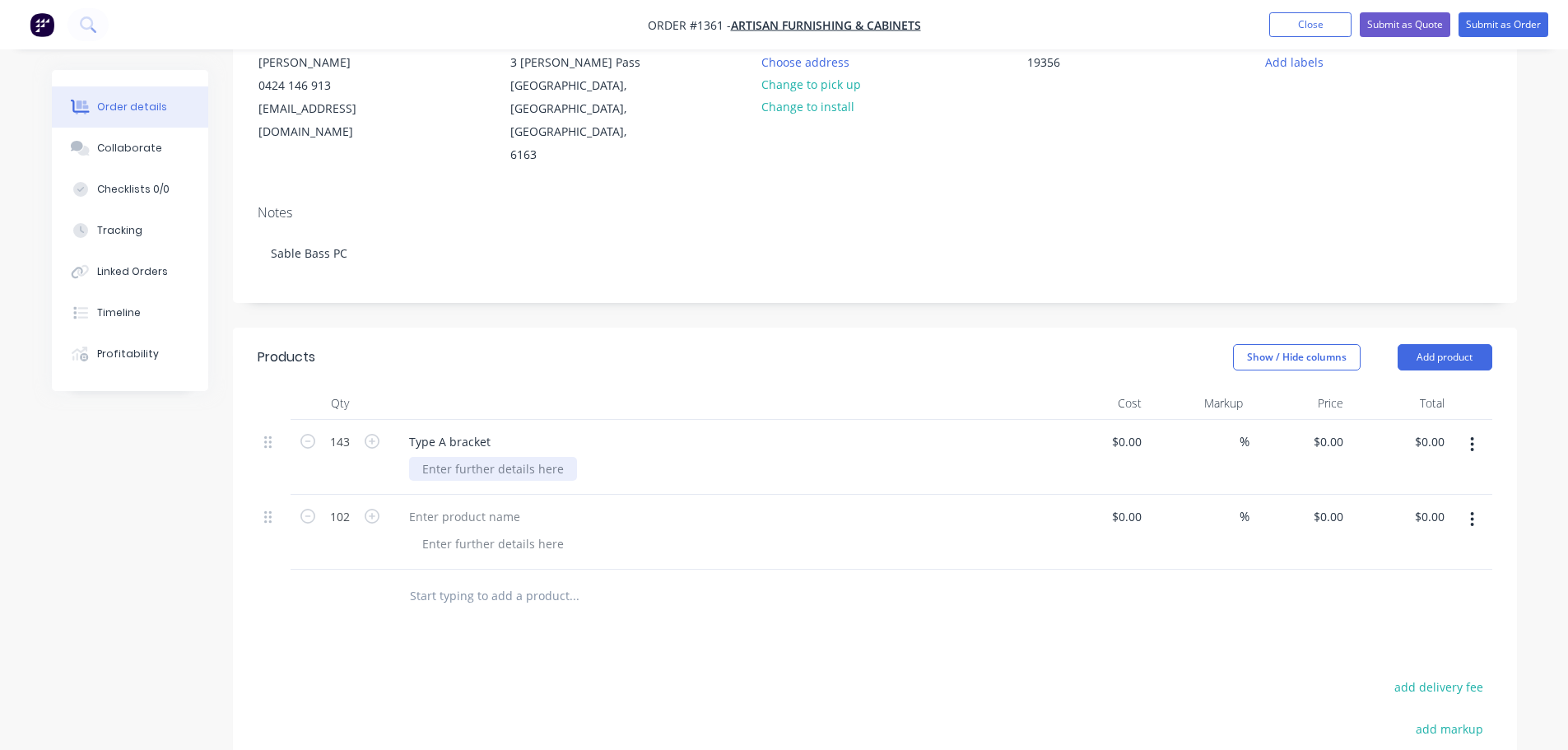
click at [450, 457] on div at bounding box center [492, 468] width 168 height 24
click at [439, 430] on div "Type A bracket" at bounding box center [450, 442] width 108 height 24
copy div "Type A bracket"
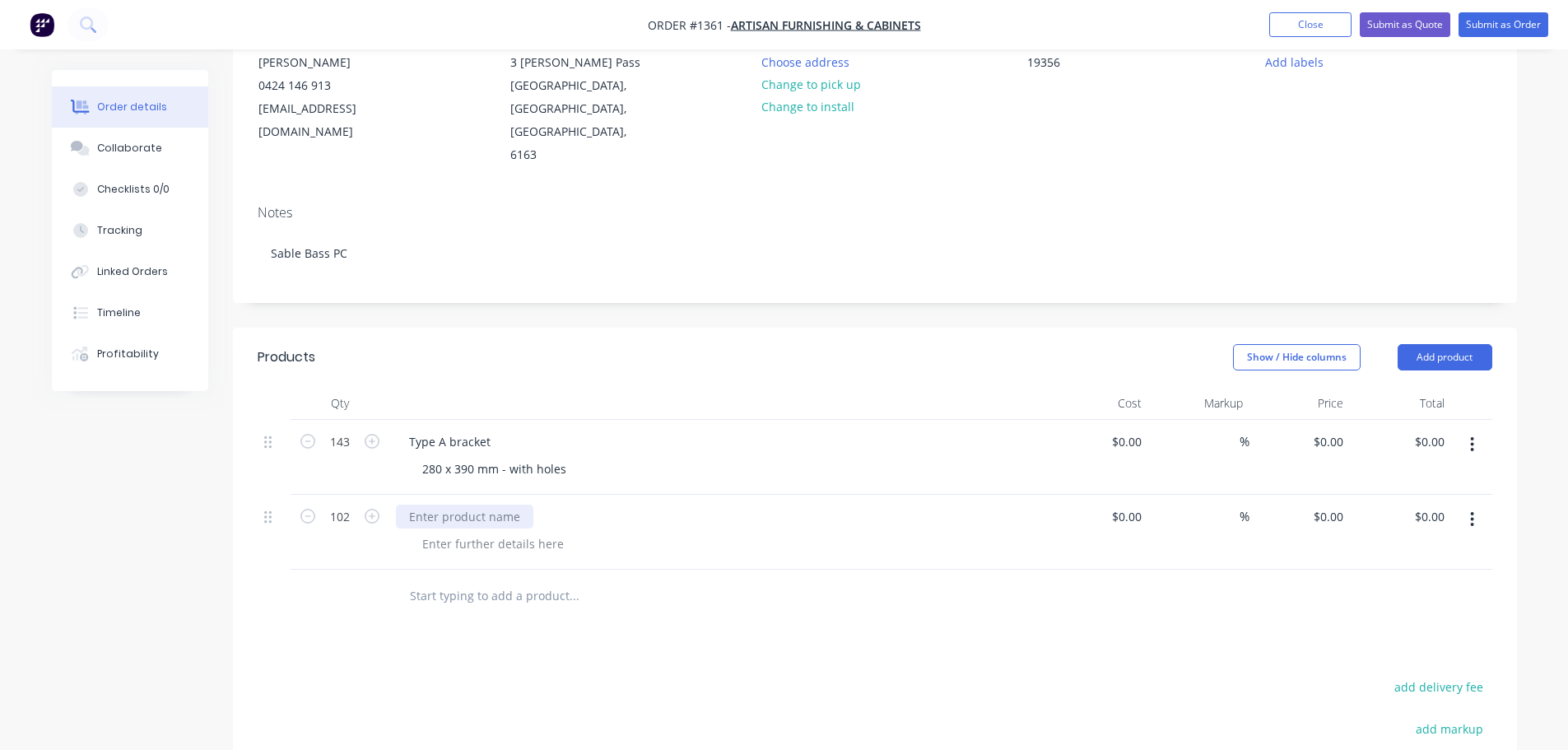
click at [433, 505] on div at bounding box center [465, 516] width 138 height 24
drag, startPoint x: 448, startPoint y: 462, endPoint x: 444, endPoint y: 474, distance: 12.6
click at [448, 505] on div at bounding box center [465, 516] width 138 height 24
paste div
click at [438, 505] on div "Type A bracket" at bounding box center [450, 516] width 108 height 24
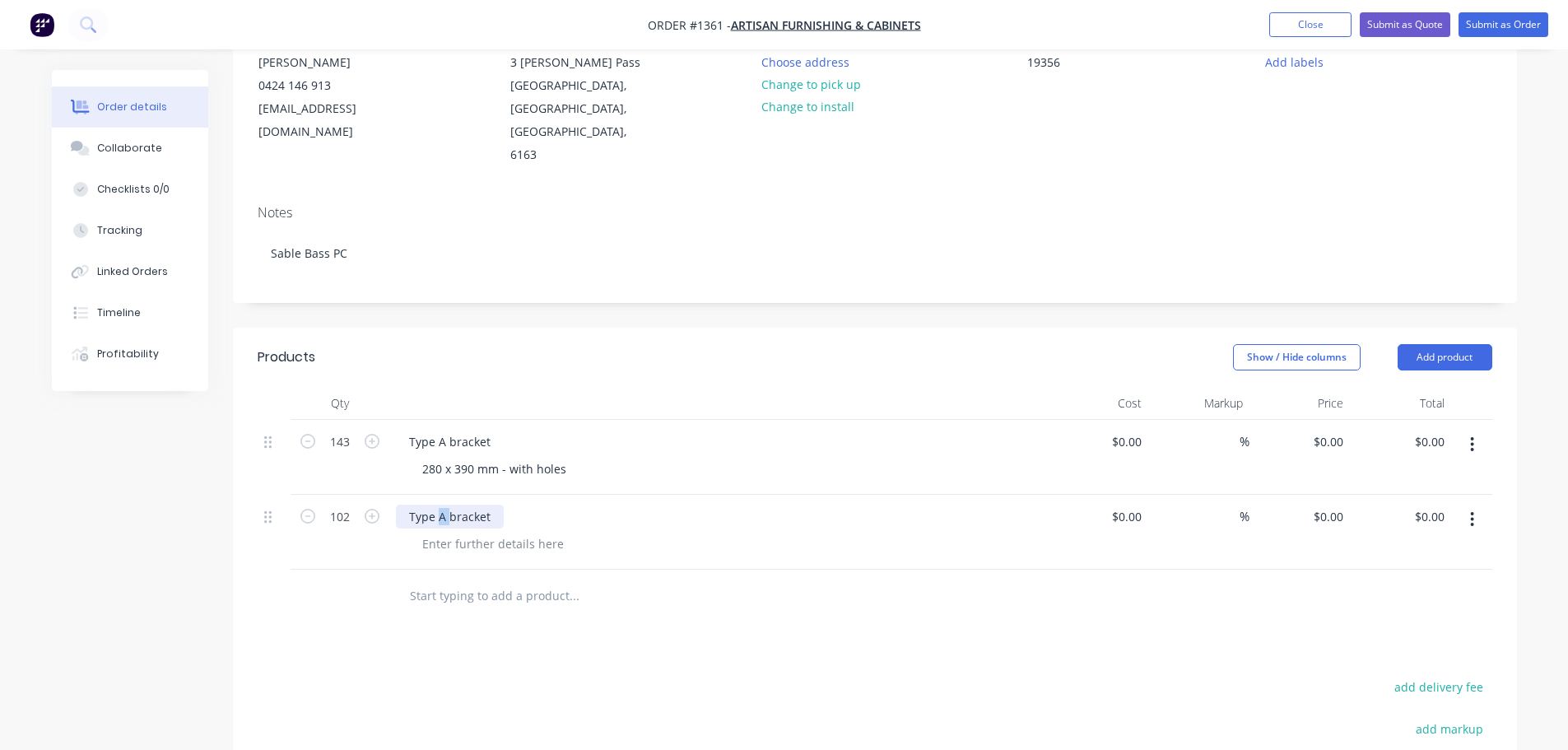
click at [438, 505] on div "Type A bracket" at bounding box center [450, 516] width 108 height 24
click at [450, 533] on div at bounding box center [492, 544] width 168 height 24
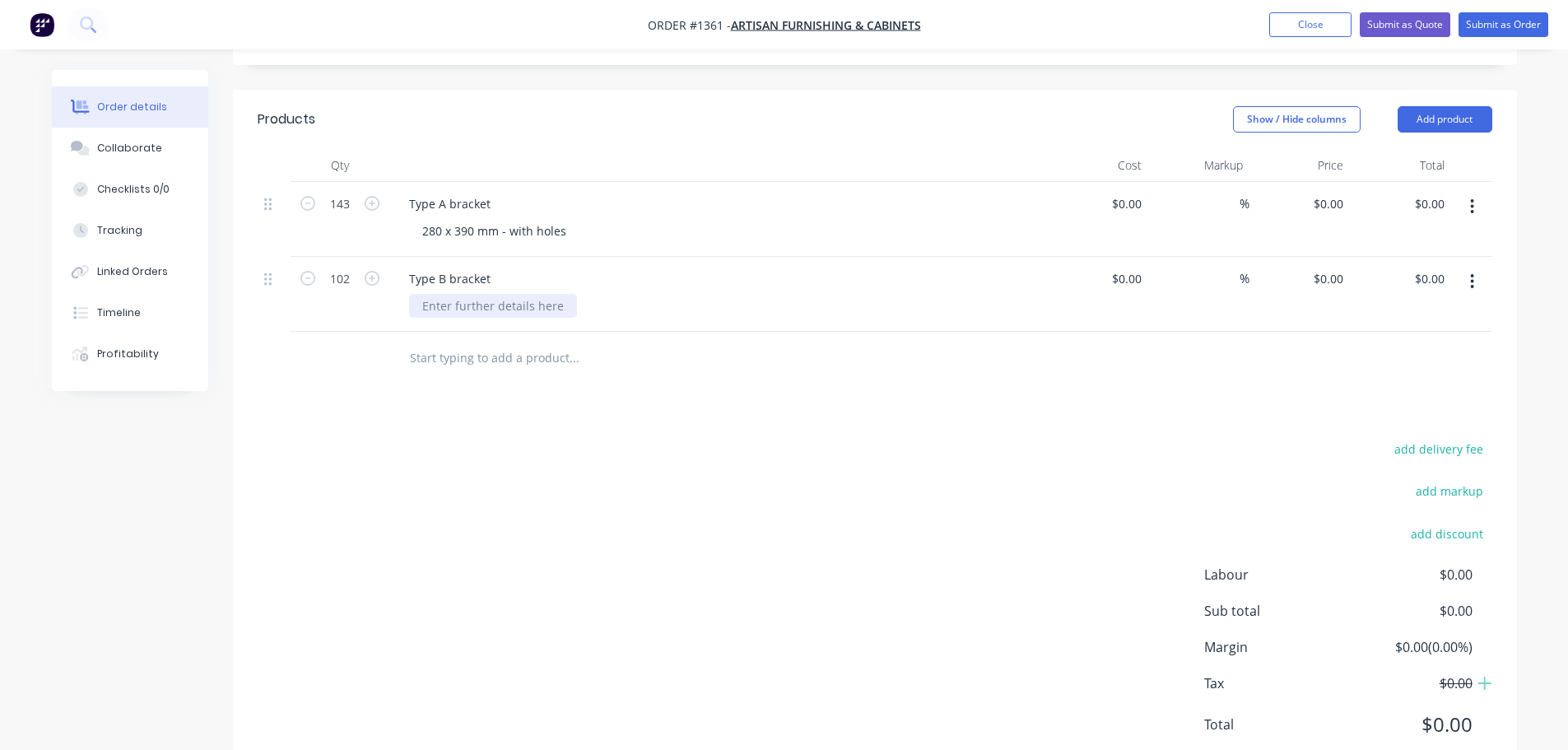
scroll to position [426, 0]
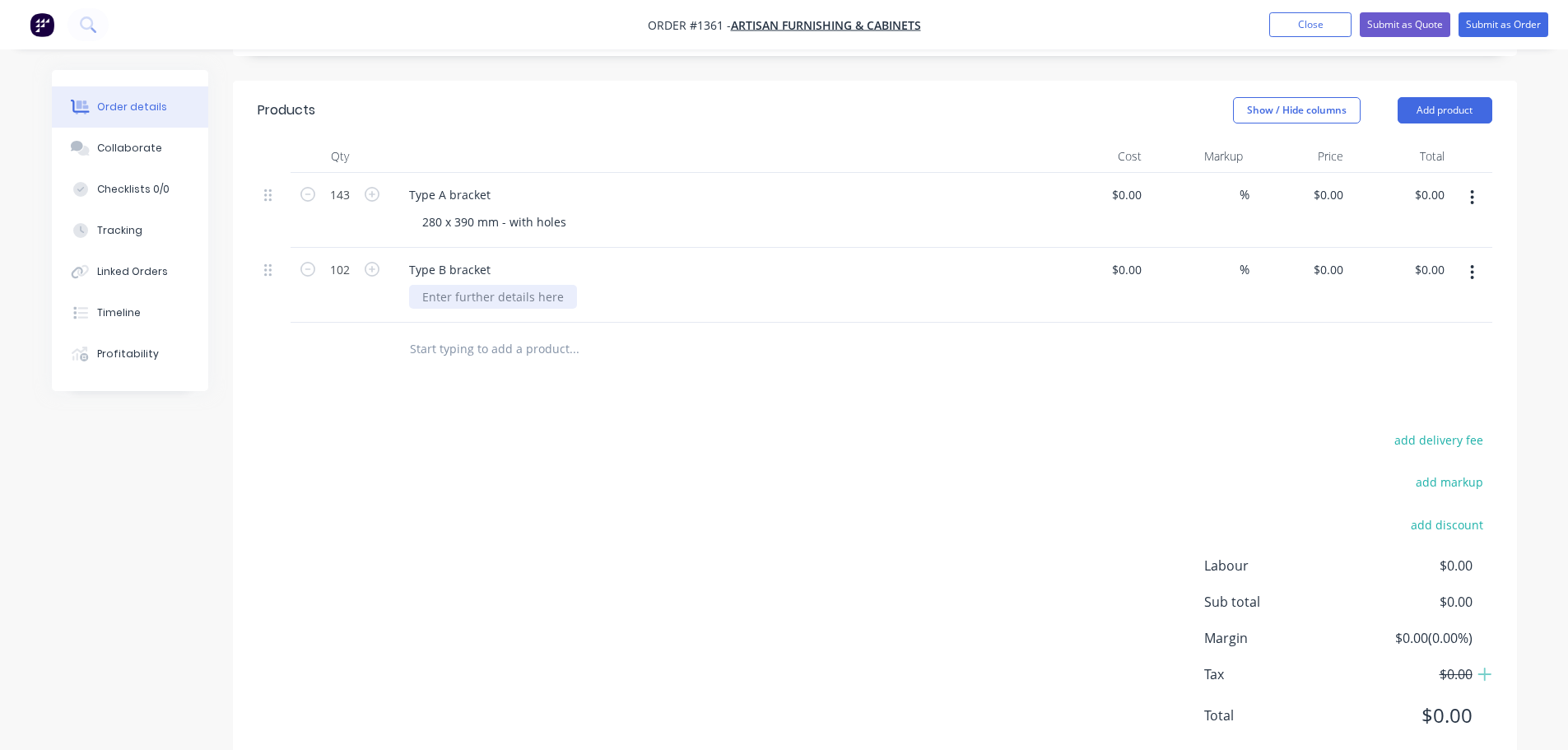
click at [416, 285] on div at bounding box center [492, 297] width 168 height 24
click at [783, 97] on button "Add product" at bounding box center [1445, 110] width 95 height 27
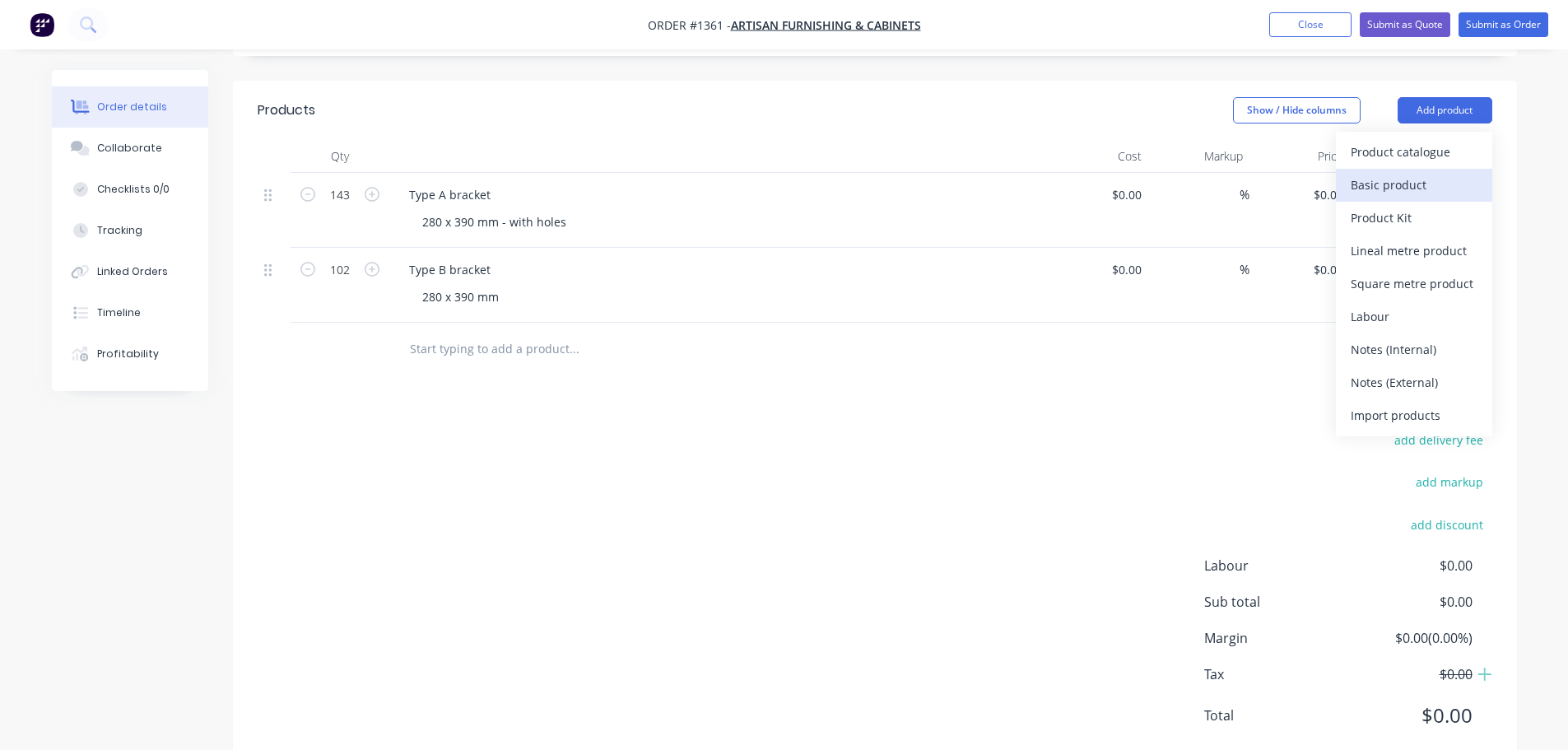
click at [783, 173] on div "Basic product" at bounding box center [1414, 185] width 126 height 24
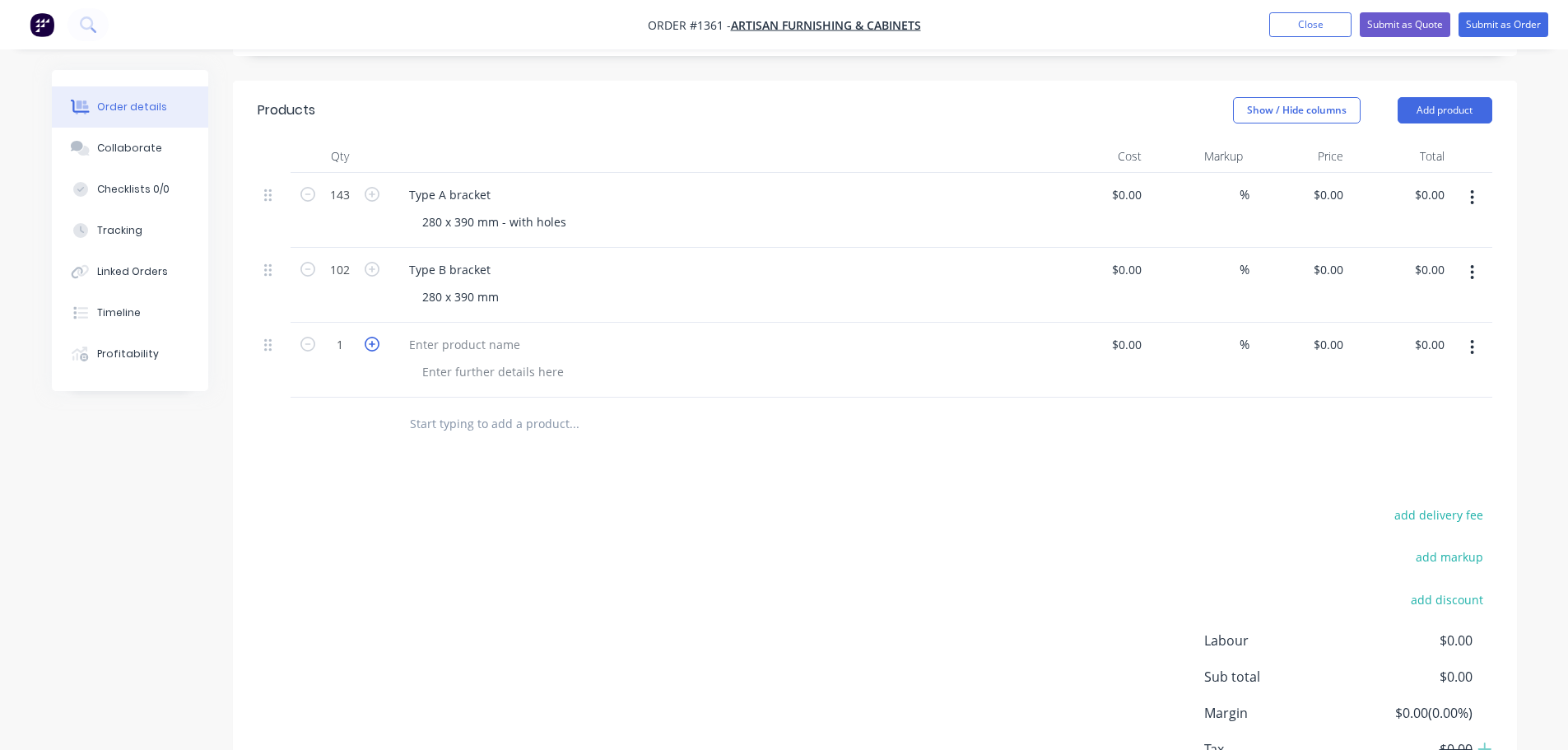
click at [372, 337] on icon "button" at bounding box center [371, 344] width 14 height 14
type input "4"
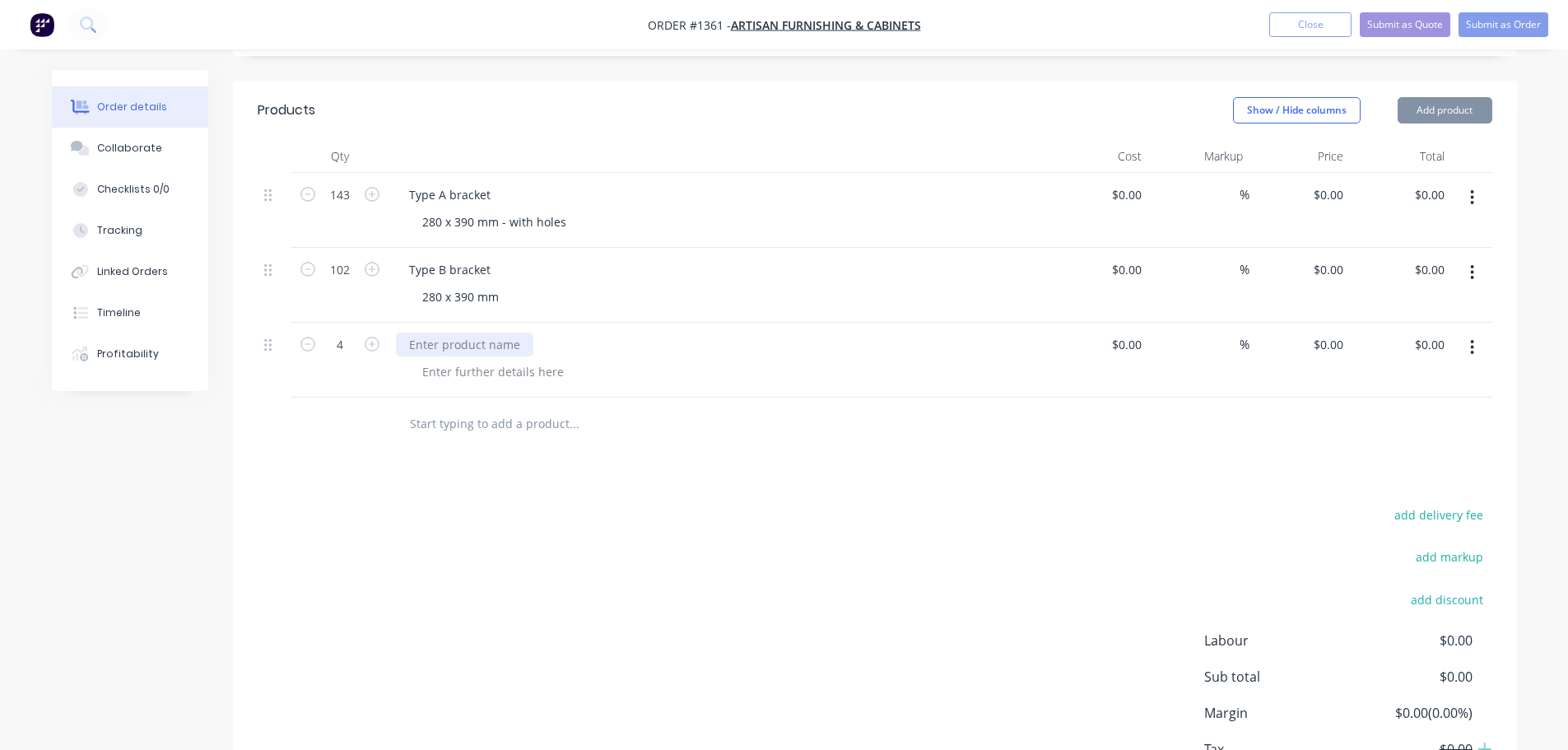
click at [429, 332] on div at bounding box center [465, 344] width 138 height 24
click at [440, 332] on div at bounding box center [465, 344] width 138 height 24
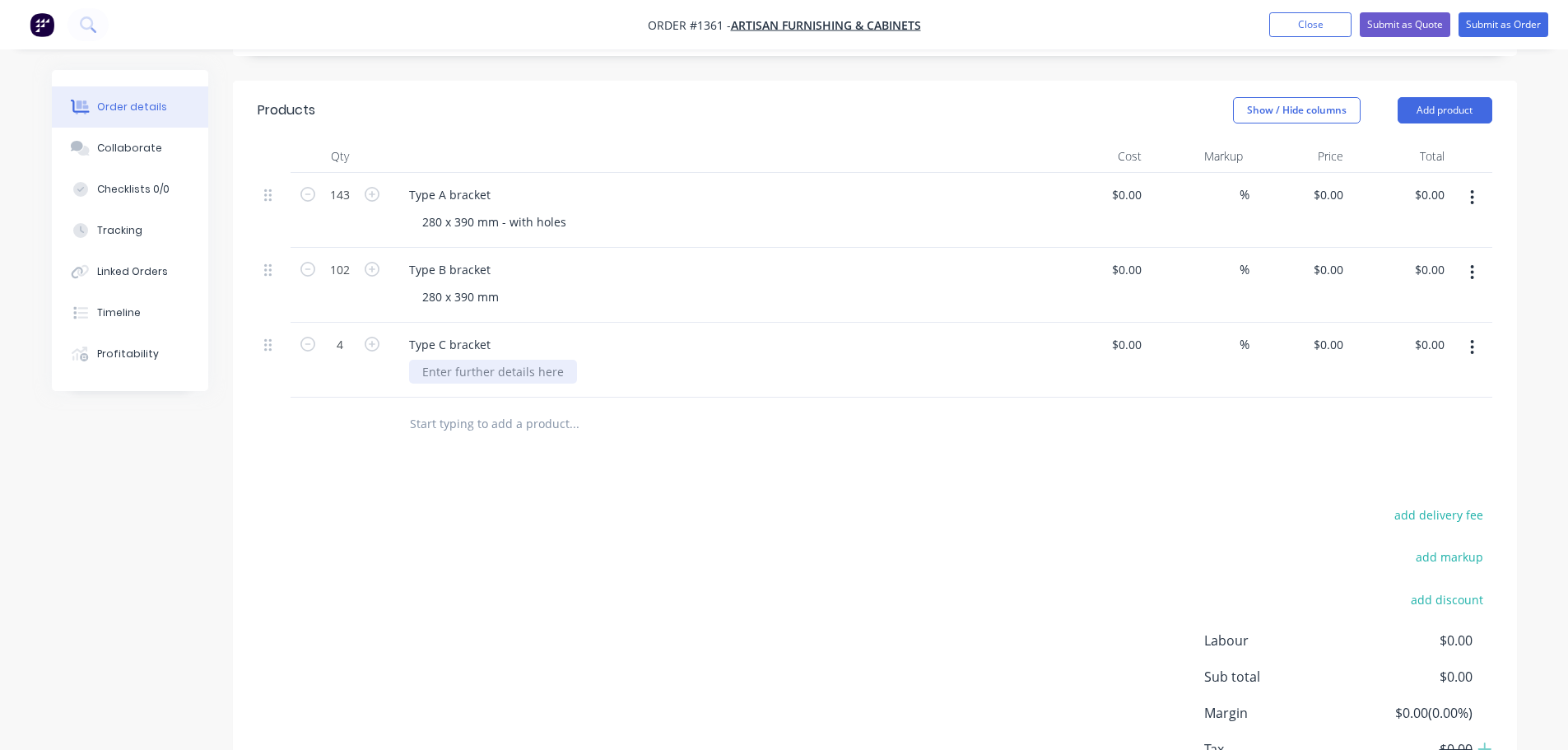
click at [443, 360] on div at bounding box center [492, 372] width 168 height 24
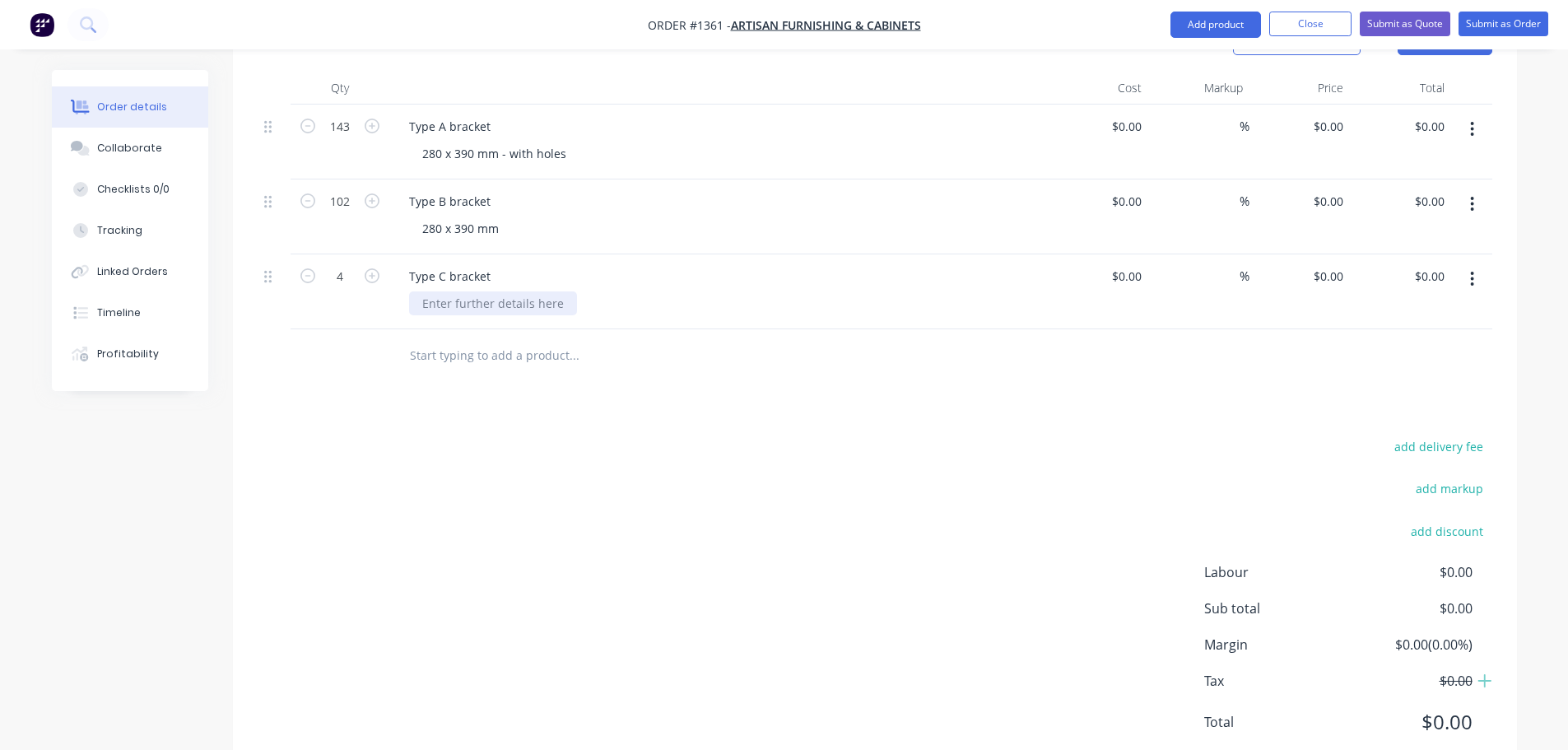
scroll to position [502, 0]
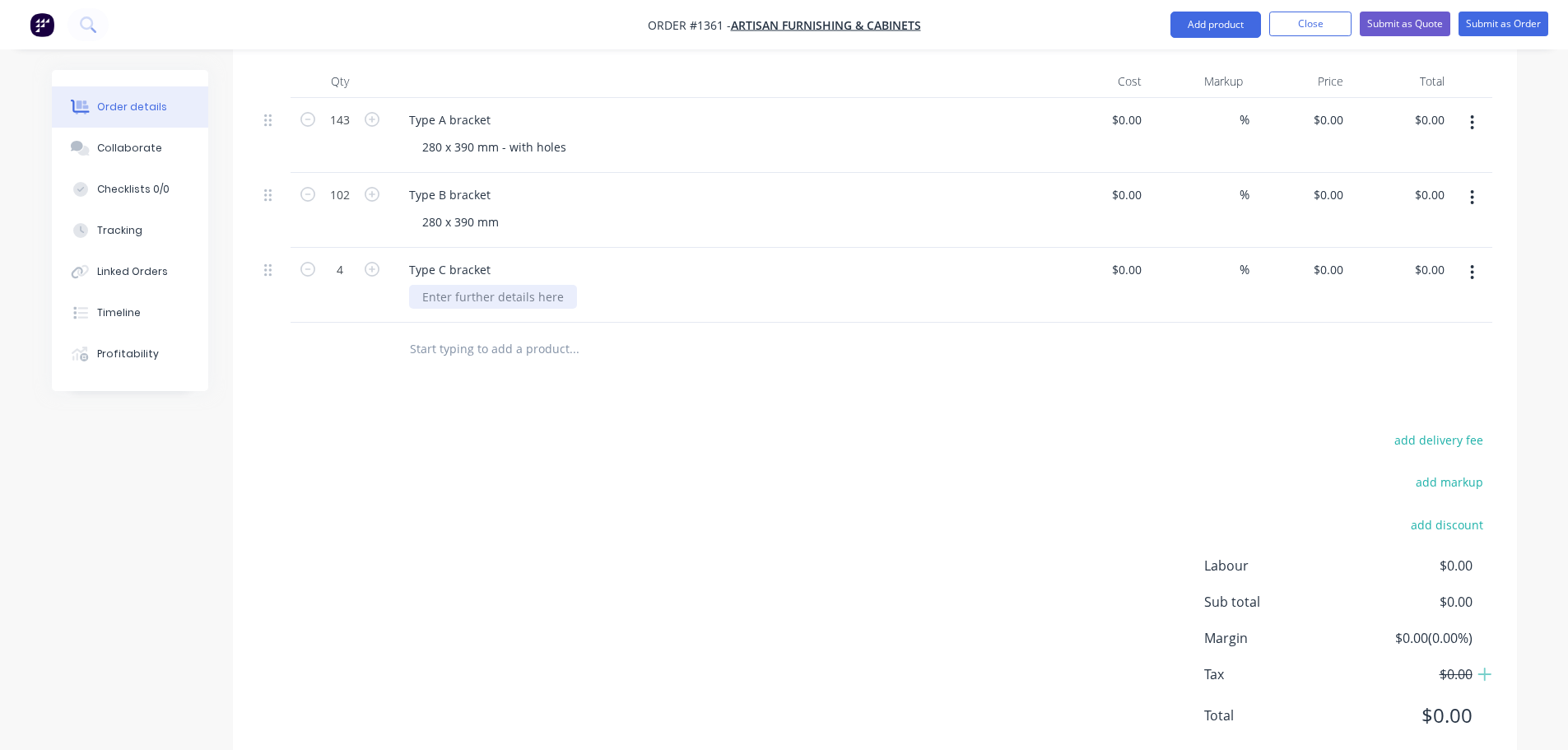
click at [490, 285] on div at bounding box center [492, 297] width 168 height 24
click at [521, 210] on div "280 x 390 mm" at bounding box center [725, 221] width 632 height 24
click at [505, 210] on div "280 x 390 mm" at bounding box center [460, 221] width 103 height 24
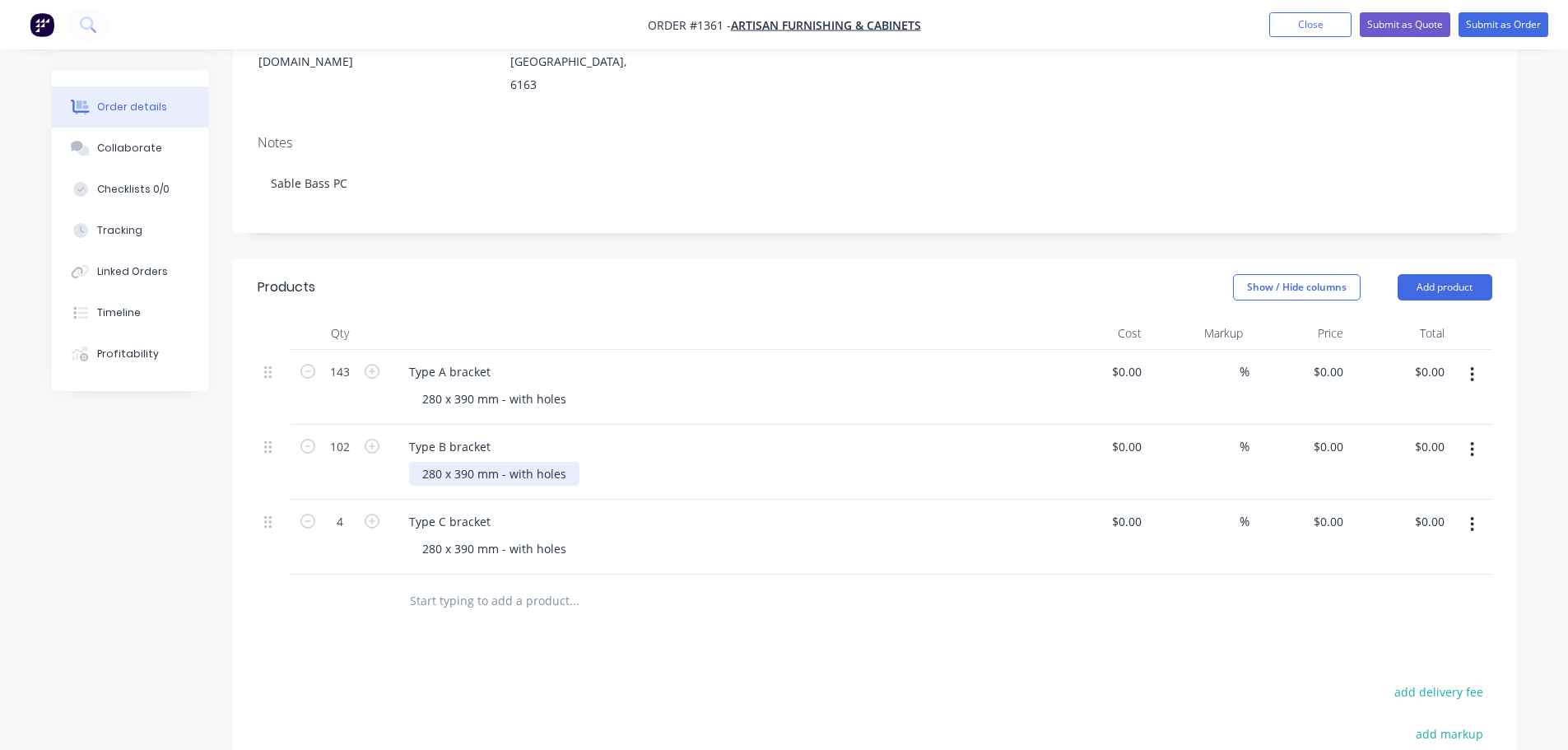
scroll to position [255, 0]
click at [110, 145] on div "Collaborate" at bounding box center [129, 148] width 65 height 14
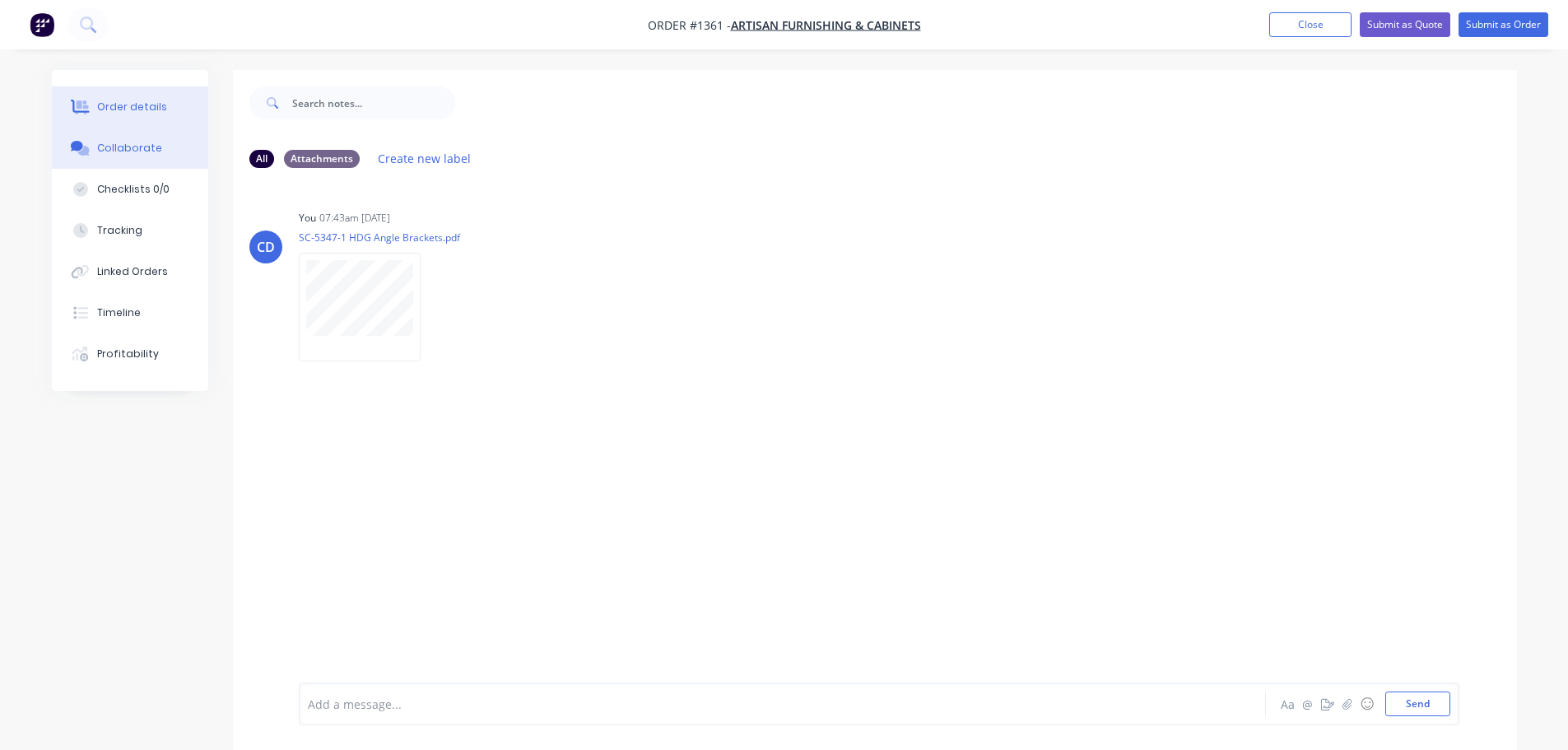
click at [123, 119] on button "Order details" at bounding box center [129, 106] width 156 height 41
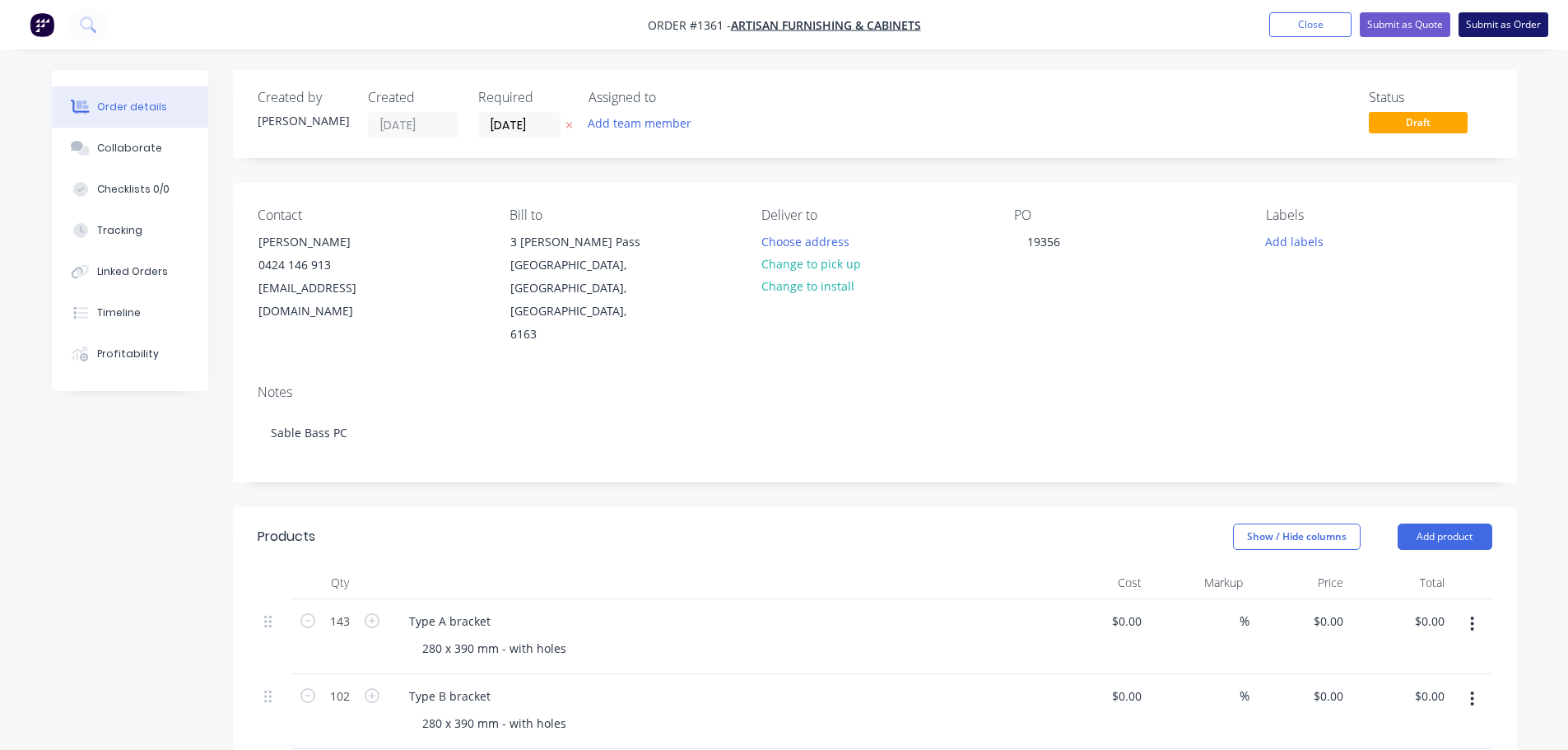
click at [783, 21] on button "Submit as Order" at bounding box center [1504, 25] width 90 height 25
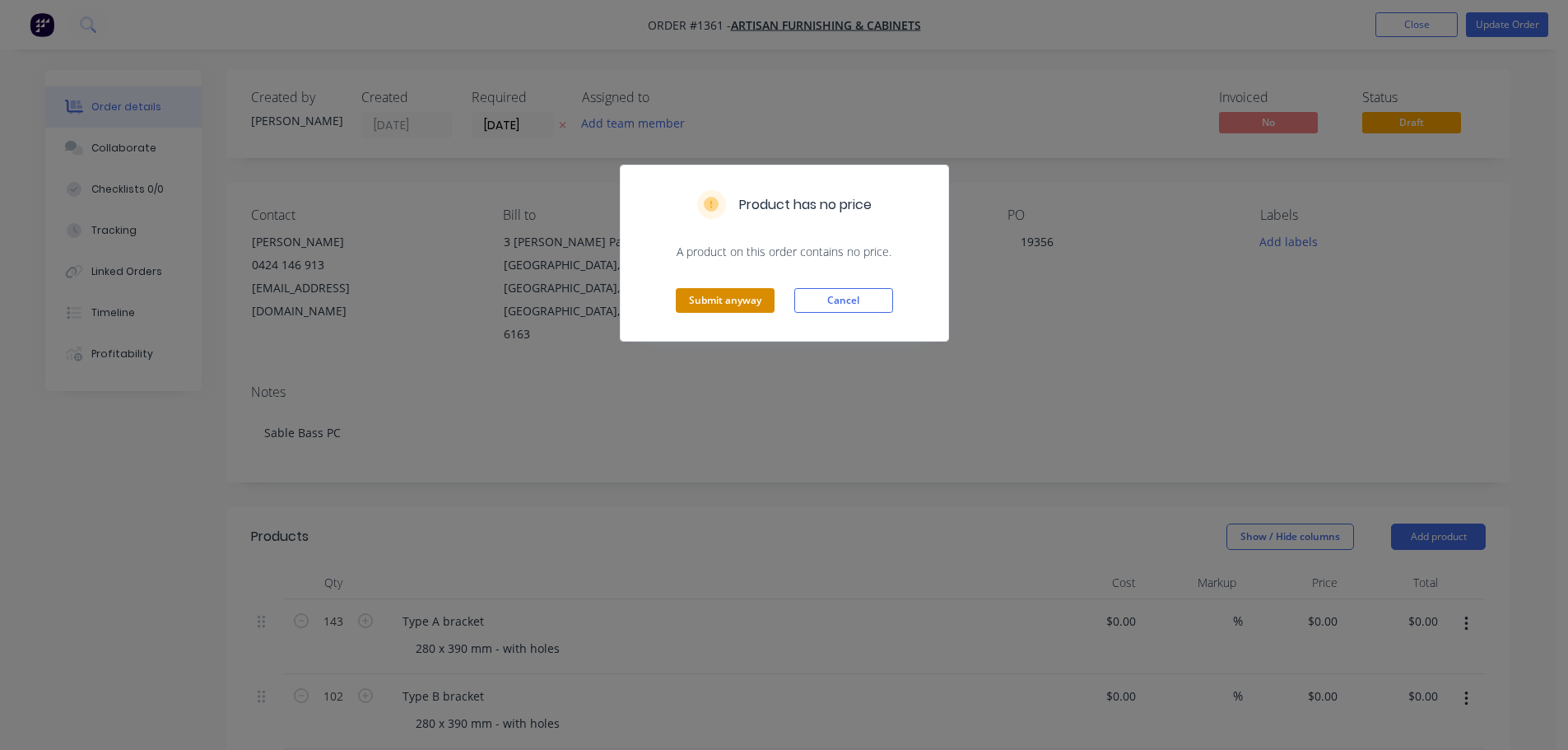
click at [686, 303] on button "Submit anyway" at bounding box center [725, 301] width 99 height 25
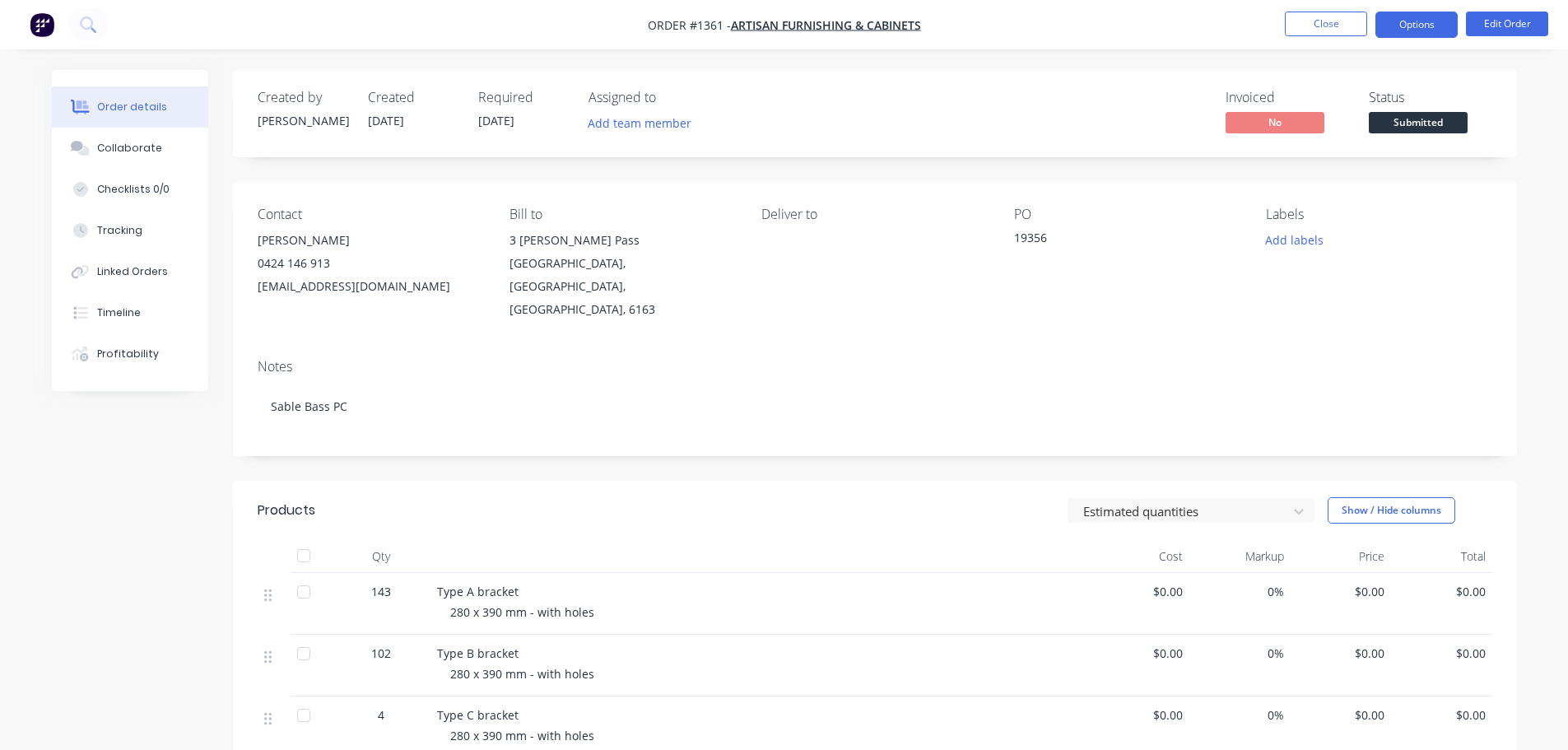
click at [783, 28] on button "Options" at bounding box center [1417, 25] width 82 height 27
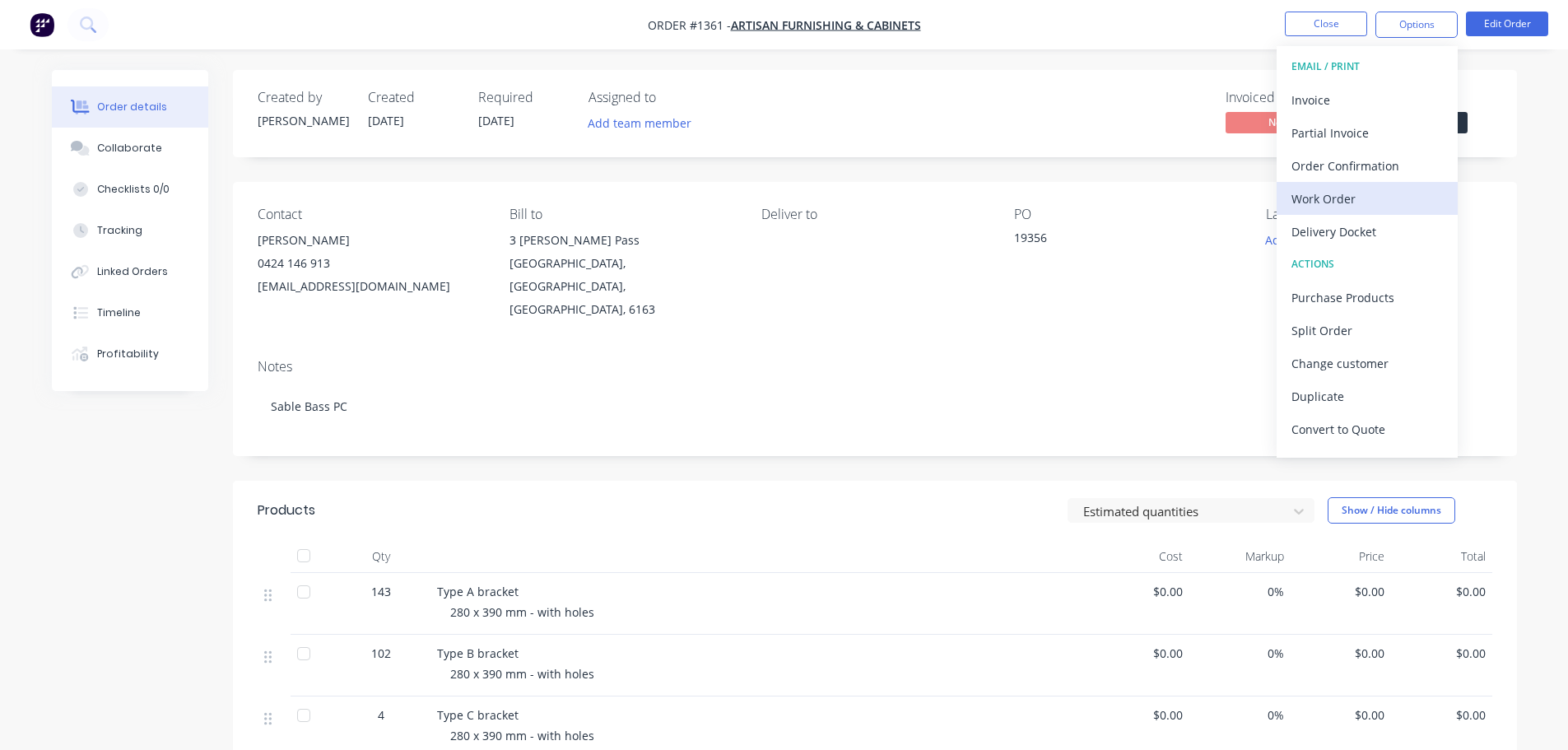
click at [783, 196] on div "Work Order" at bounding box center [1367, 198] width 151 height 24
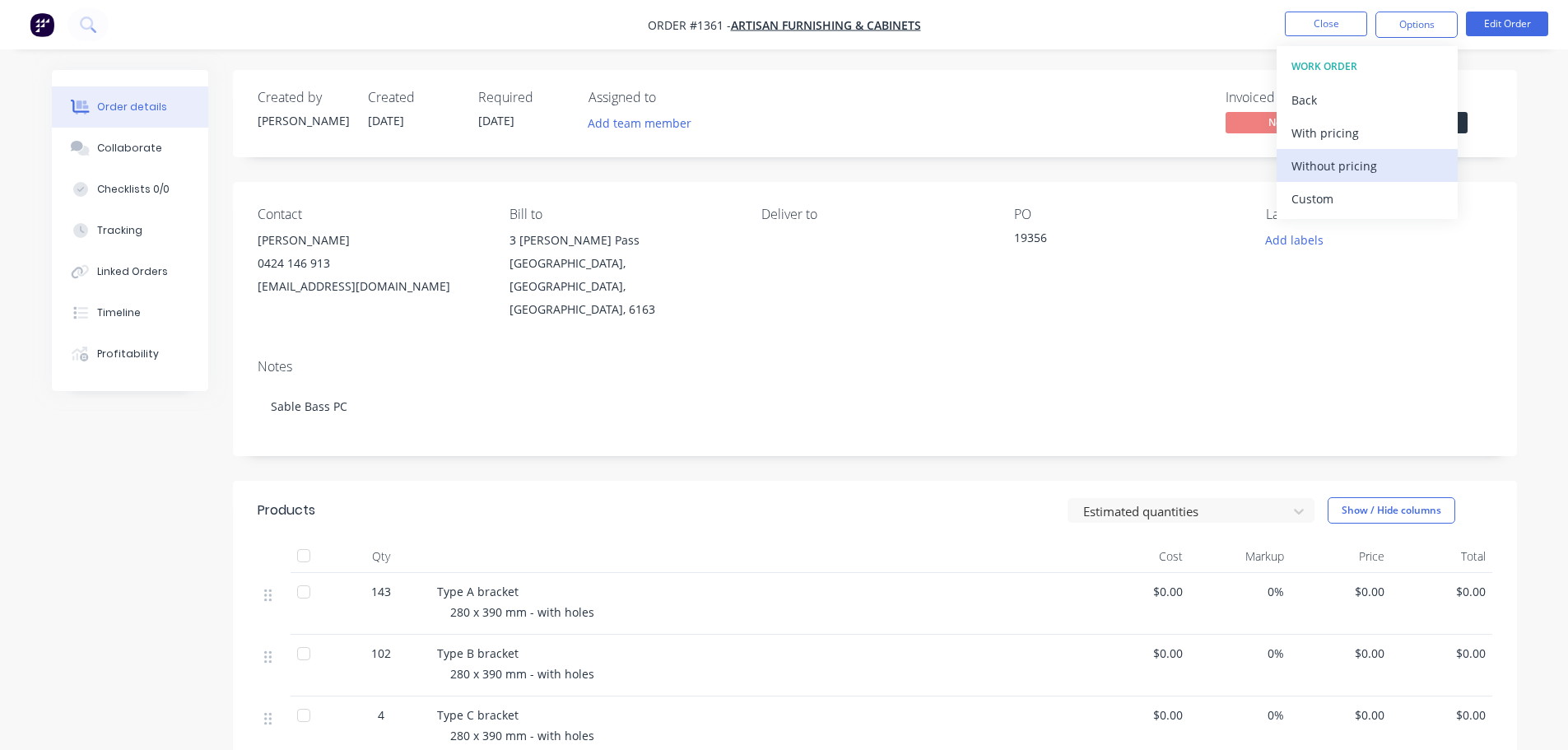
click at [783, 170] on div "Without pricing" at bounding box center [1367, 166] width 151 height 24
click at [589, 481] on header "Products Estimated quantities Show / Hide columns" at bounding box center [875, 511] width 1285 height 59
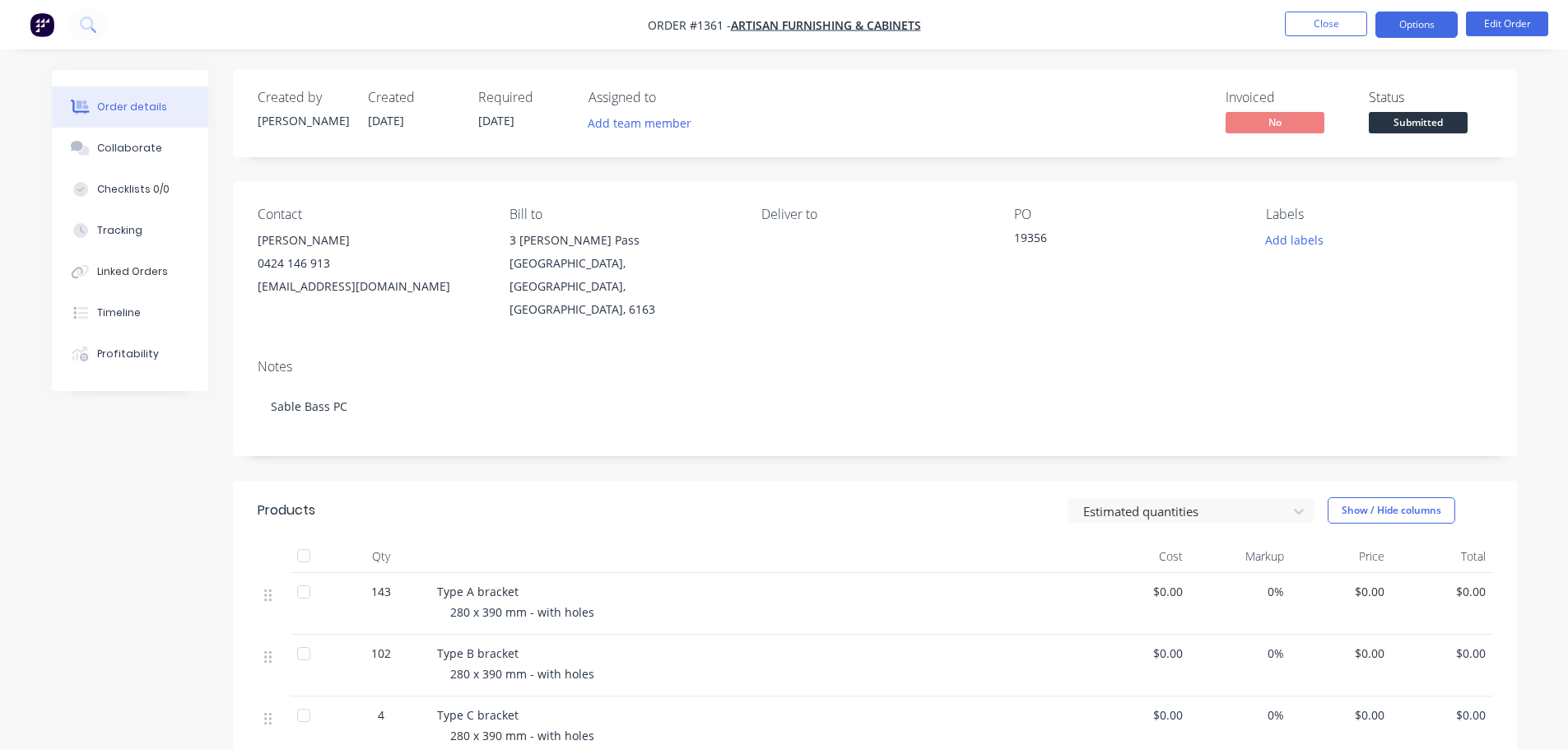
click at [783, 25] on button "Options" at bounding box center [1417, 25] width 82 height 27
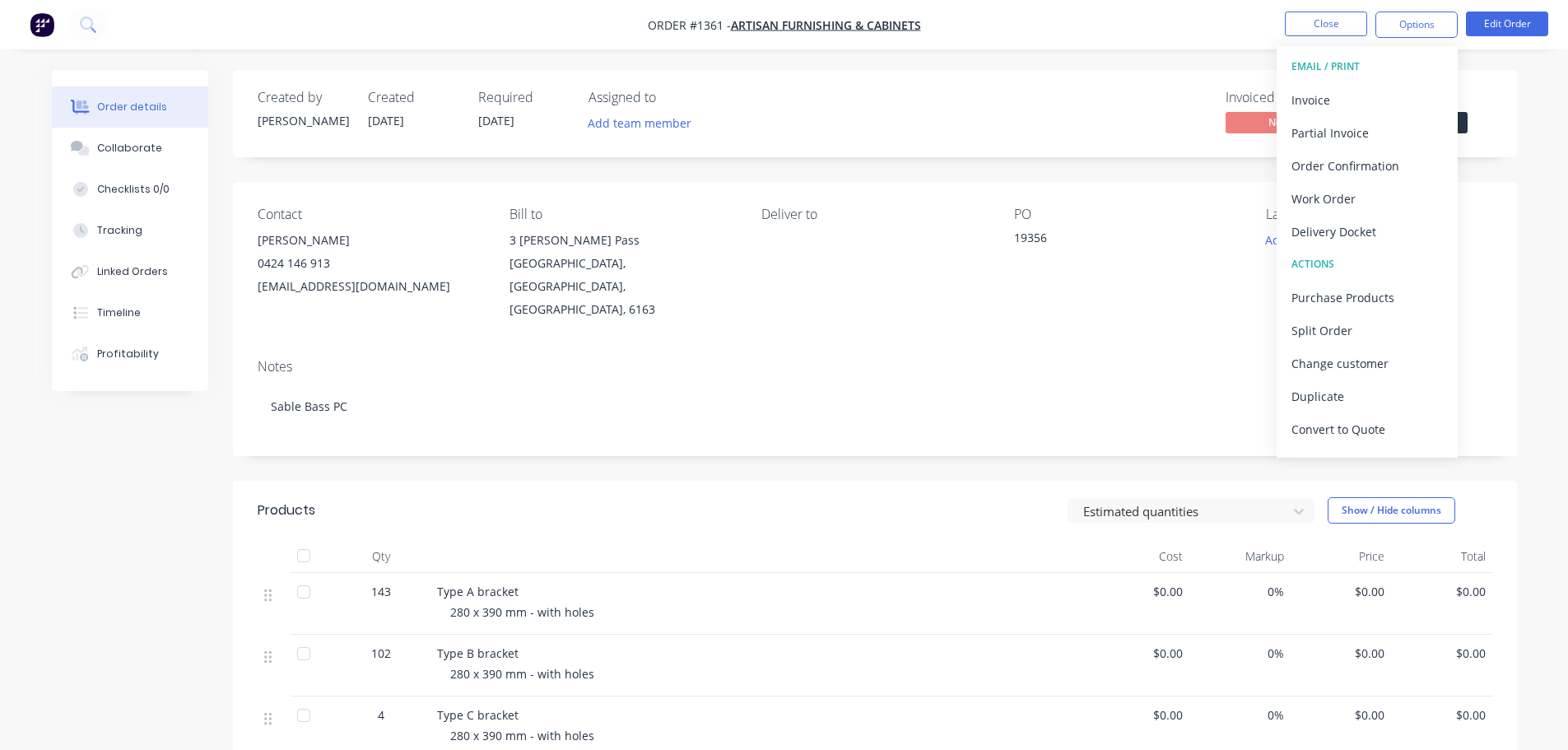
click at [783, 207] on div "PO" at bounding box center [1128, 215] width 226 height 15
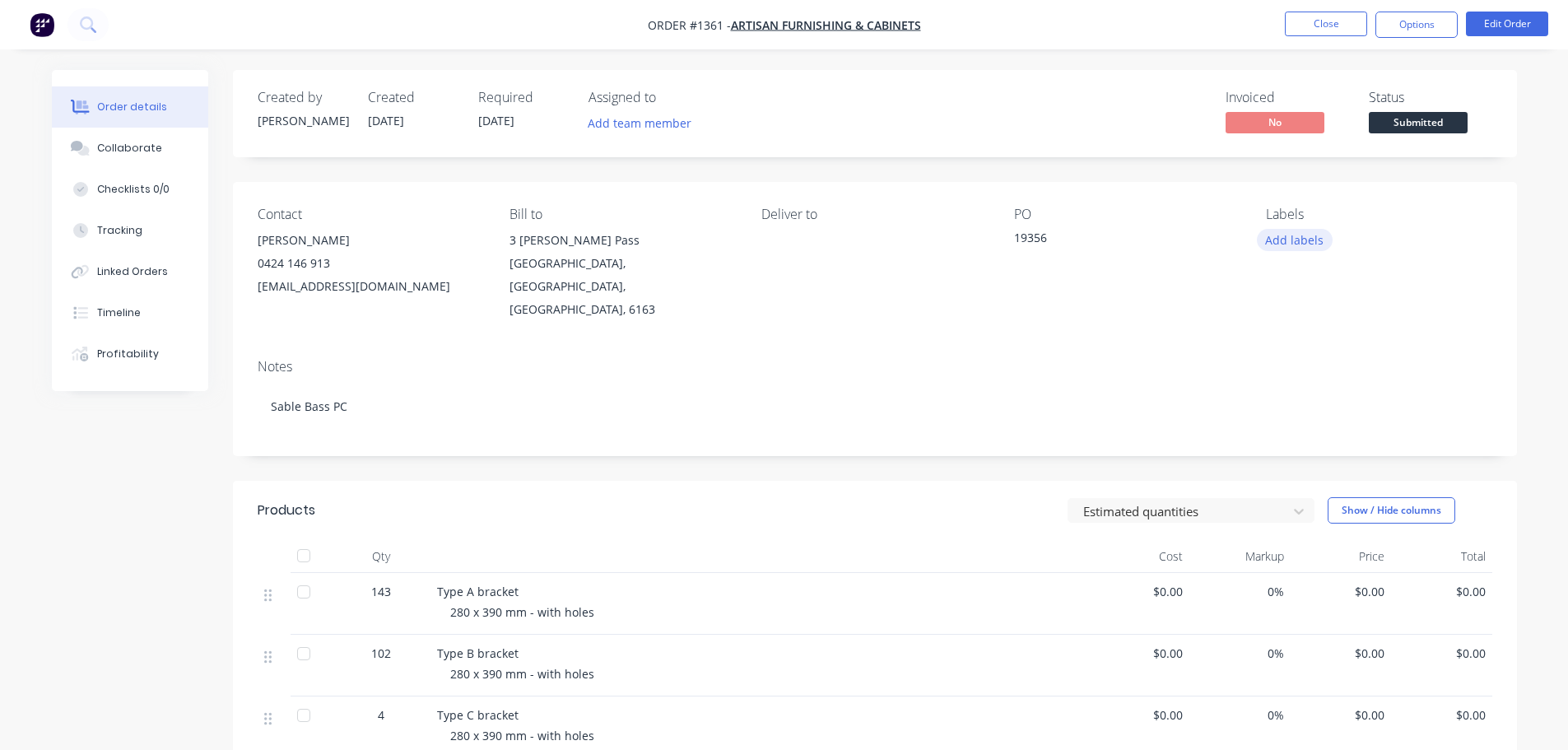
click at [783, 229] on button "Add labels" at bounding box center [1294, 239] width 76 height 22
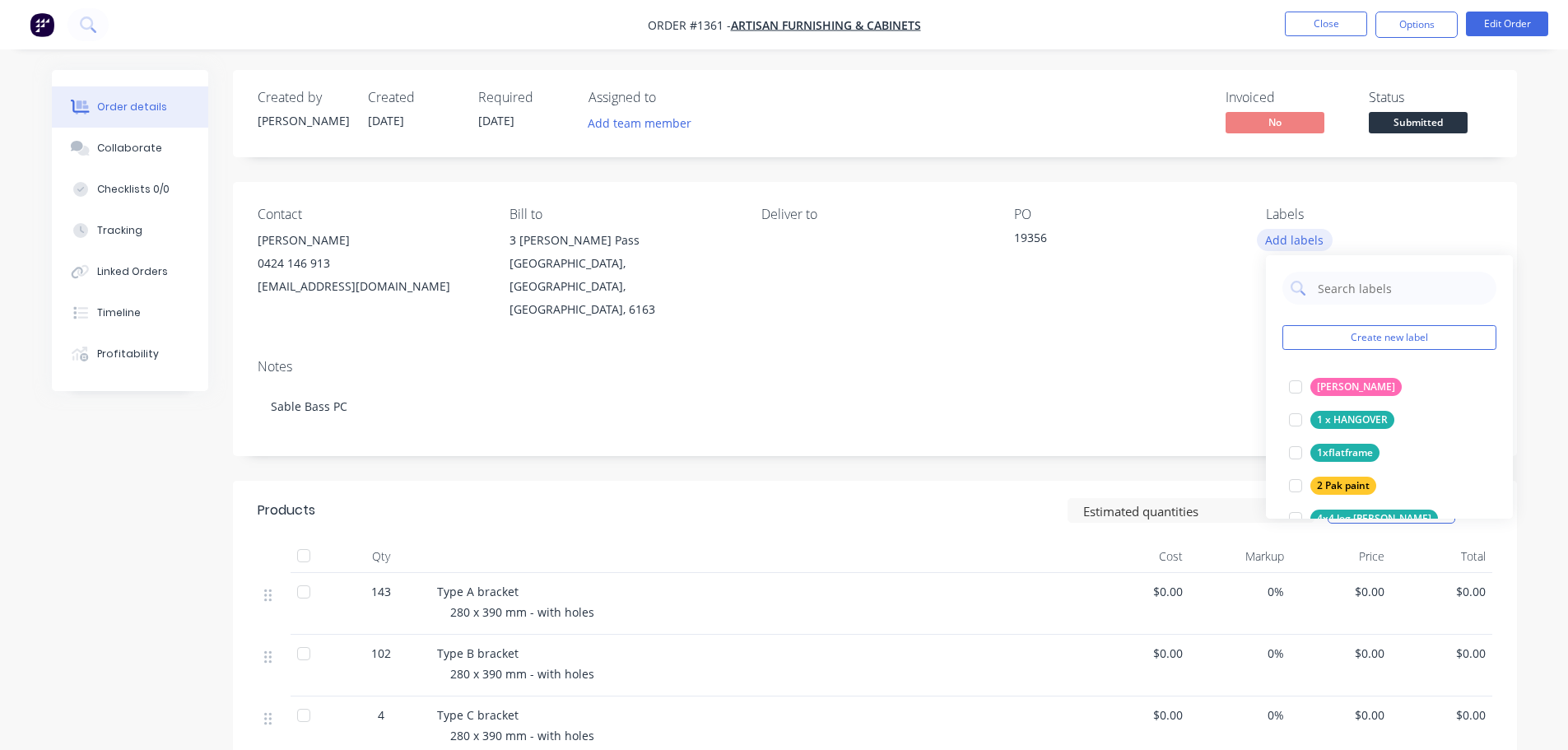
click at [783, 237] on button "Add labels" at bounding box center [1294, 239] width 76 height 22
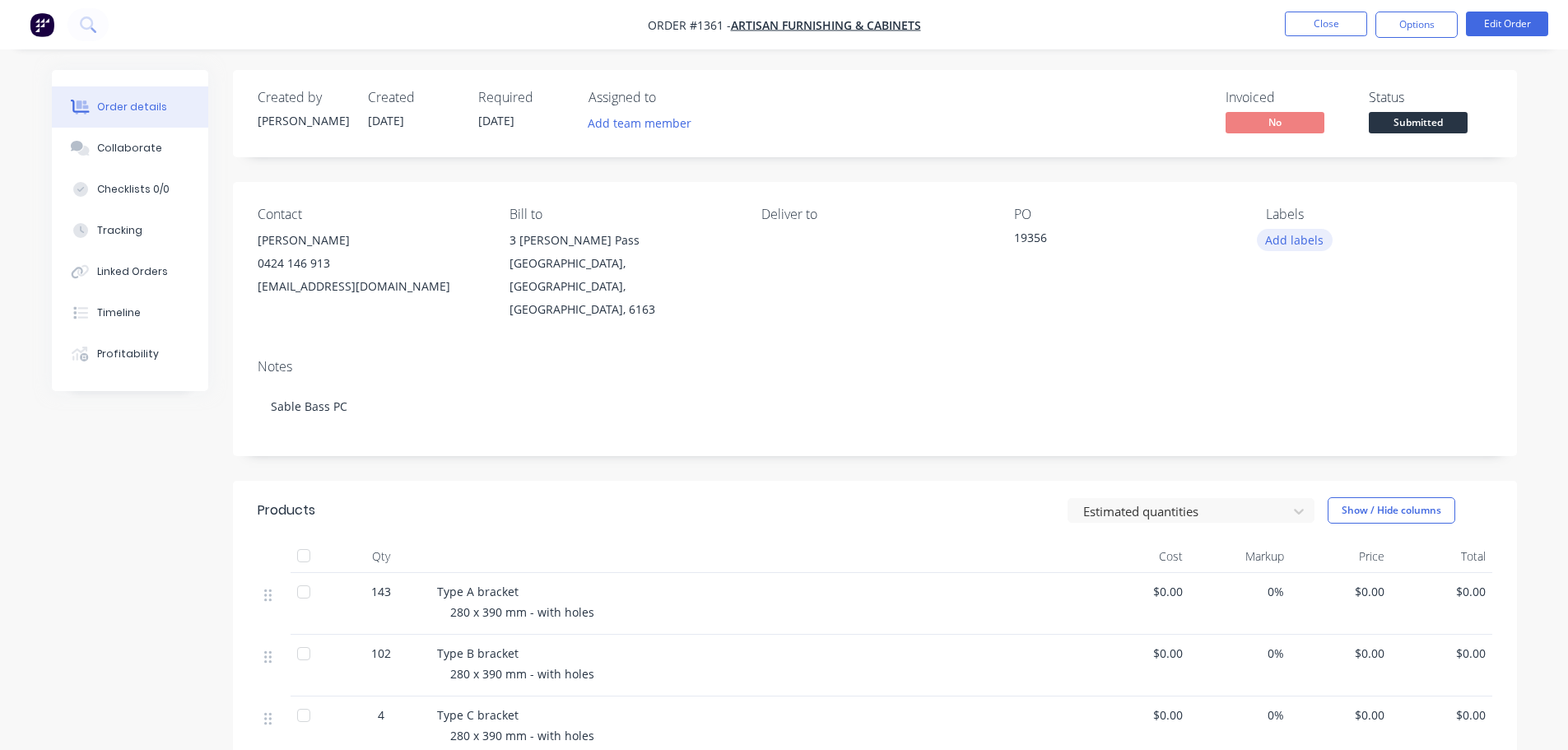
click at [783, 239] on button "Add labels" at bounding box center [1294, 239] width 76 height 22
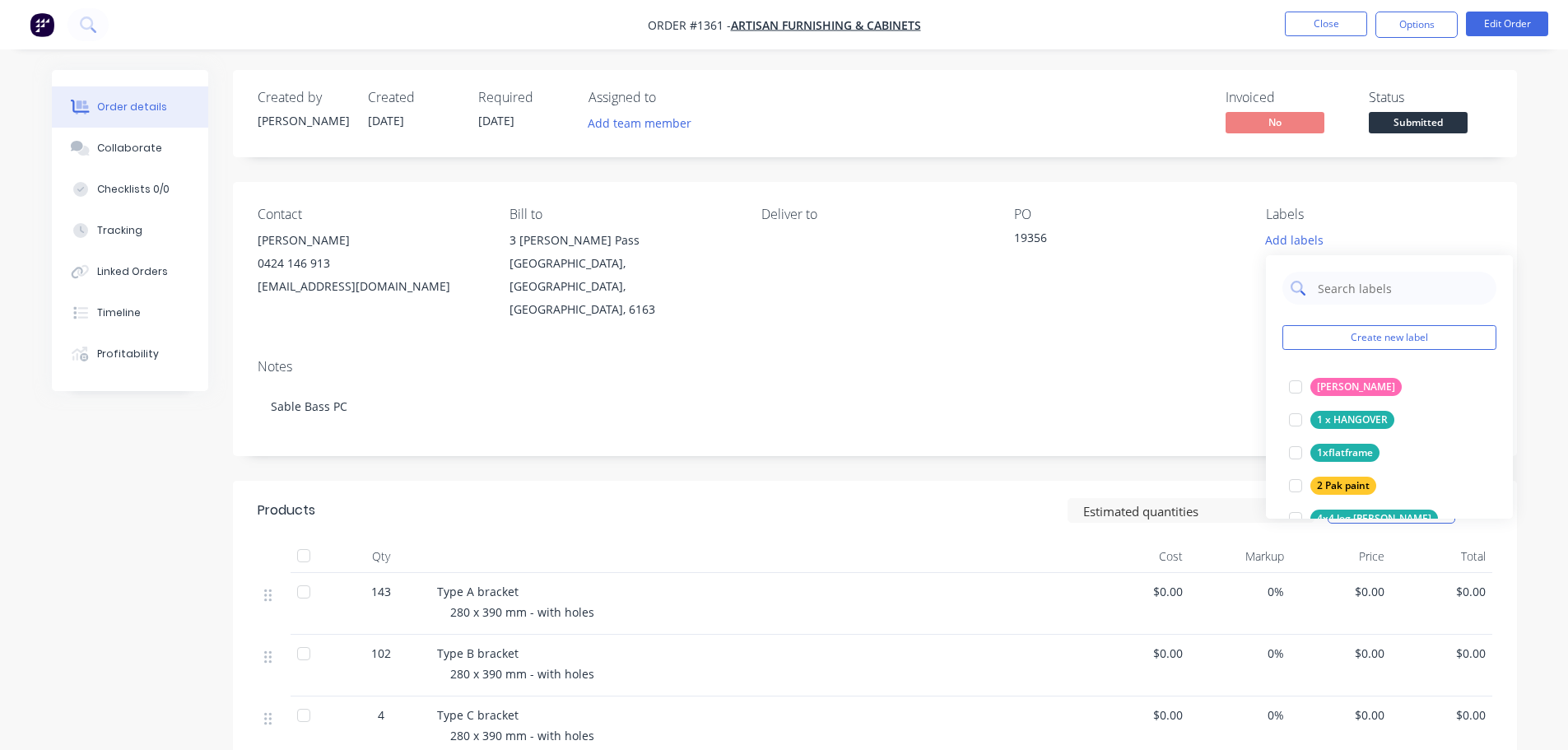
click at [783, 289] on input "text" at bounding box center [1402, 288] width 172 height 33
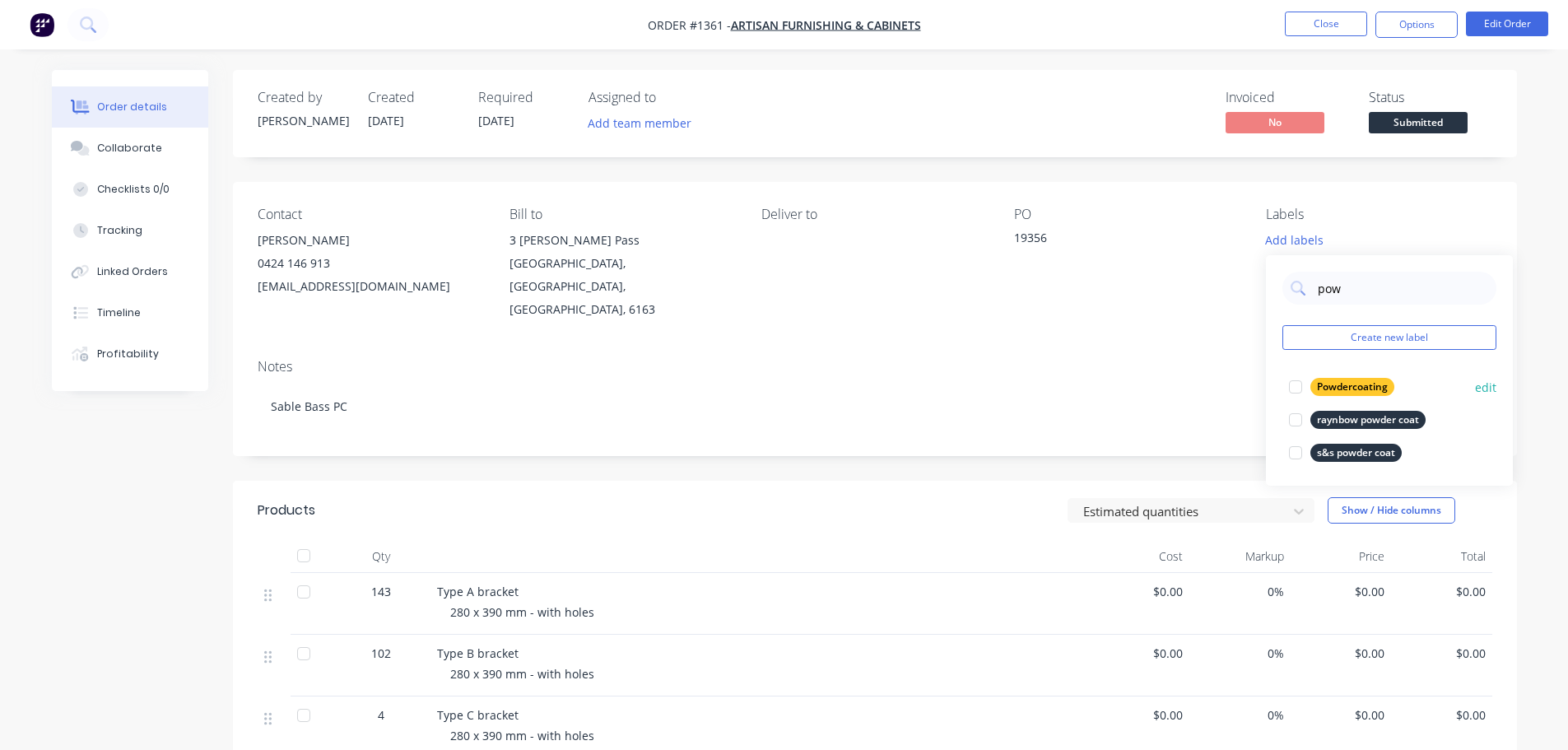
type input "pow"
click at [783, 385] on div "Powdercoating" at bounding box center [1353, 387] width 84 height 18
click at [783, 359] on div "Notes" at bounding box center [875, 367] width 1235 height 15
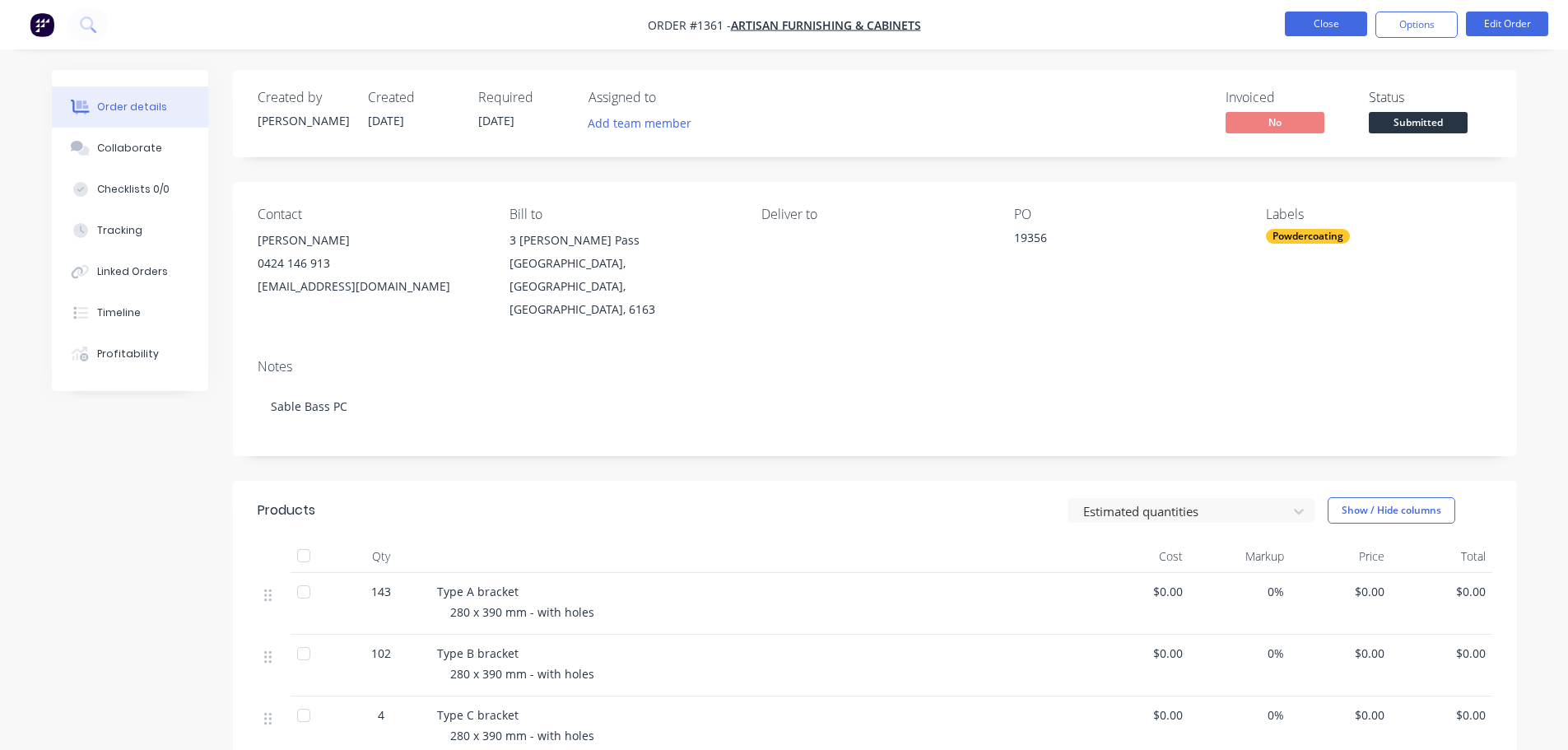
click at [783, 23] on button "Close" at bounding box center [1326, 24] width 82 height 25
